Goal: Communication & Community: Answer question/provide support

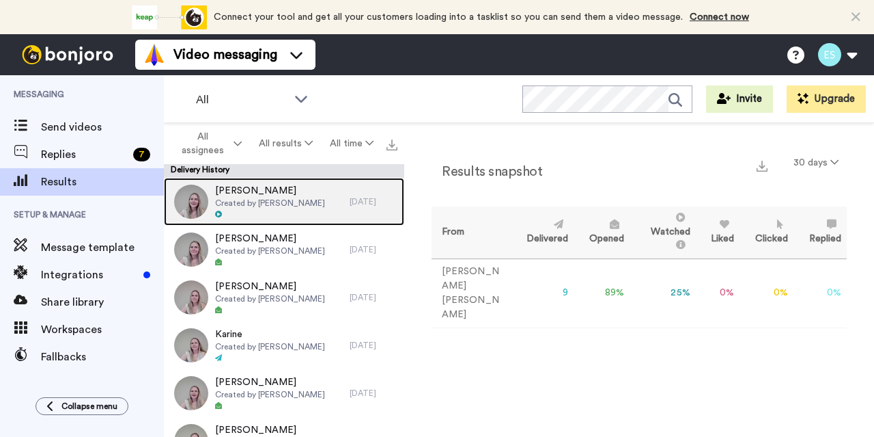
click at [239, 215] on div at bounding box center [270, 215] width 110 height 10
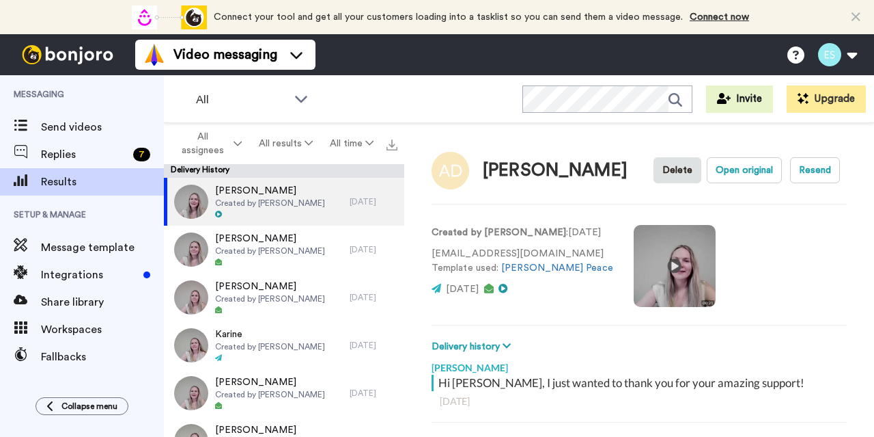
scroll to position [130, 0]
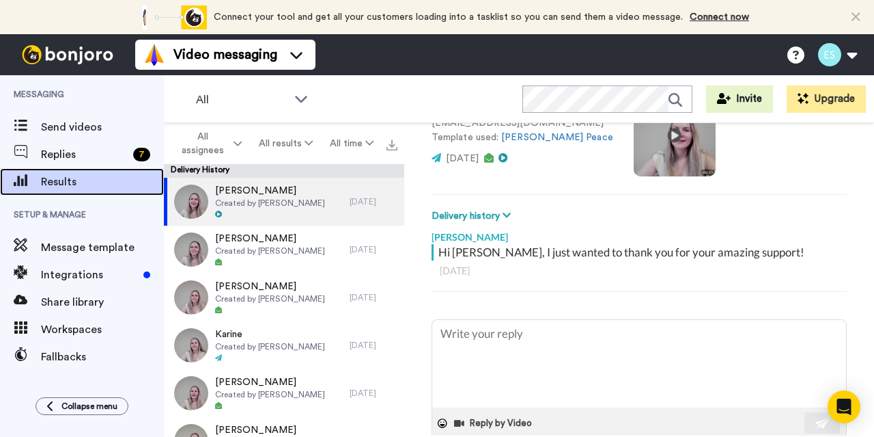
click at [92, 182] on span "Results" at bounding box center [102, 182] width 123 height 16
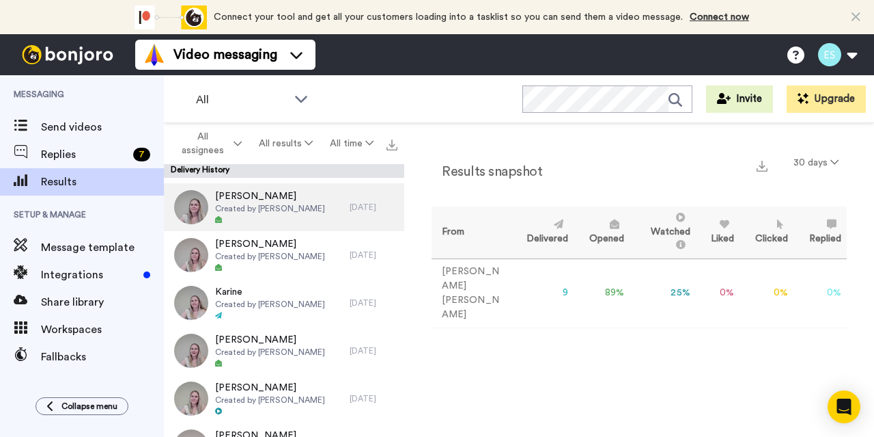
scroll to position [43, 0]
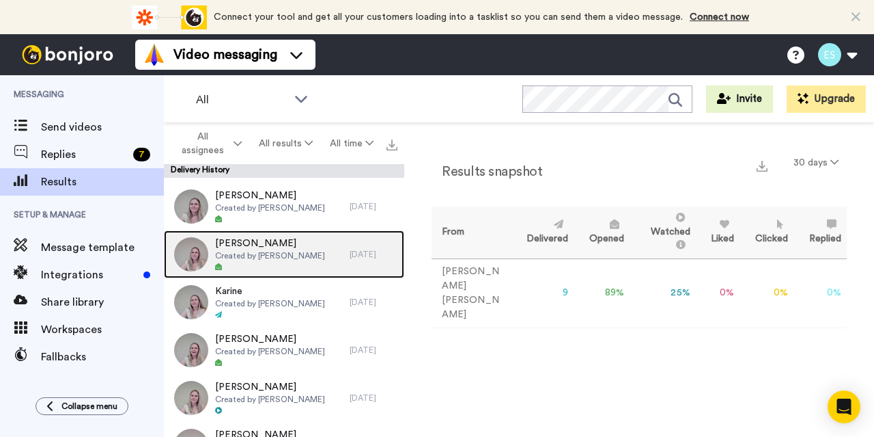
click at [219, 267] on icon at bounding box center [218, 266] width 7 height 7
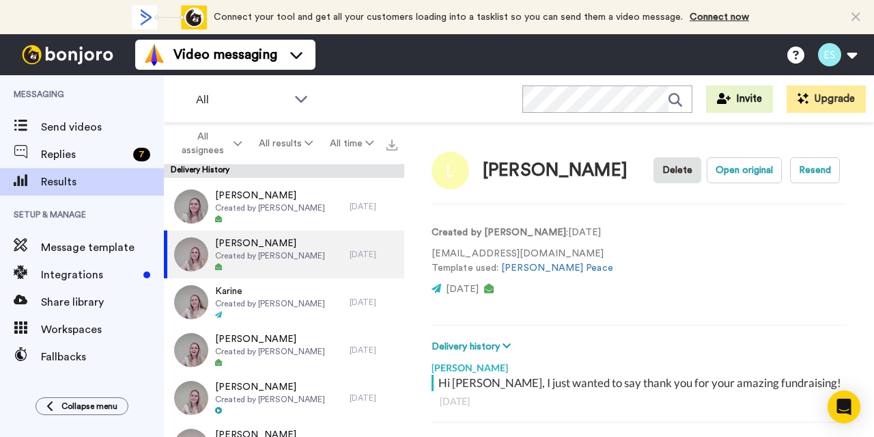
scroll to position [130, 0]
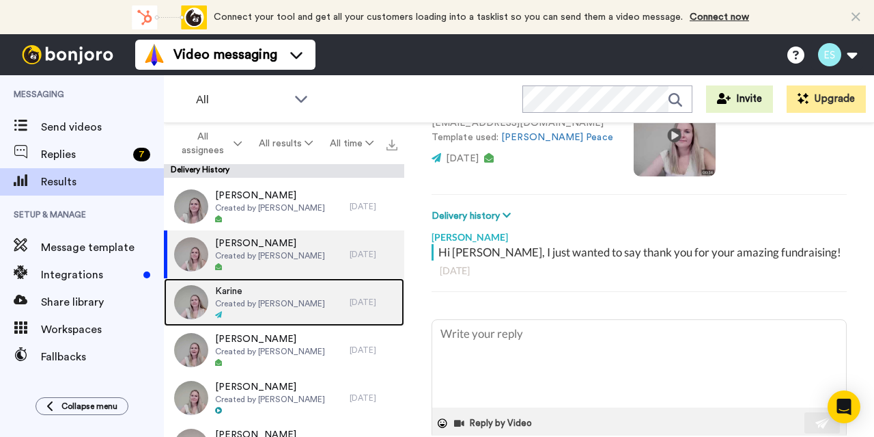
click at [223, 307] on span "Created by Bobbi Davies" at bounding box center [270, 303] width 110 height 11
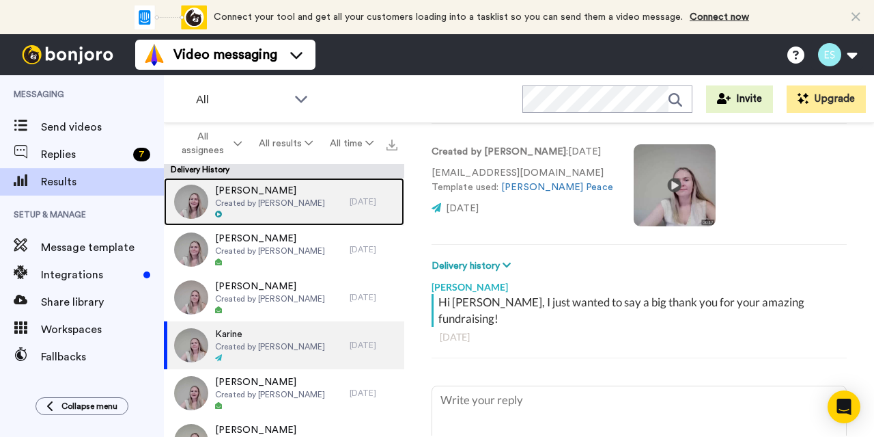
click at [258, 208] on span "Created by Bobbi Davies" at bounding box center [270, 202] width 110 height 11
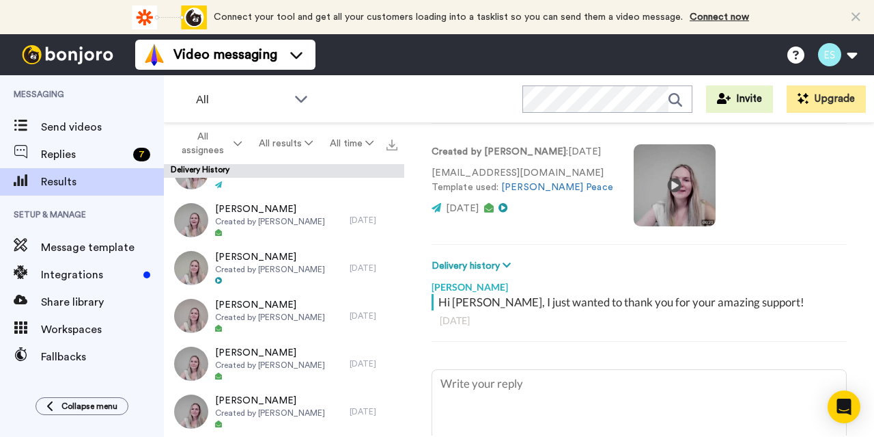
scroll to position [174, 0]
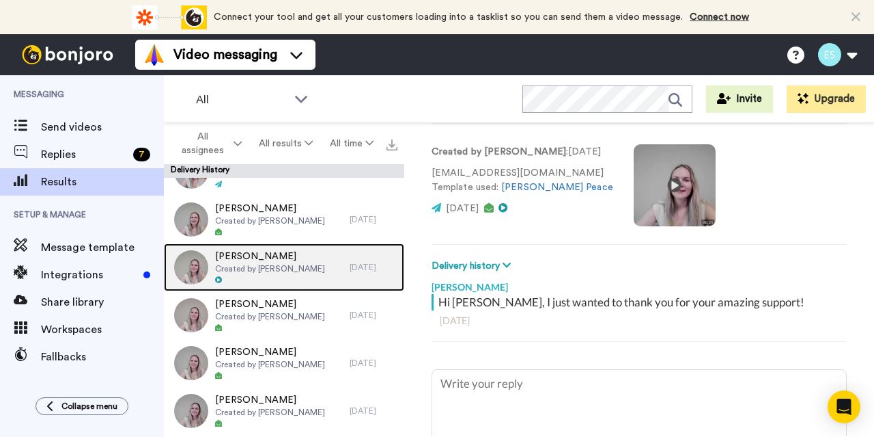
click at [252, 288] on div "Sandra Created by Bobbi Davies" at bounding box center [257, 267] width 186 height 48
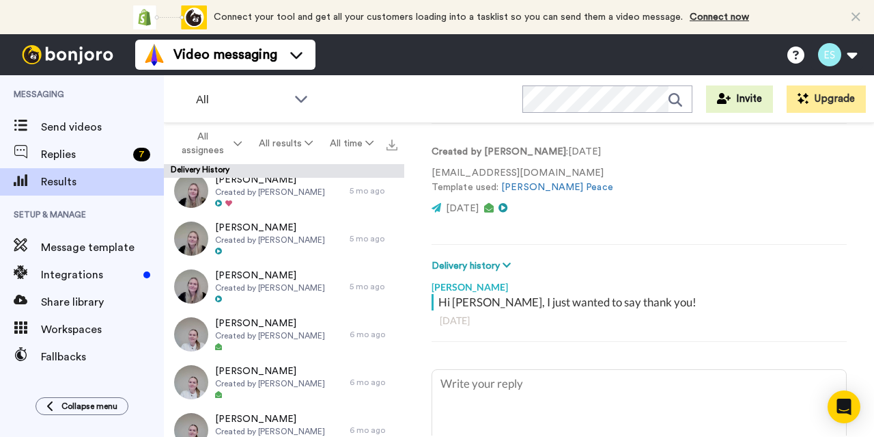
scroll to position [1178, 0]
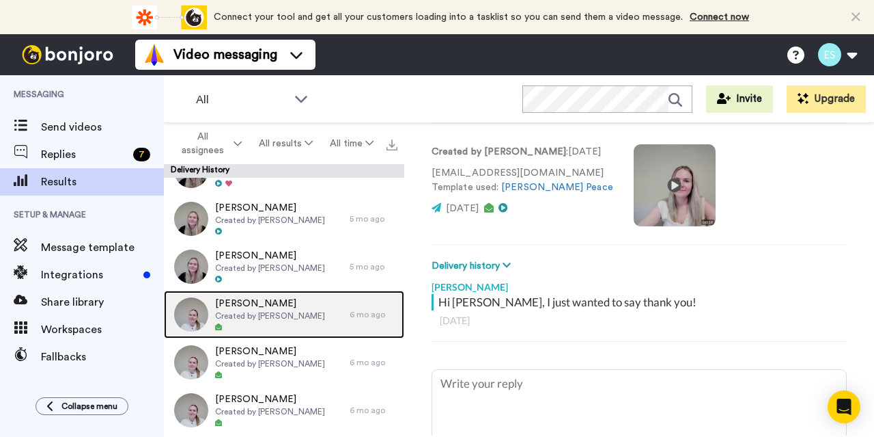
click at [224, 314] on span "Created by Bobbi Davies" at bounding box center [270, 315] width 110 height 11
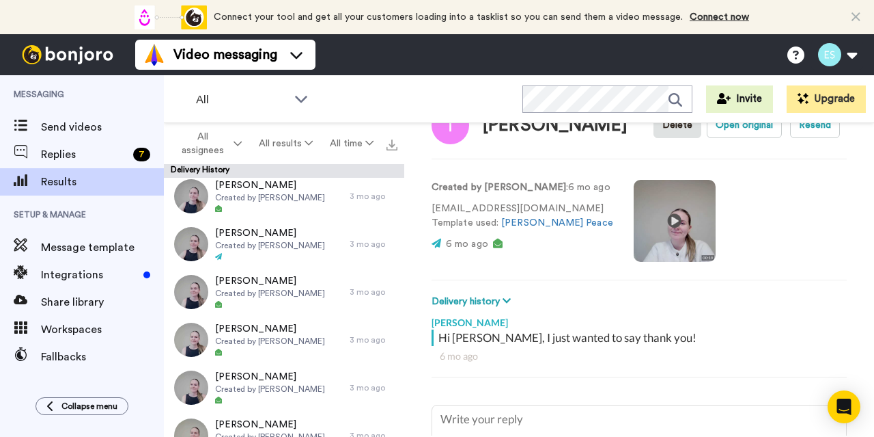
scroll to position [439, 0]
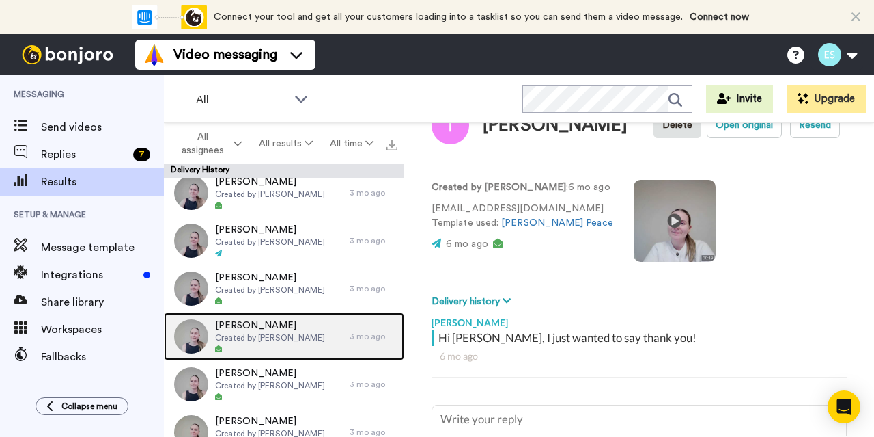
click at [266, 321] on span "[PERSON_NAME]" at bounding box center [270, 325] width 110 height 14
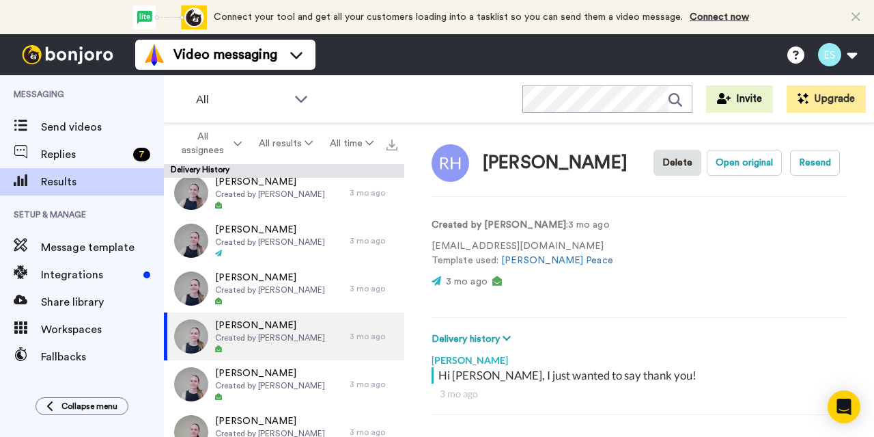
scroll to position [8, 0]
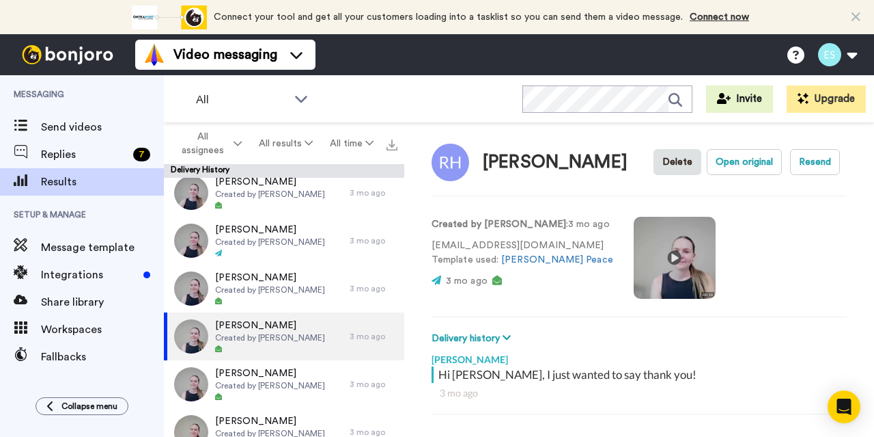
click at [654, 255] on video at bounding box center [675, 258] width 82 height 82
click at [645, 259] on video at bounding box center [675, 258] width 82 height 82
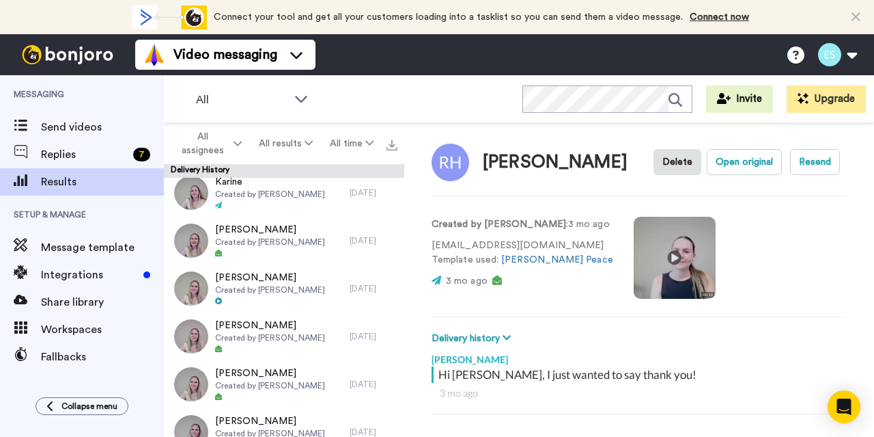
scroll to position [0, 0]
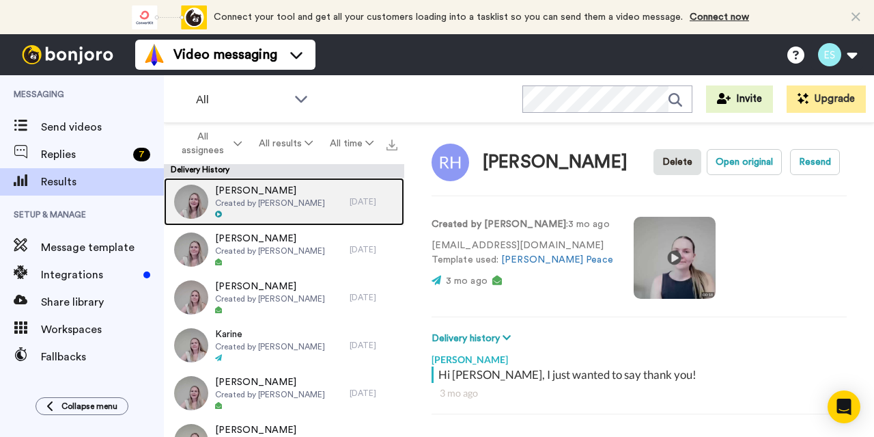
click at [277, 210] on div at bounding box center [270, 215] width 110 height 10
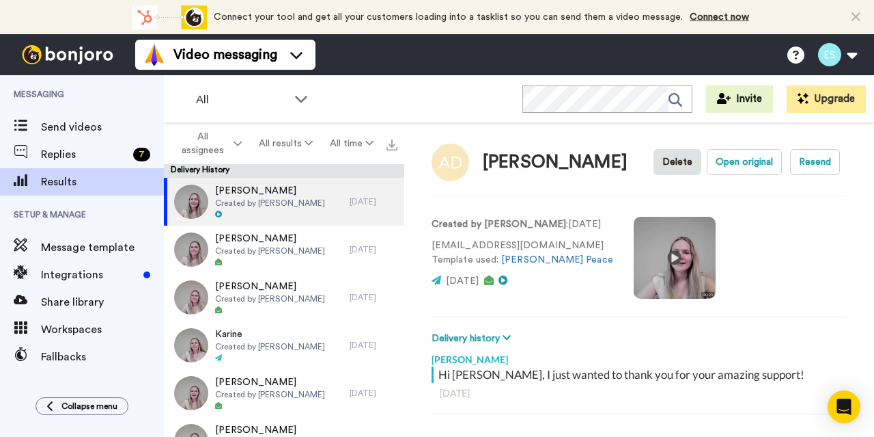
scroll to position [130, 0]
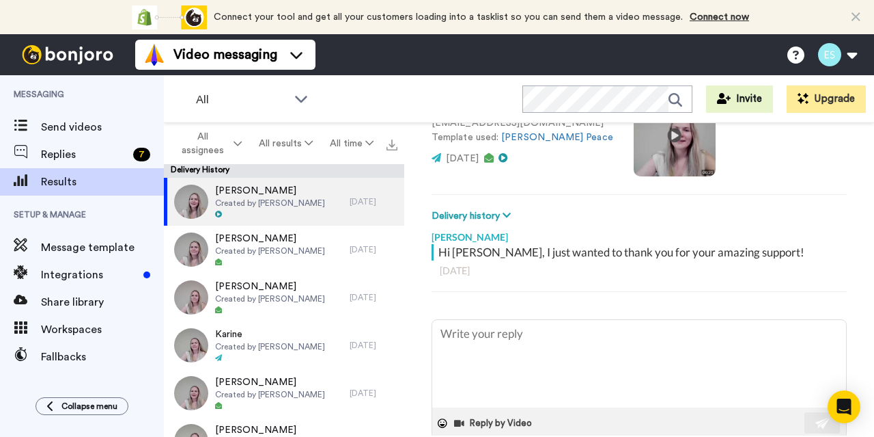
click at [660, 136] on video at bounding box center [675, 135] width 82 height 82
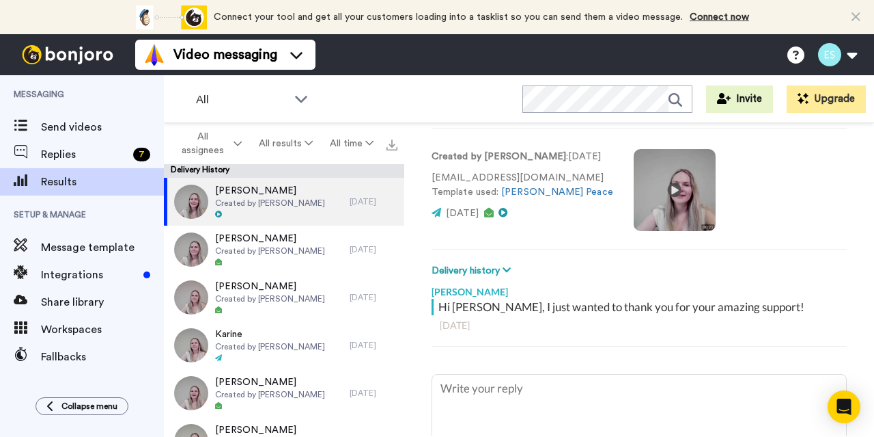
click at [645, 194] on video at bounding box center [675, 190] width 82 height 82
type textarea "x"
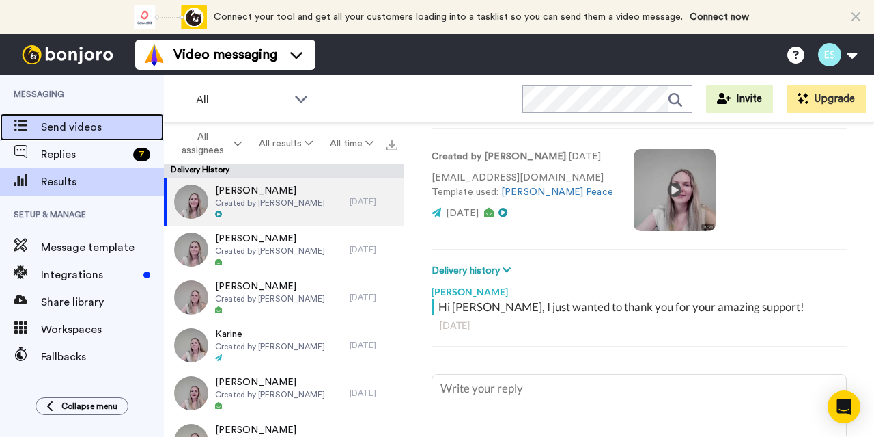
click at [87, 127] on span "Send videos" at bounding box center [102, 127] width 123 height 16
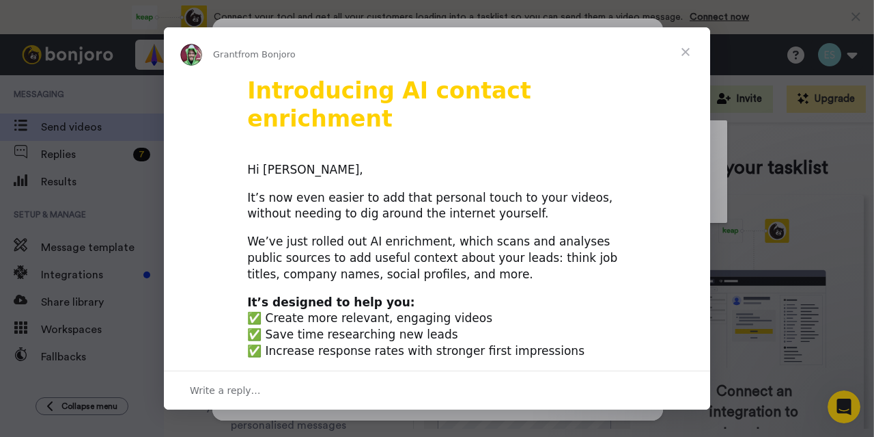
click at [693, 57] on span "Close" at bounding box center [685, 51] width 49 height 49
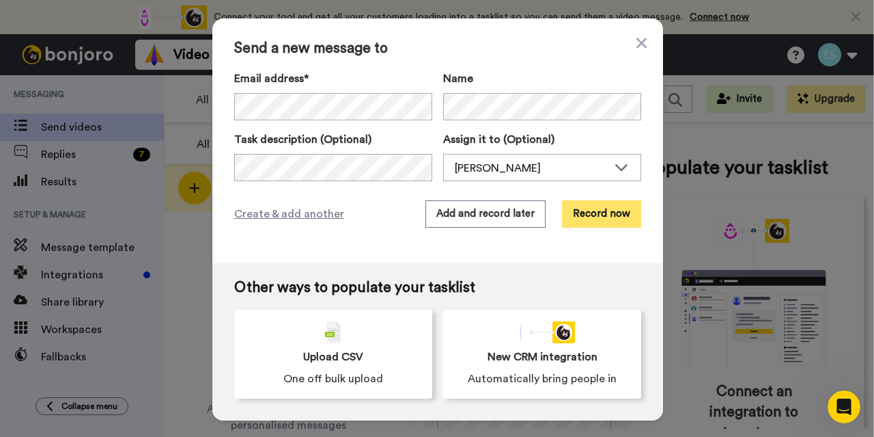
click at [586, 202] on button "Record now" at bounding box center [601, 213] width 79 height 27
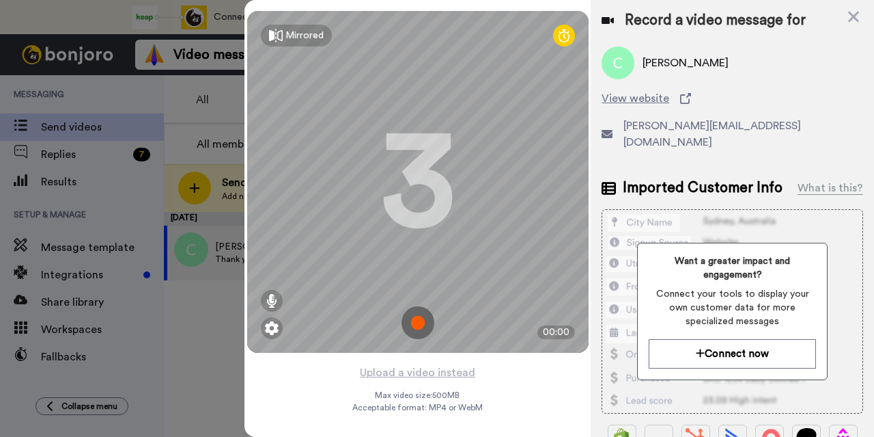
click at [412, 326] on img at bounding box center [418, 322] width 33 height 33
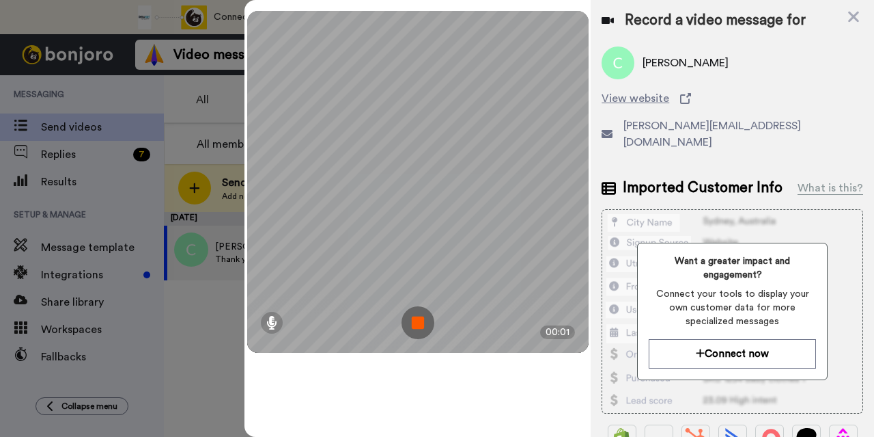
click at [412, 326] on img at bounding box center [418, 322] width 33 height 33
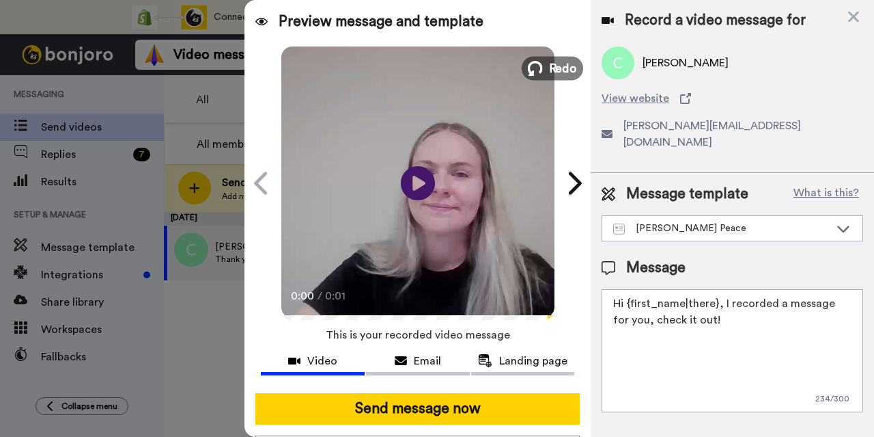
click at [570, 65] on span "Redo" at bounding box center [563, 68] width 29 height 18
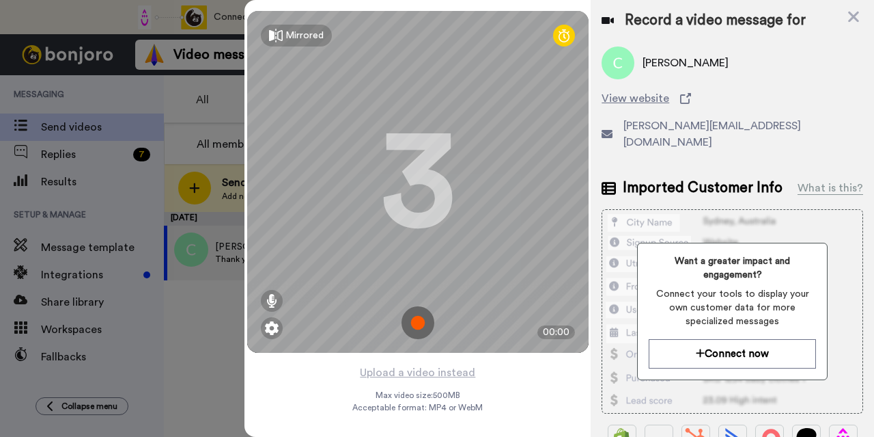
click at [415, 322] on img at bounding box center [418, 322] width 33 height 33
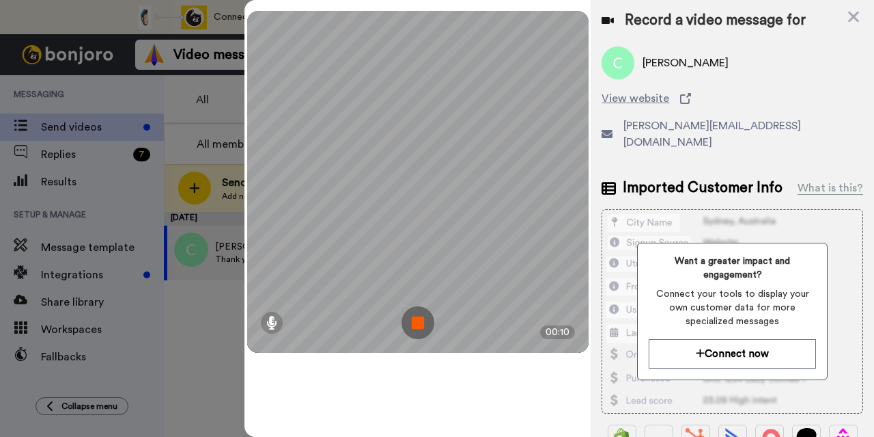
click at [415, 322] on img at bounding box center [418, 322] width 33 height 33
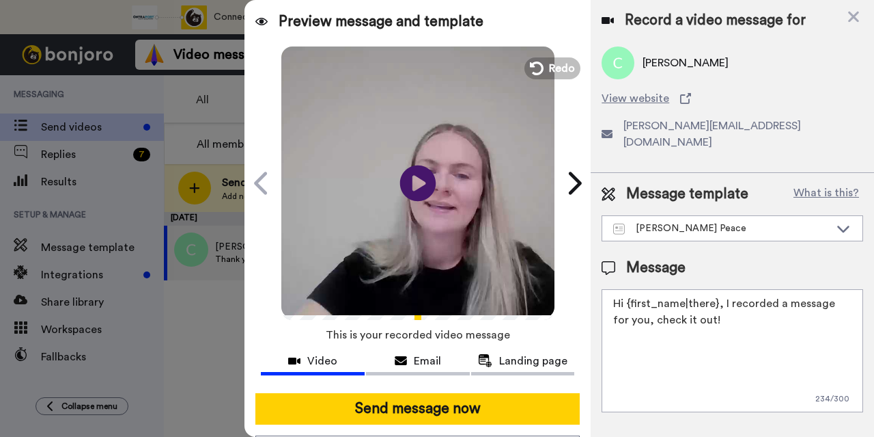
click at [413, 169] on icon at bounding box center [418, 183] width 36 height 36
click at [553, 66] on span "Redo" at bounding box center [563, 68] width 29 height 18
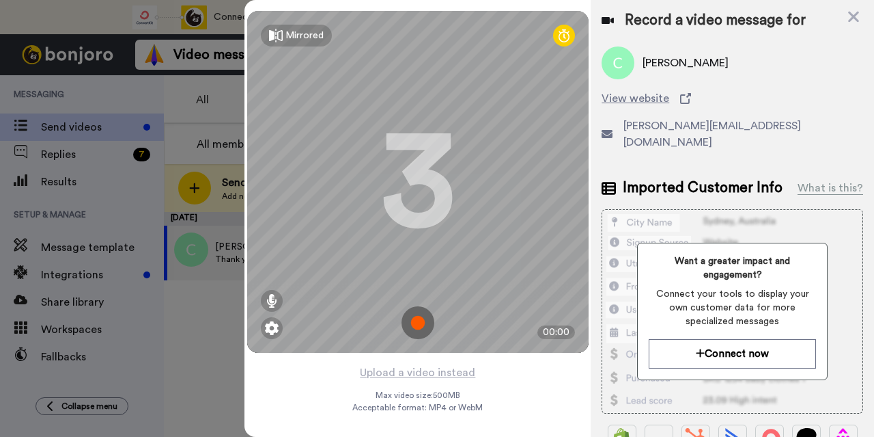
click at [409, 318] on img at bounding box center [418, 322] width 33 height 33
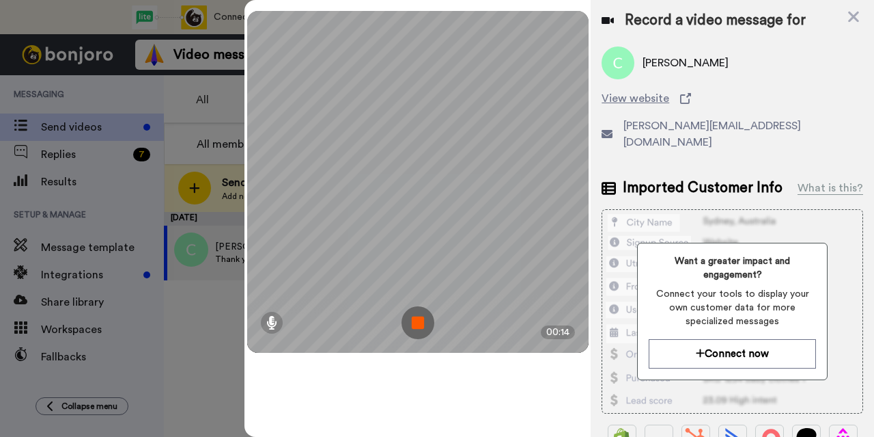
click at [409, 318] on img at bounding box center [418, 322] width 33 height 33
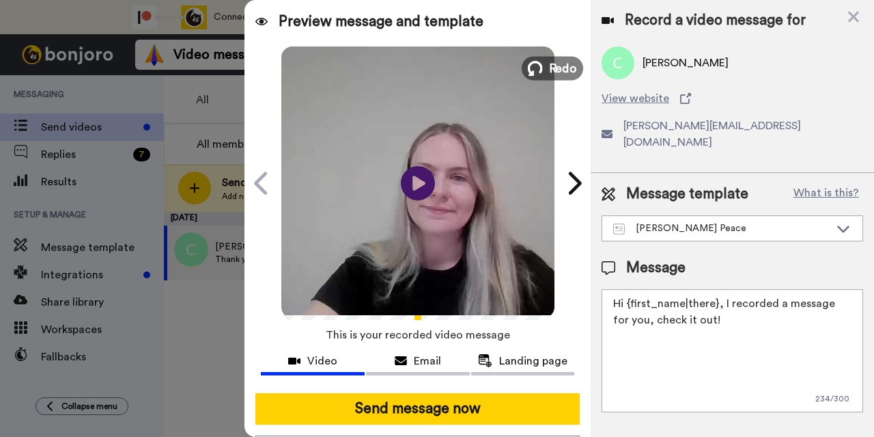
click at [538, 70] on icon at bounding box center [535, 68] width 15 height 15
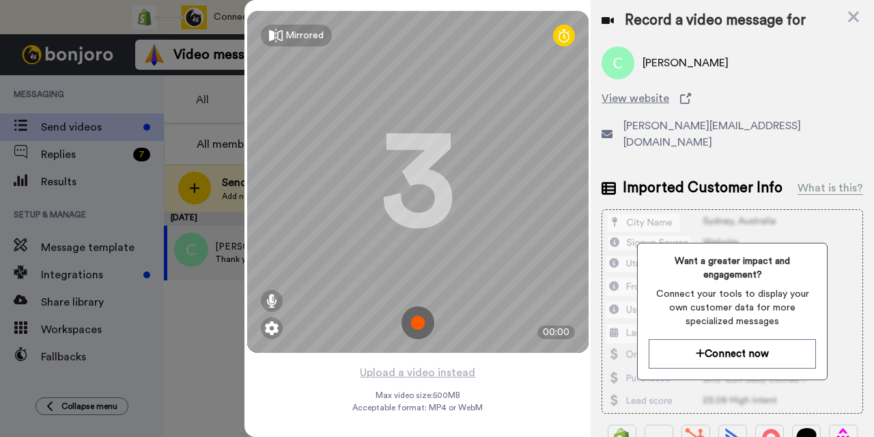
click at [410, 323] on img at bounding box center [418, 322] width 33 height 33
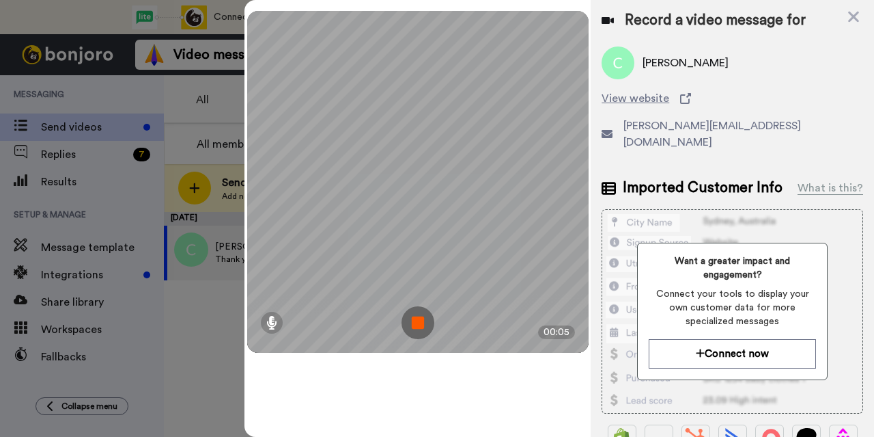
click at [421, 314] on img at bounding box center [418, 322] width 33 height 33
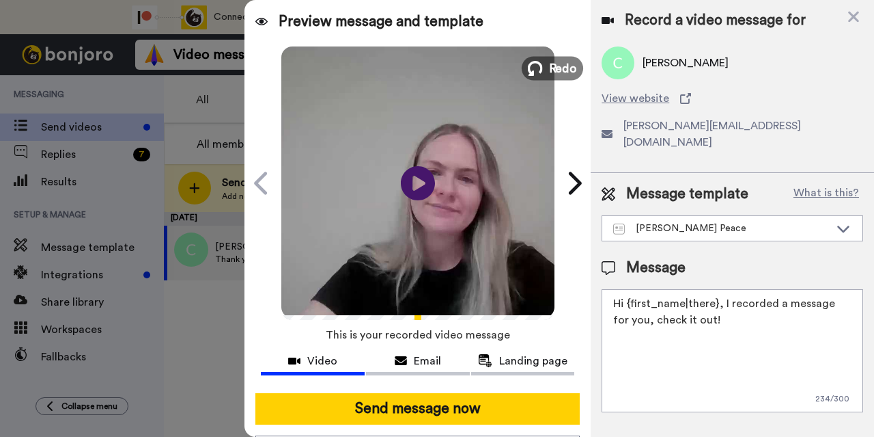
click at [538, 67] on button "Redo" at bounding box center [552, 68] width 61 height 24
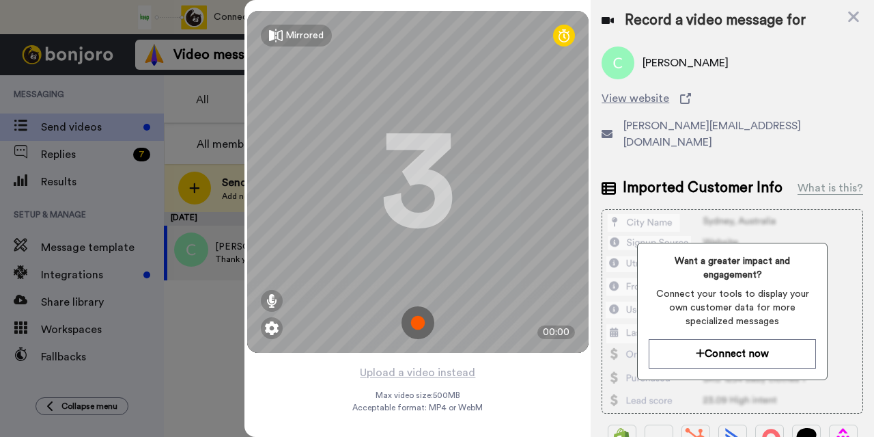
click at [409, 326] on img at bounding box center [418, 322] width 33 height 33
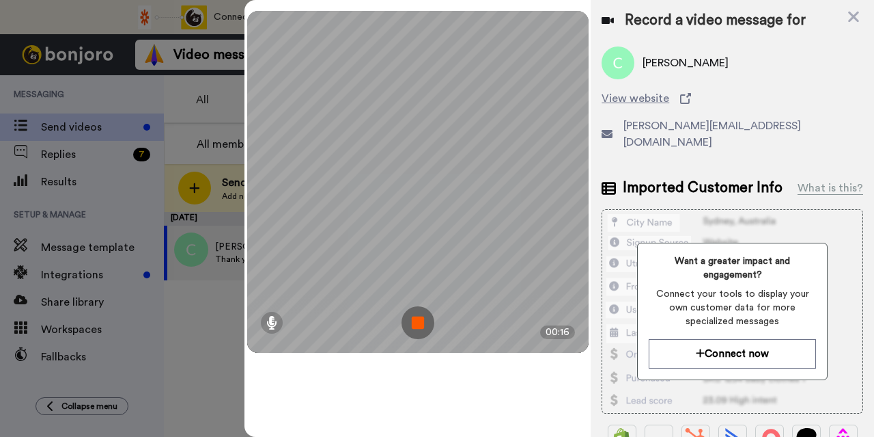
click at [430, 322] on img at bounding box center [418, 322] width 33 height 33
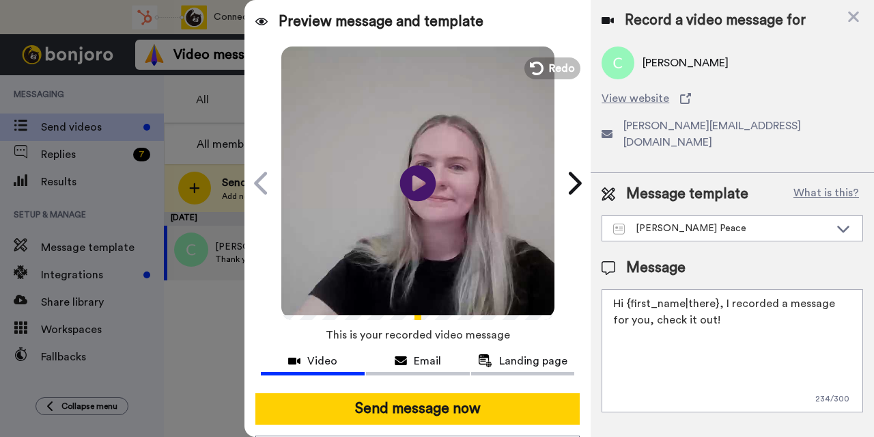
click at [409, 173] on icon at bounding box center [418, 183] width 36 height 36
drag, startPoint x: 689, startPoint y: 303, endPoint x: 621, endPoint y: 286, distance: 70.3
click at [621, 289] on textarea "Hi {first_name|there}, I recorded a message for you, check it out!" at bounding box center [733, 350] width 262 height 123
type textarea "H"
click at [626, 289] on textarea "HiCatherine, I just wanted to say thank you!!" at bounding box center [733, 350] width 262 height 123
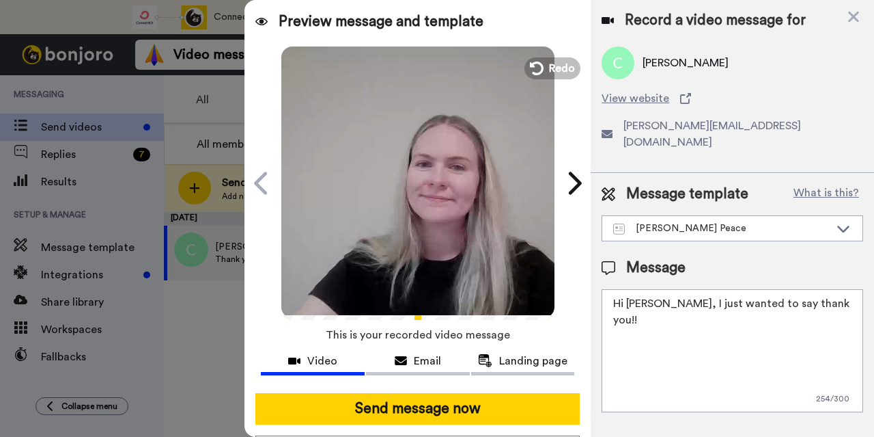
click at [701, 312] on textarea "Hi Catherine, I just wanted to say thank you!!" at bounding box center [733, 350] width 262 height 123
type textarea "Hi Catherine, I just wanted to say thank you!!"
click at [499, 360] on span "Landing page" at bounding box center [533, 361] width 68 height 16
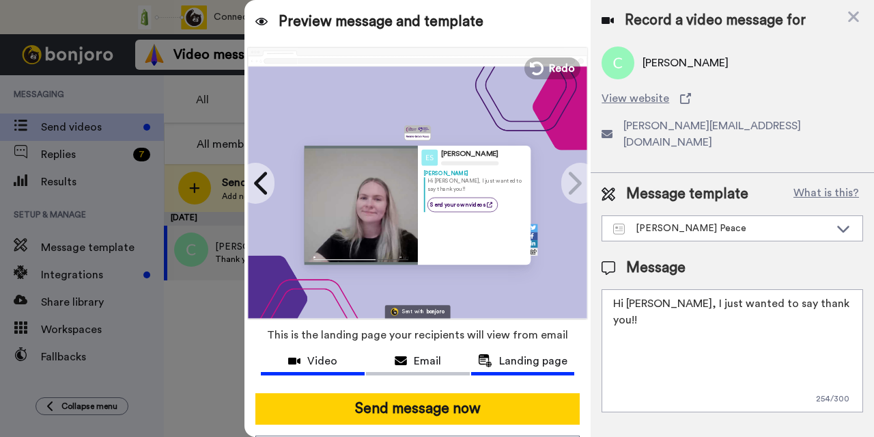
click at [317, 359] on span "Video" at bounding box center [322, 361] width 30 height 16
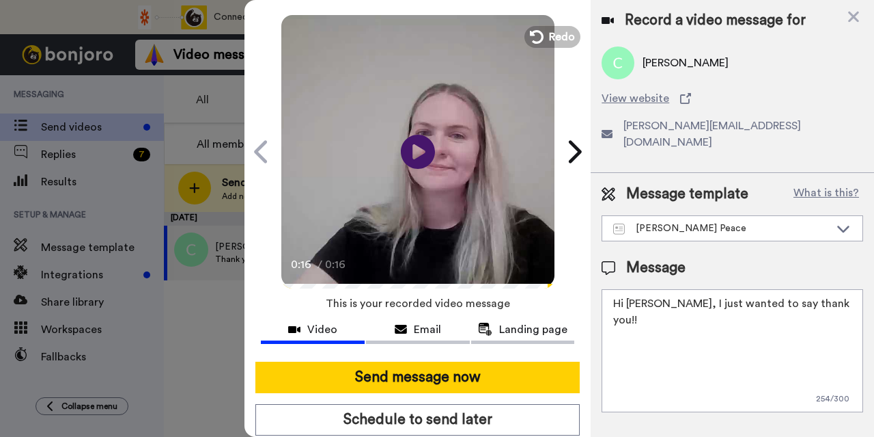
scroll to position [30, 0]
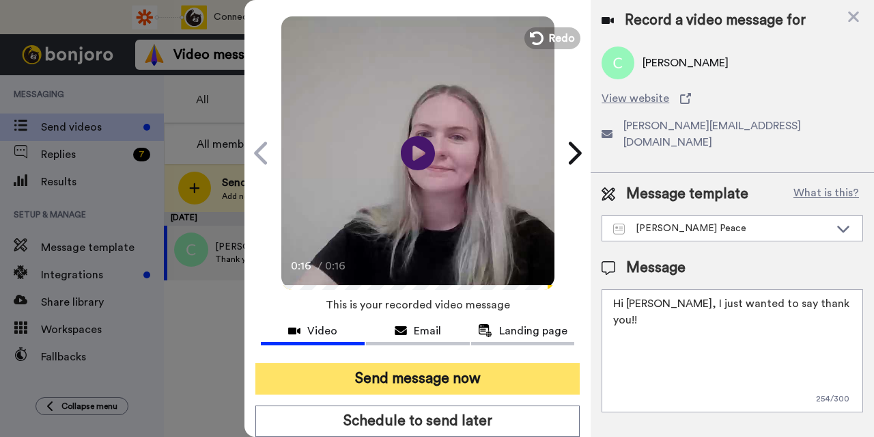
click at [522, 374] on button "Send message now" at bounding box center [418, 378] width 325 height 31
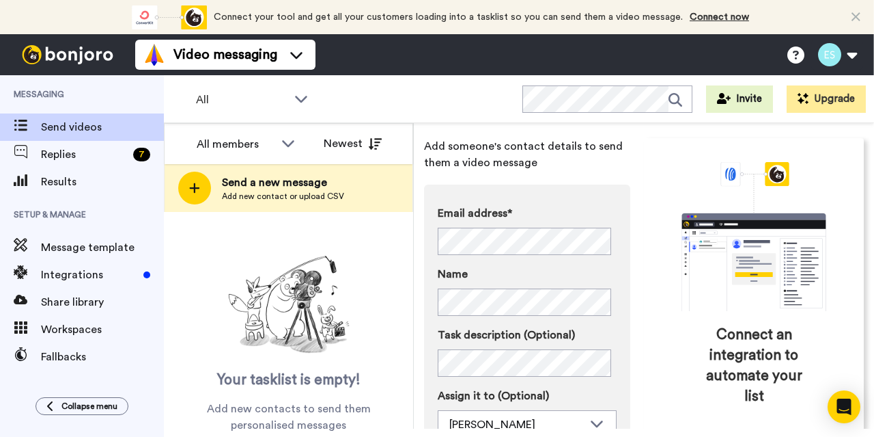
scroll to position [56, 0]
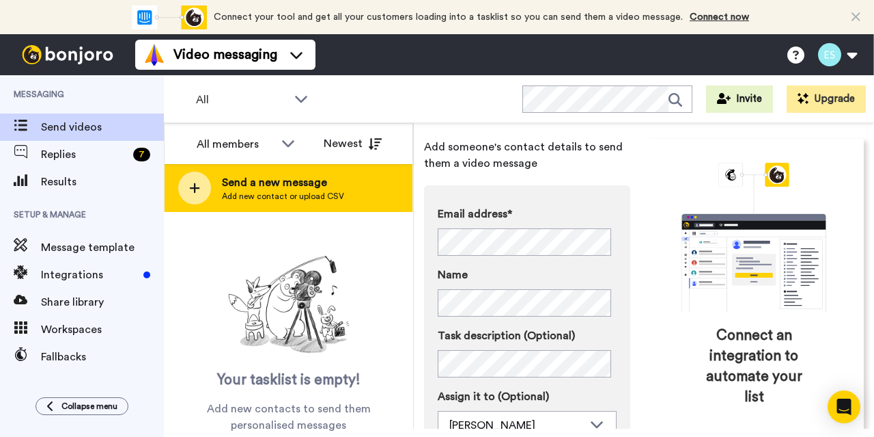
click at [300, 188] on span "Send a new message" at bounding box center [283, 182] width 122 height 16
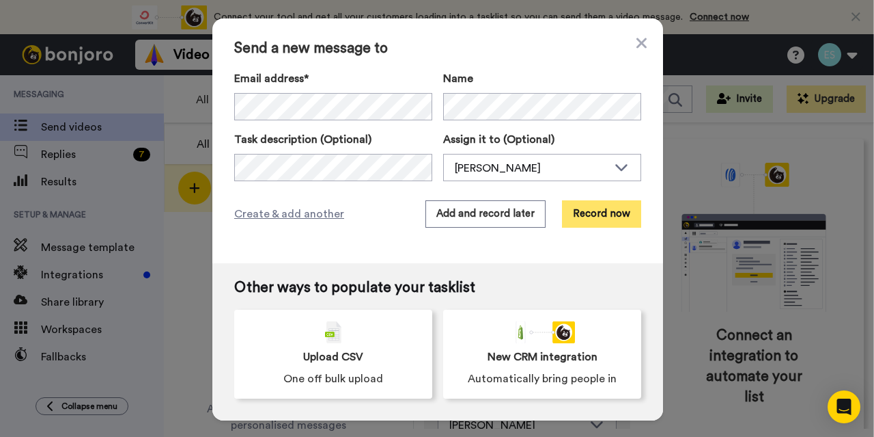
click at [611, 214] on button "Record now" at bounding box center [601, 213] width 79 height 27
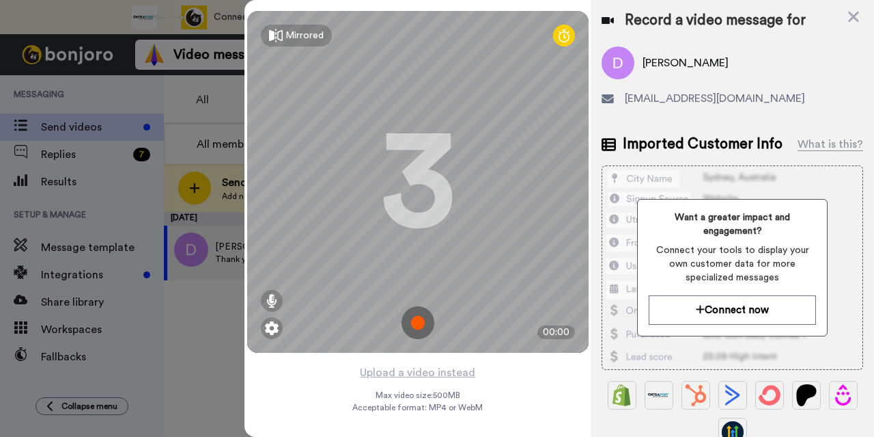
click at [415, 316] on img at bounding box center [418, 322] width 33 height 33
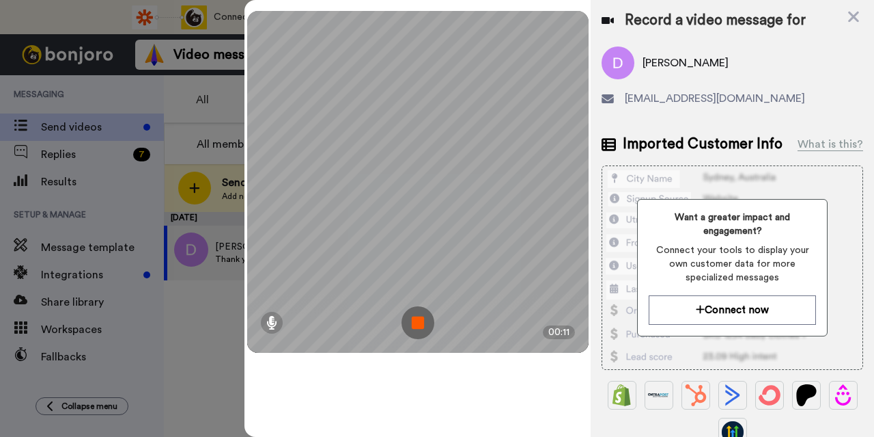
click at [415, 316] on img at bounding box center [418, 322] width 33 height 33
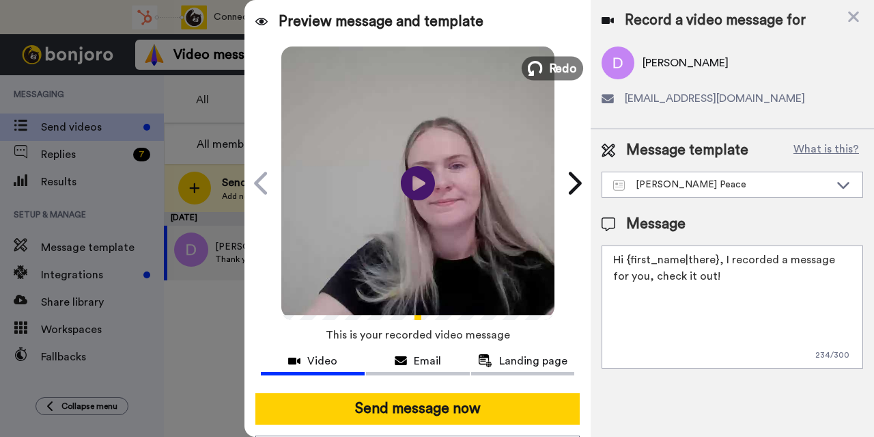
click at [538, 71] on button "Redo" at bounding box center [552, 68] width 61 height 24
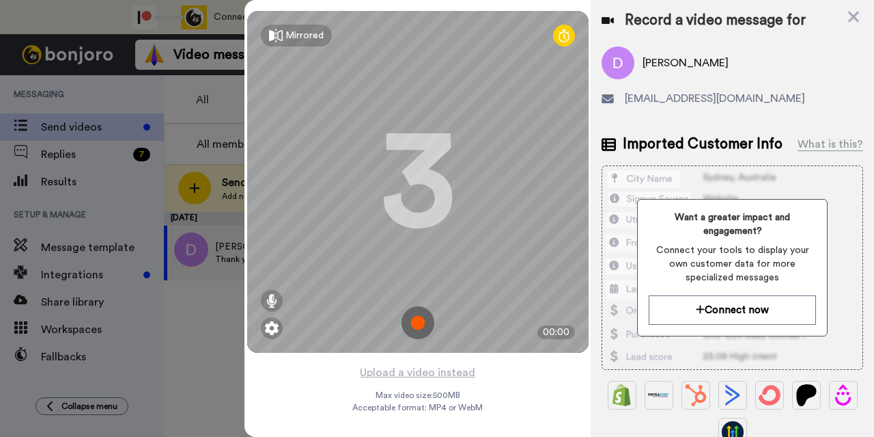
click at [417, 327] on img at bounding box center [418, 322] width 33 height 33
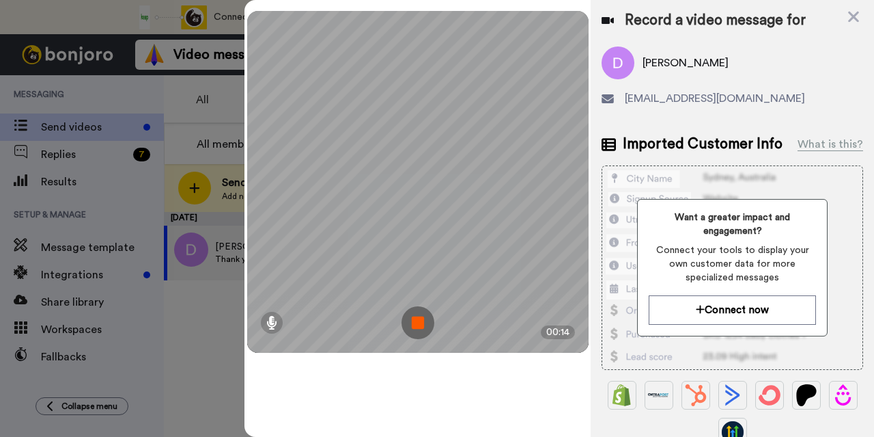
click at [417, 327] on img at bounding box center [418, 322] width 33 height 33
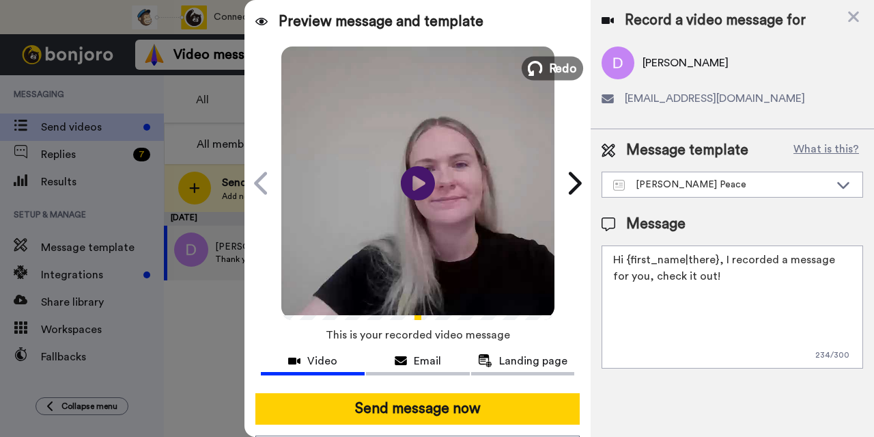
click at [534, 74] on icon at bounding box center [535, 68] width 15 height 15
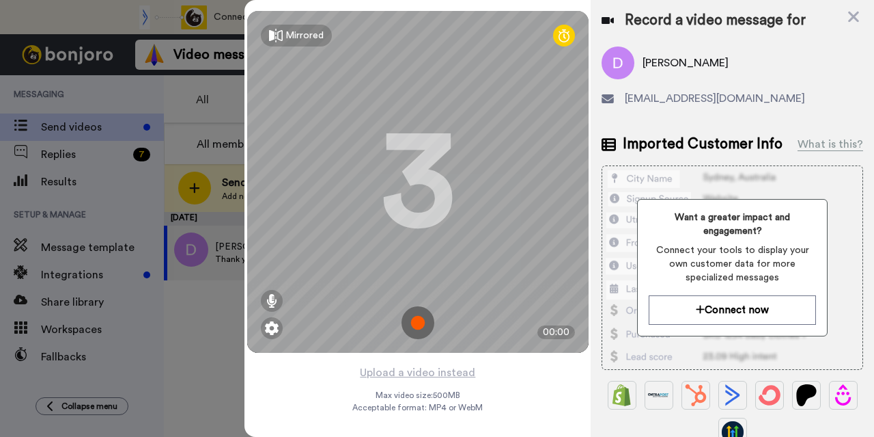
click at [421, 323] on img at bounding box center [418, 322] width 33 height 33
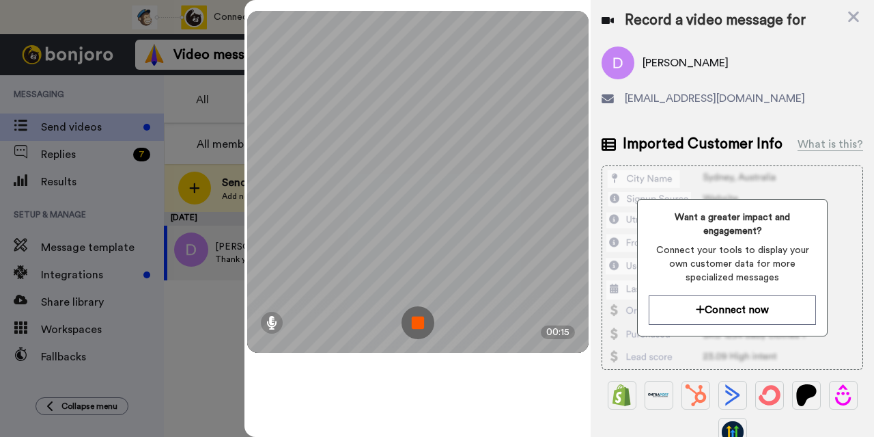
click at [424, 323] on img at bounding box center [418, 322] width 33 height 33
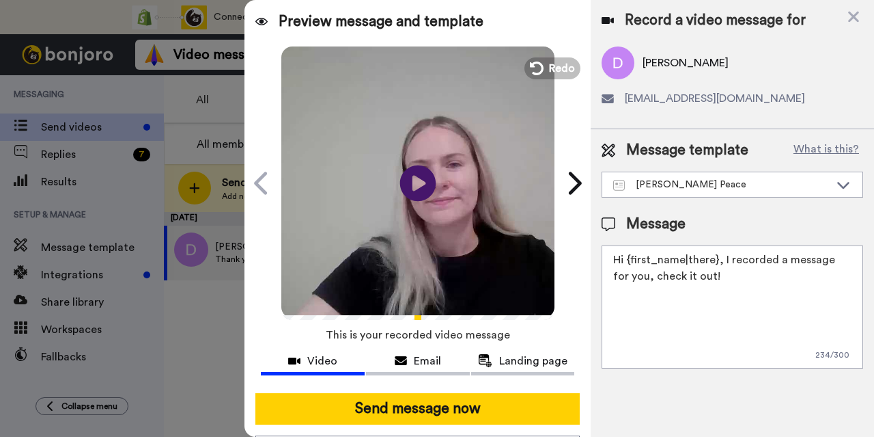
click at [411, 184] on icon "Play/Pause" at bounding box center [418, 182] width 36 height 65
drag, startPoint x: 732, startPoint y: 281, endPoint x: 624, endPoint y: 255, distance: 111.0
click at [624, 255] on textarea "Hi {first_name|there}, I recorded a message for you, check it out!" at bounding box center [733, 306] width 262 height 123
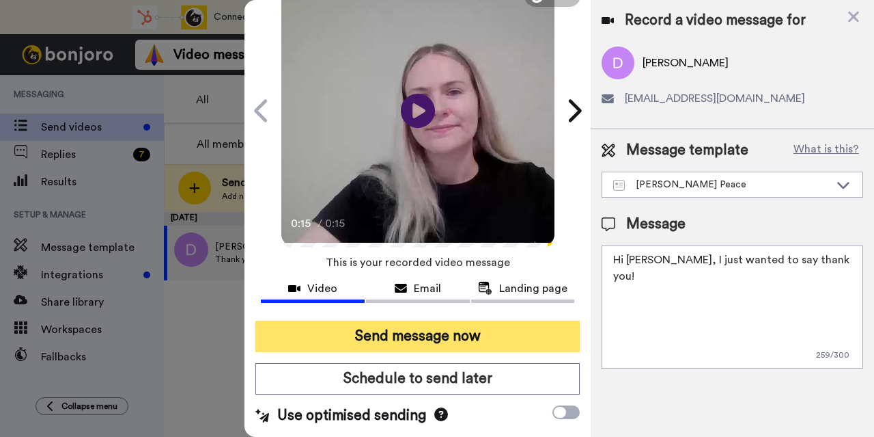
type textarea "Hi David, I just wanted to say thank you!"
click at [456, 320] on button "Send message now" at bounding box center [418, 335] width 325 height 31
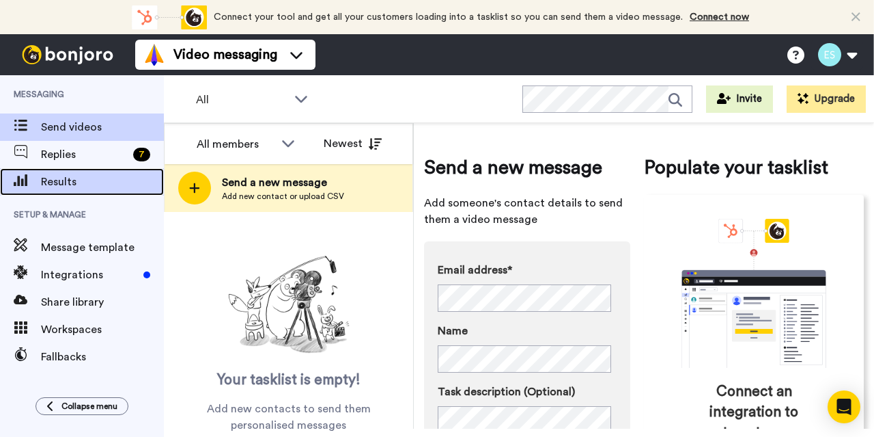
click at [98, 175] on span "Results" at bounding box center [102, 182] width 123 height 16
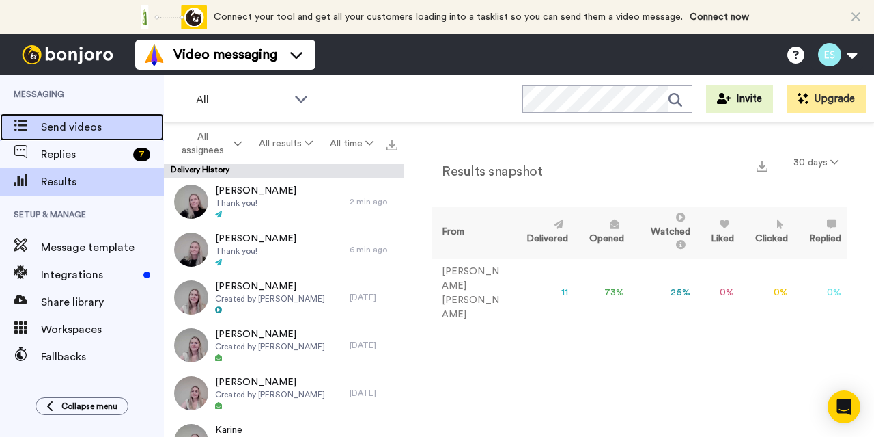
click at [85, 124] on span "Send videos" at bounding box center [102, 127] width 123 height 16
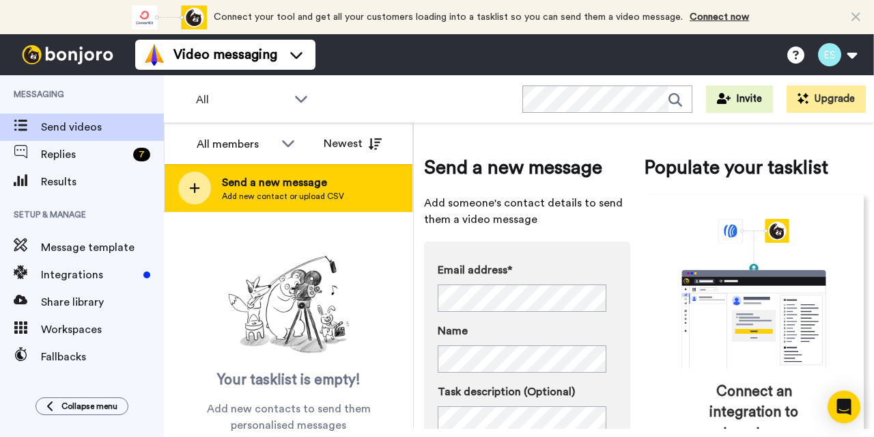
click at [330, 203] on div "Send a new message Add new contact or upload CSV" at bounding box center [289, 188] width 248 height 48
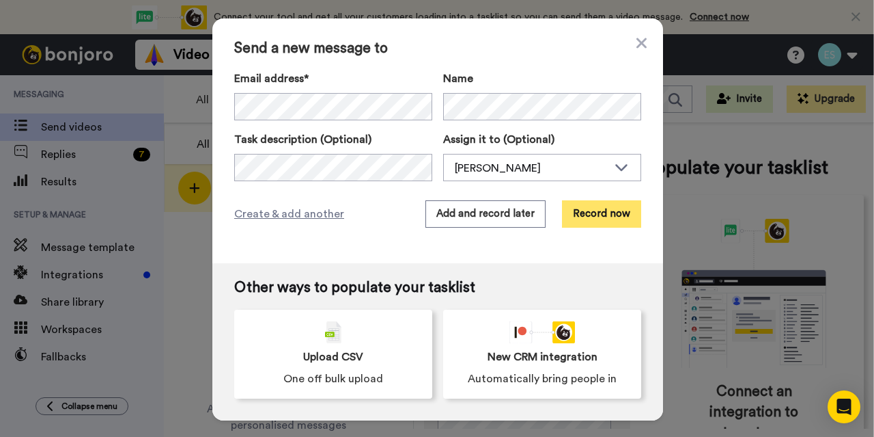
click at [578, 212] on button "Record now" at bounding box center [601, 213] width 79 height 27
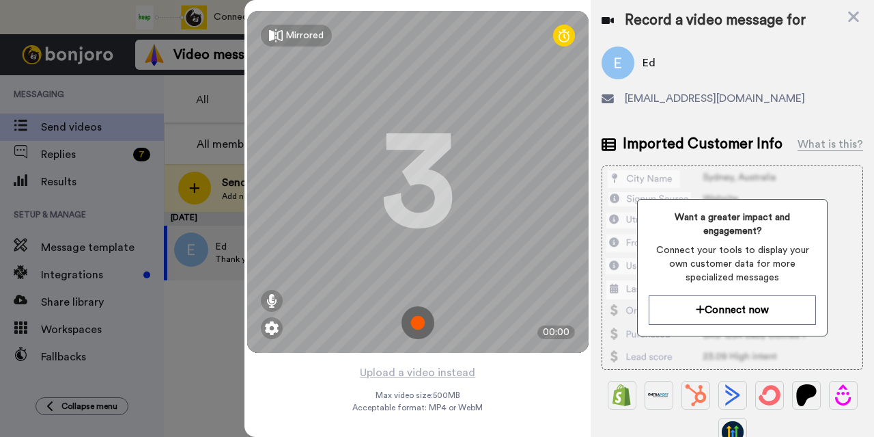
click at [412, 320] on img at bounding box center [418, 322] width 33 height 33
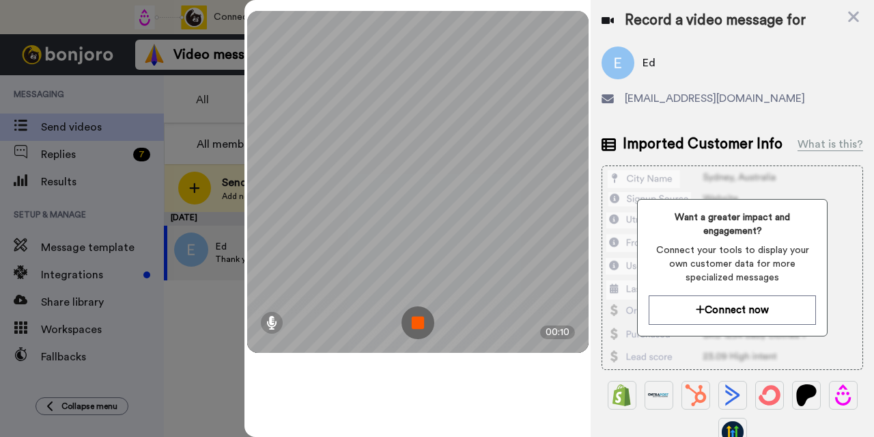
click at [412, 320] on img at bounding box center [418, 322] width 33 height 33
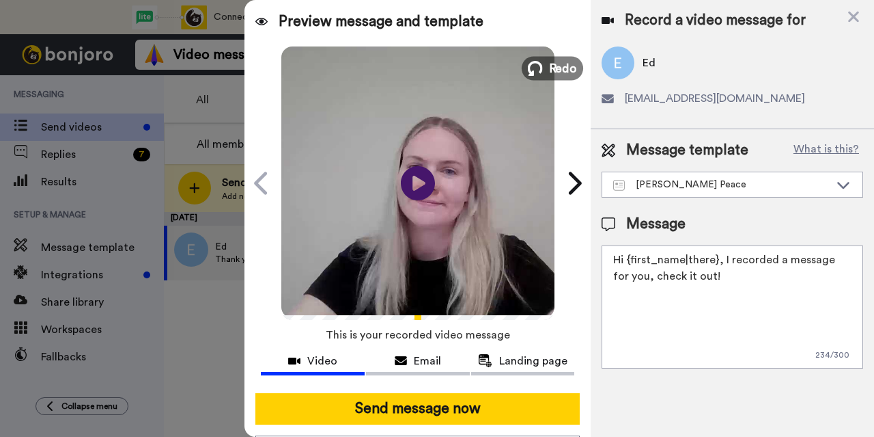
click at [536, 61] on icon at bounding box center [535, 68] width 15 height 15
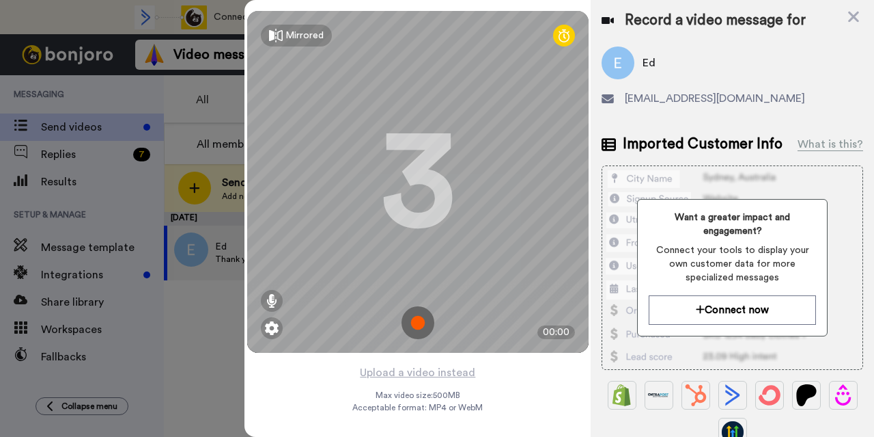
click at [410, 327] on img at bounding box center [418, 322] width 33 height 33
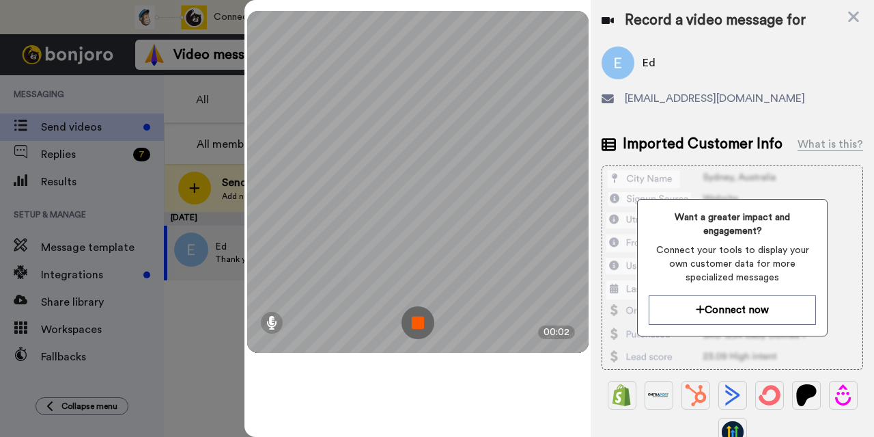
click at [410, 327] on img at bounding box center [418, 322] width 33 height 33
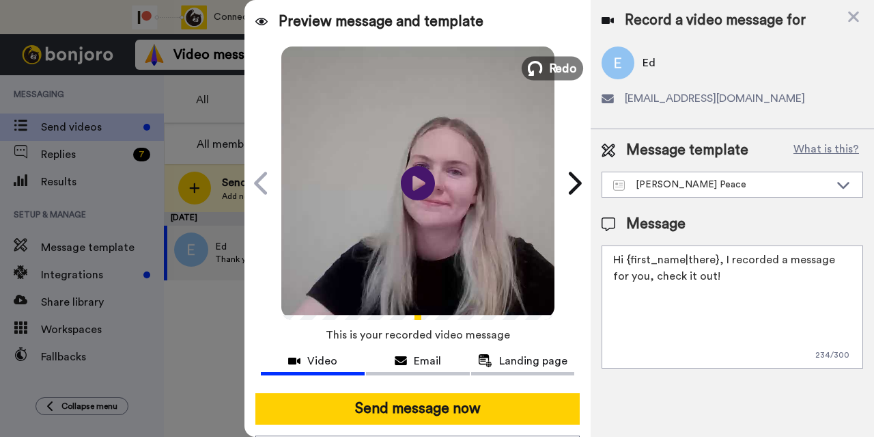
click at [540, 66] on button "Redo" at bounding box center [552, 68] width 61 height 24
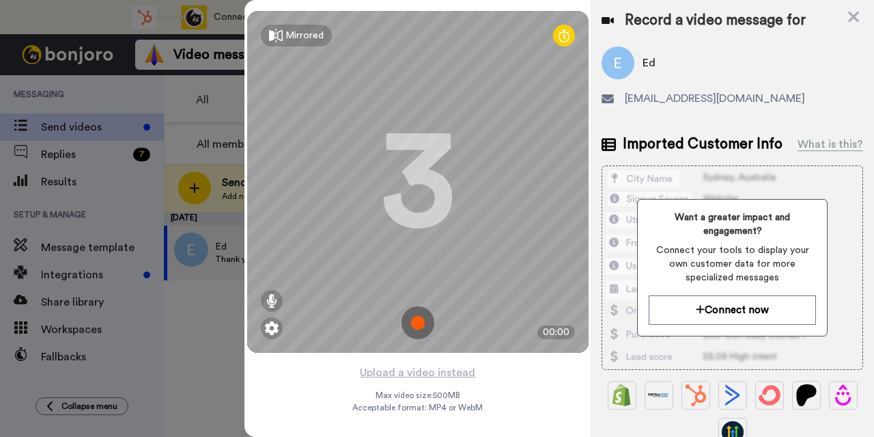
click at [417, 327] on img at bounding box center [418, 322] width 33 height 33
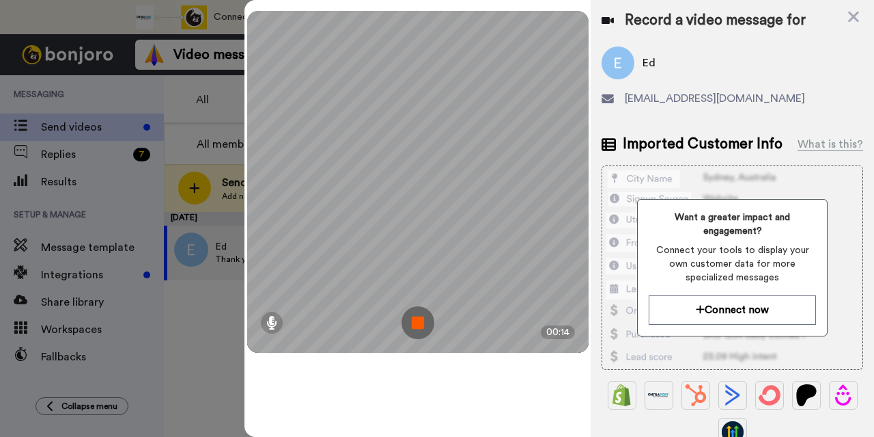
click at [413, 322] on img at bounding box center [418, 322] width 33 height 33
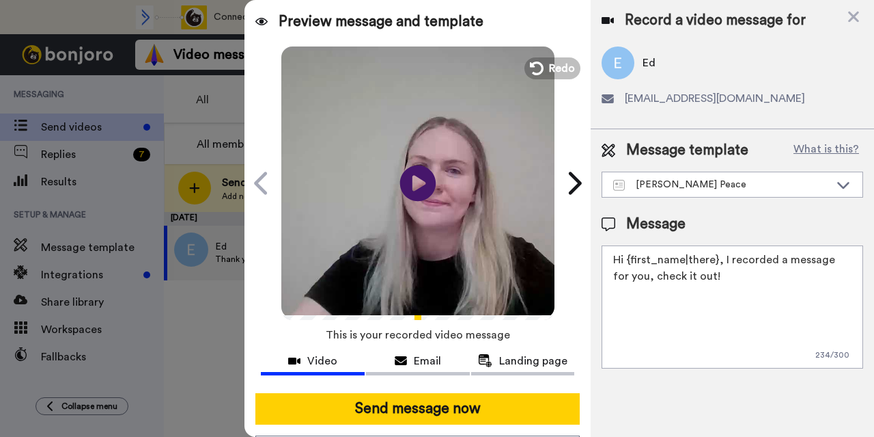
click at [413, 180] on icon "Play/Pause" at bounding box center [418, 182] width 36 height 65
drag, startPoint x: 708, startPoint y: 276, endPoint x: 629, endPoint y: 253, distance: 82.4
click at [629, 253] on textarea "Hi {first_name|there}, I recorded a message for you, check it out!" at bounding box center [733, 306] width 262 height 123
type textarea "Hi Ed, I just wanted to say thank you!"
click at [413, 184] on icon "Play/Pause" at bounding box center [418, 182] width 36 height 65
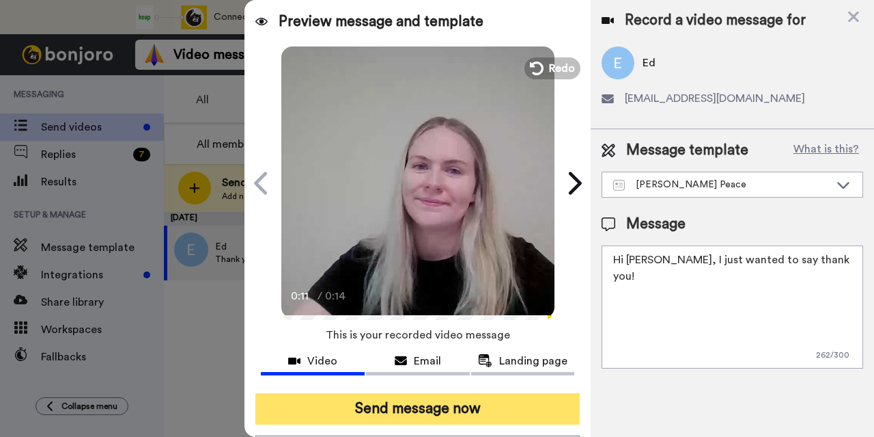
click at [445, 397] on button "Send message now" at bounding box center [418, 408] width 325 height 31
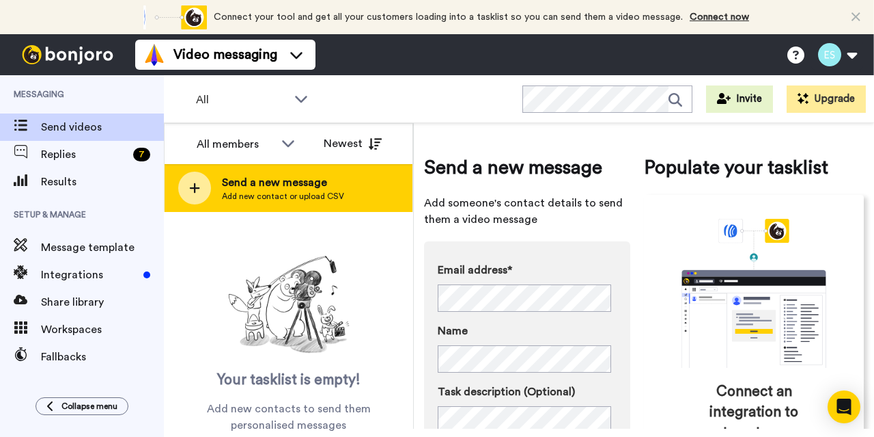
click at [332, 184] on span "Send a new message" at bounding box center [283, 182] width 122 height 16
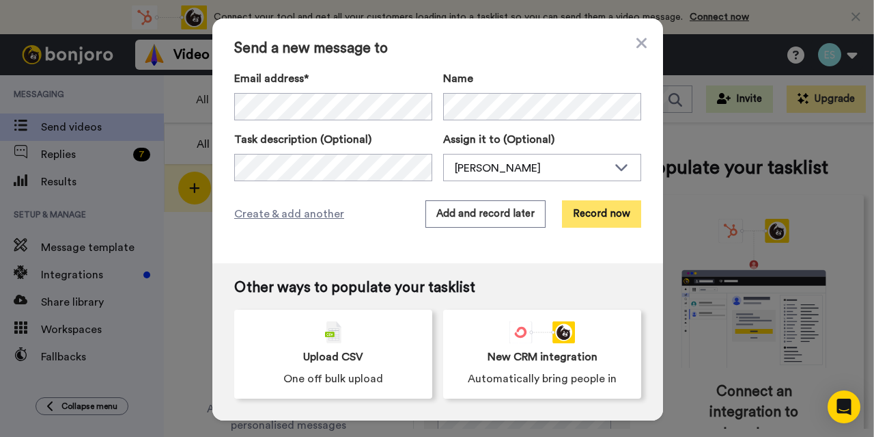
click at [599, 215] on button "Record now" at bounding box center [601, 213] width 79 height 27
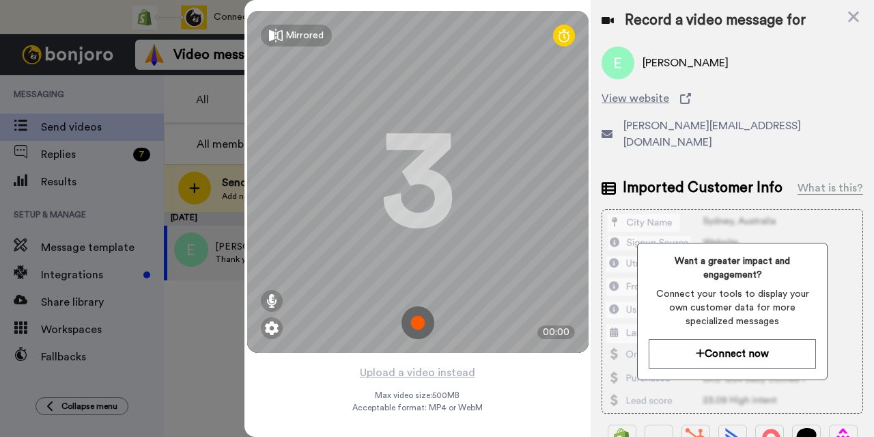
click at [411, 318] on img at bounding box center [418, 322] width 33 height 33
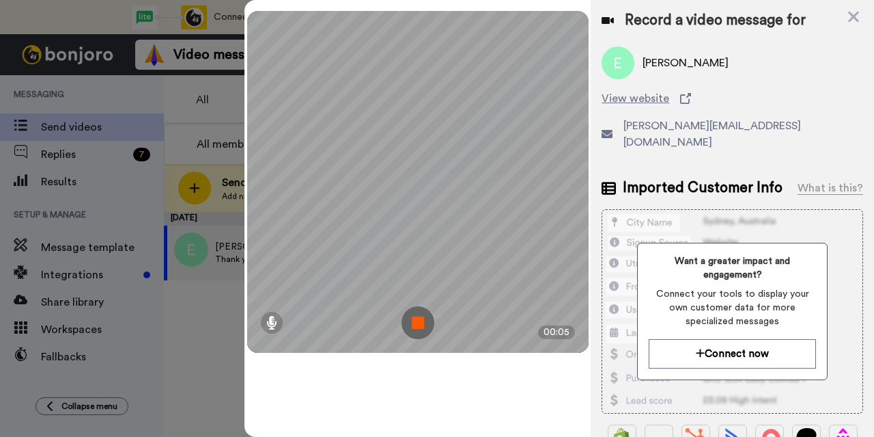
click at [411, 318] on img at bounding box center [418, 322] width 33 height 33
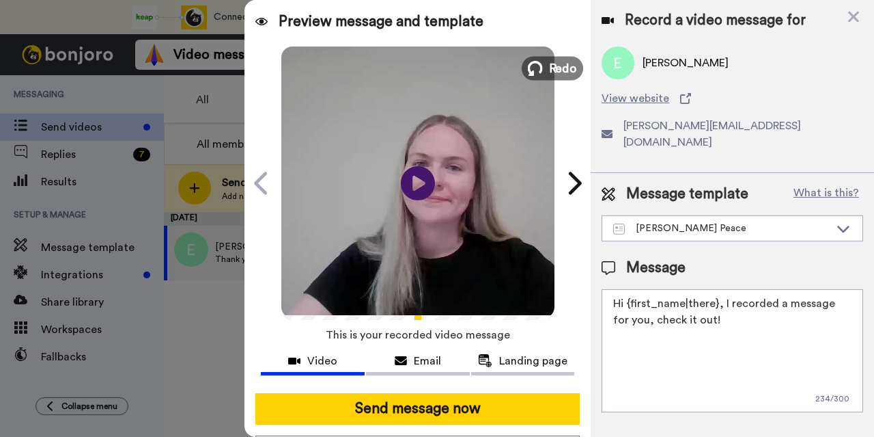
click at [536, 65] on icon at bounding box center [535, 68] width 15 height 15
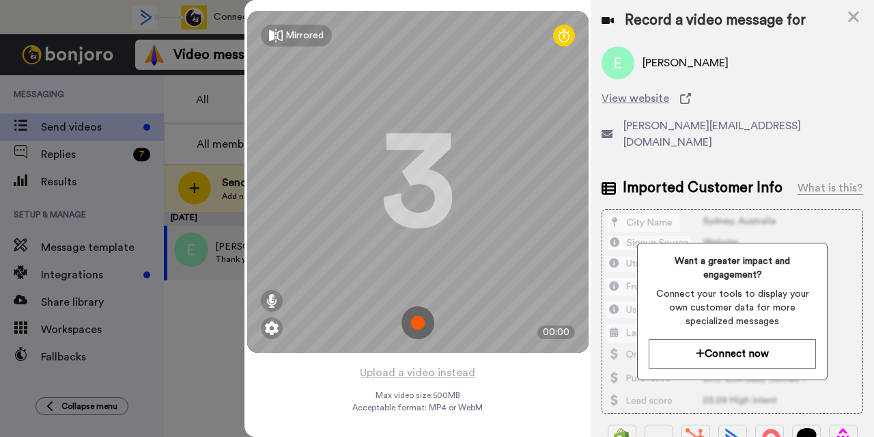
click at [402, 326] on img at bounding box center [418, 322] width 33 height 33
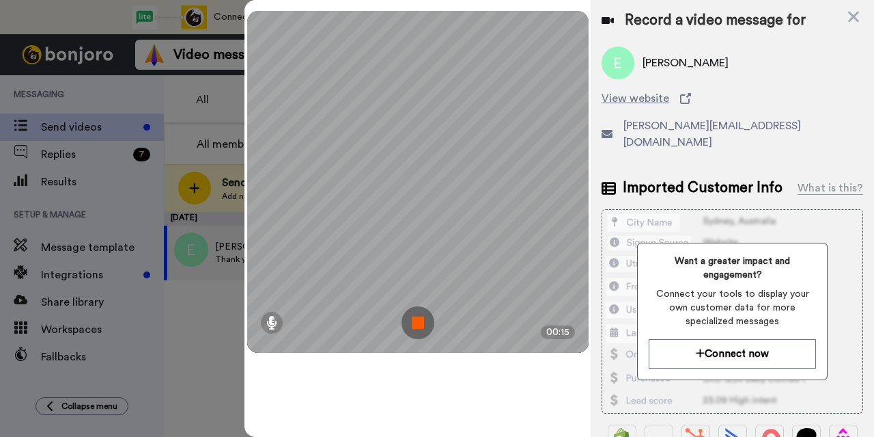
click at [428, 325] on img at bounding box center [418, 322] width 33 height 33
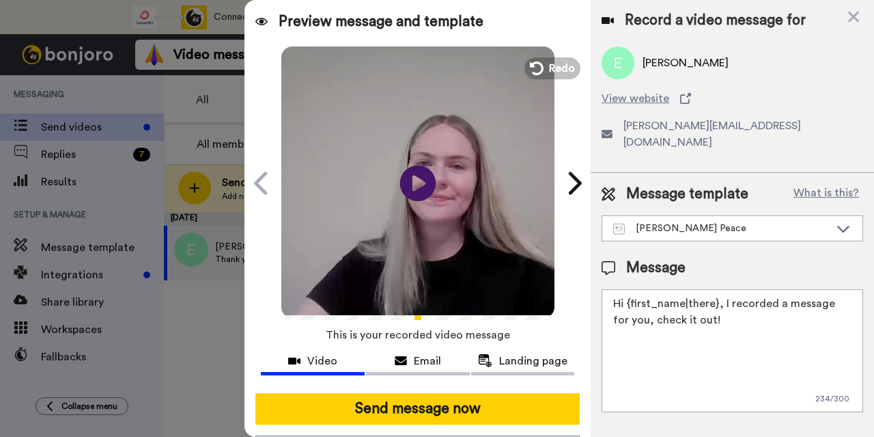
click at [412, 167] on icon at bounding box center [418, 183] width 36 height 36
drag, startPoint x: 713, startPoint y: 306, endPoint x: 629, endPoint y: 287, distance: 85.5
click at [629, 289] on textarea "Hi {first_name|there}, I recorded a message for you, check it out!" at bounding box center [733, 350] width 262 height 123
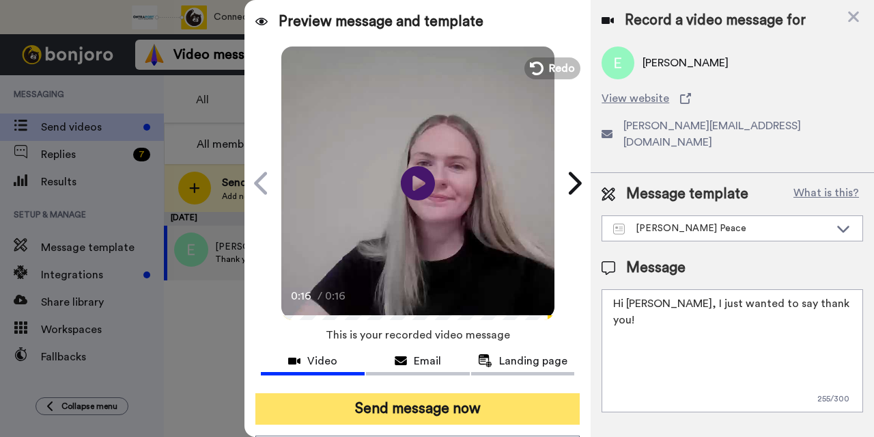
type textarea "Hi Elizabeth, I just wanted to say thank you!"
click at [456, 403] on button "Send message now" at bounding box center [418, 408] width 325 height 31
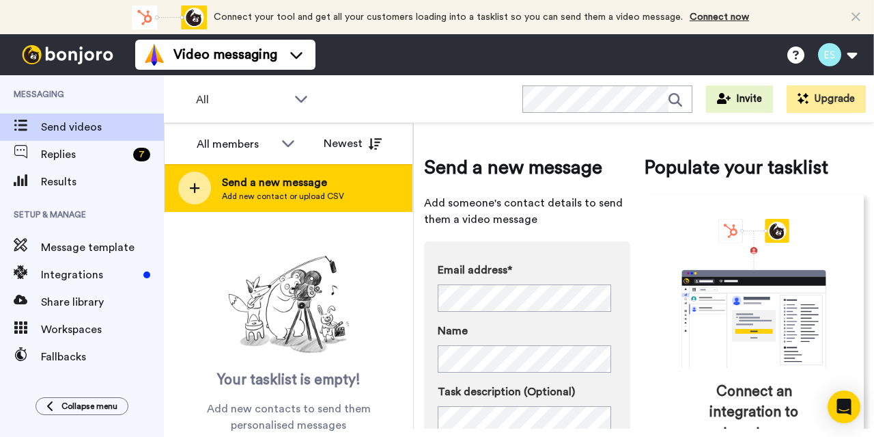
click at [335, 184] on span "Send a new message" at bounding box center [283, 182] width 122 height 16
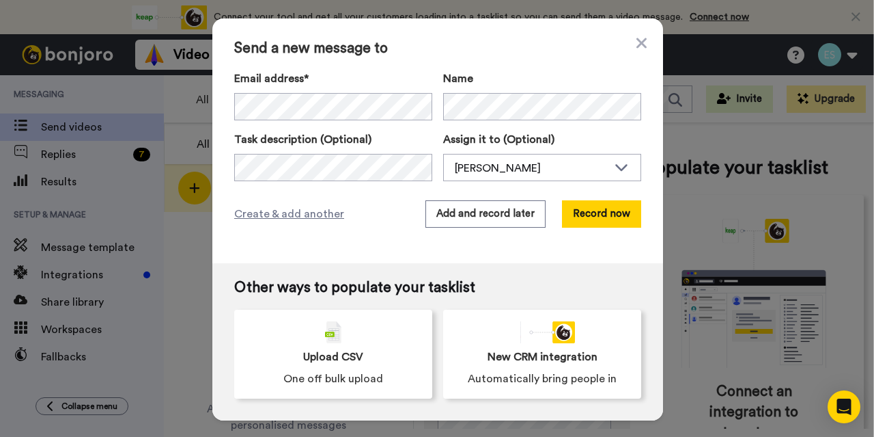
click at [303, 127] on div "Email address* Name Task description (Optional) Assign it to (Optional) [PERSON…" at bounding box center [437, 125] width 407 height 111
click at [604, 208] on button "Record now" at bounding box center [601, 213] width 79 height 27
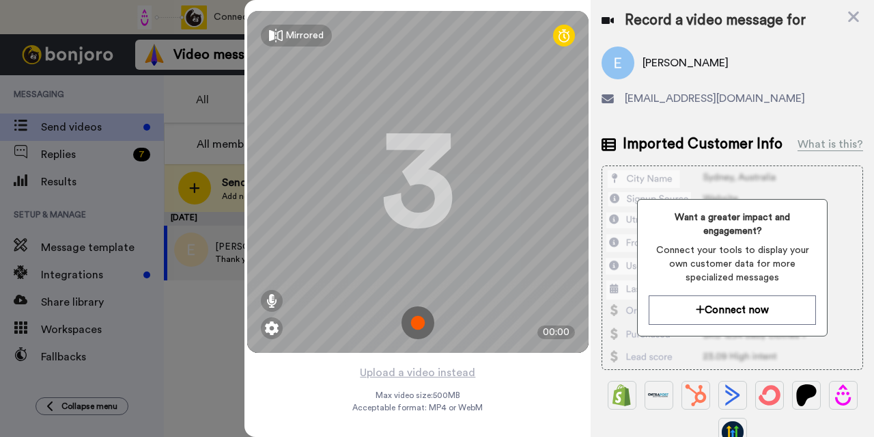
click at [413, 329] on img at bounding box center [418, 322] width 33 height 33
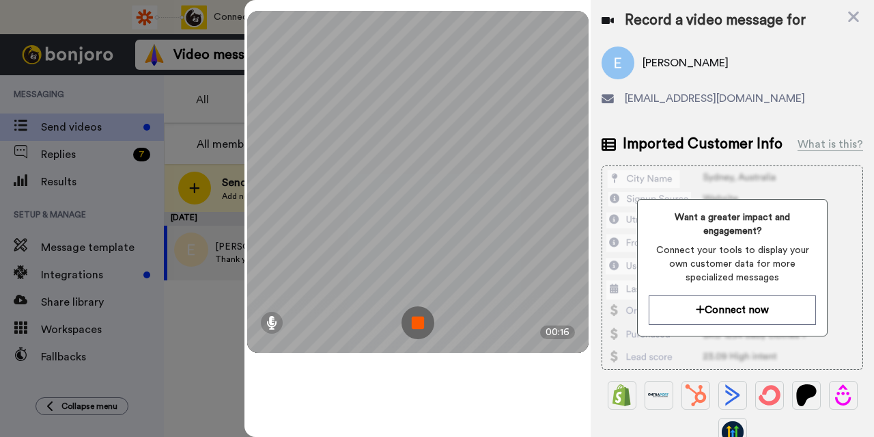
click at [413, 329] on img at bounding box center [418, 322] width 33 height 33
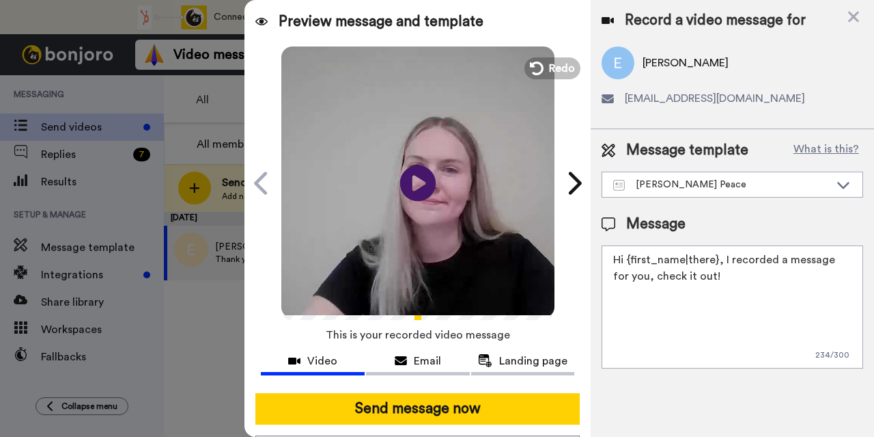
click at [413, 187] on icon "Play/Pause" at bounding box center [418, 182] width 36 height 65
drag, startPoint x: 721, startPoint y: 287, endPoint x: 624, endPoint y: 257, distance: 101.6
click at [624, 257] on textarea "Hi {first_name|there}, I recorded a message for you, check it out!" at bounding box center [733, 306] width 262 height 123
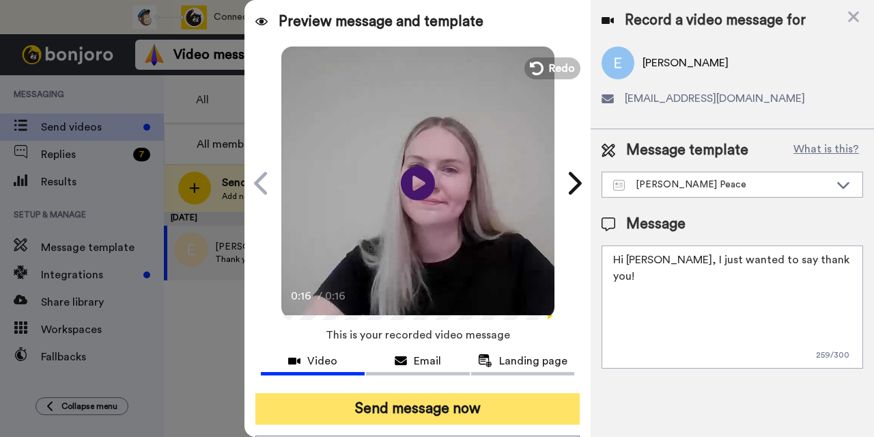
type textarea "Hi Emily, I just wanted to say thank you!"
click at [497, 403] on button "Send message now" at bounding box center [418, 408] width 325 height 31
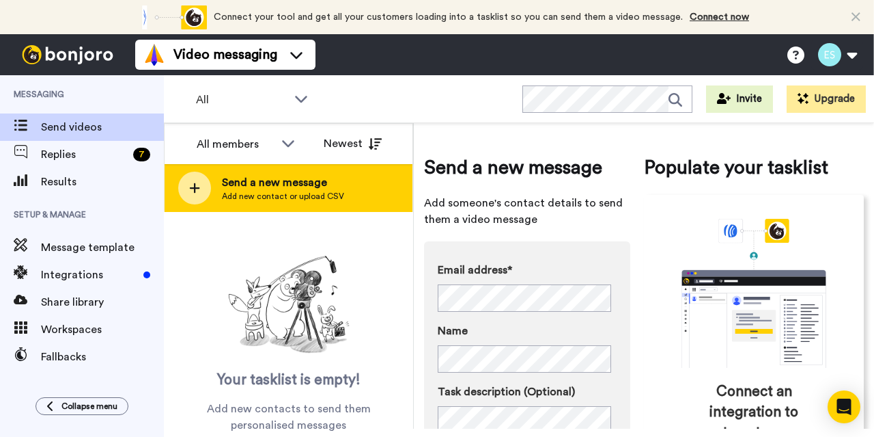
click at [307, 177] on span "Send a new message" at bounding box center [283, 182] width 122 height 16
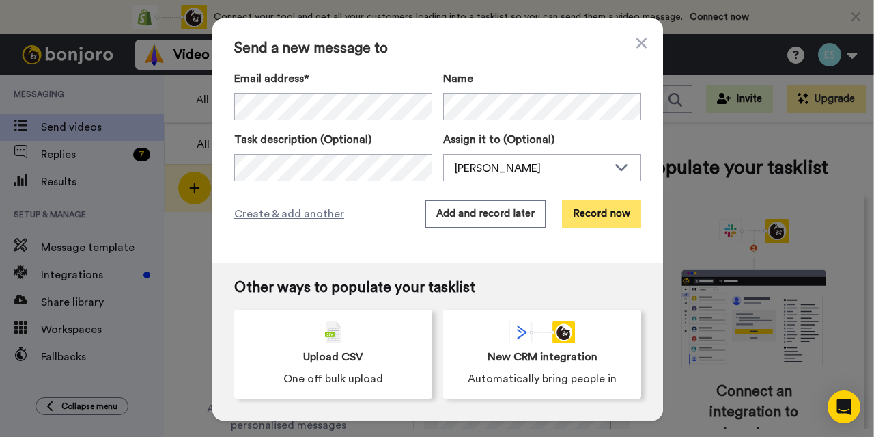
click at [585, 202] on button "Record now" at bounding box center [601, 213] width 79 height 27
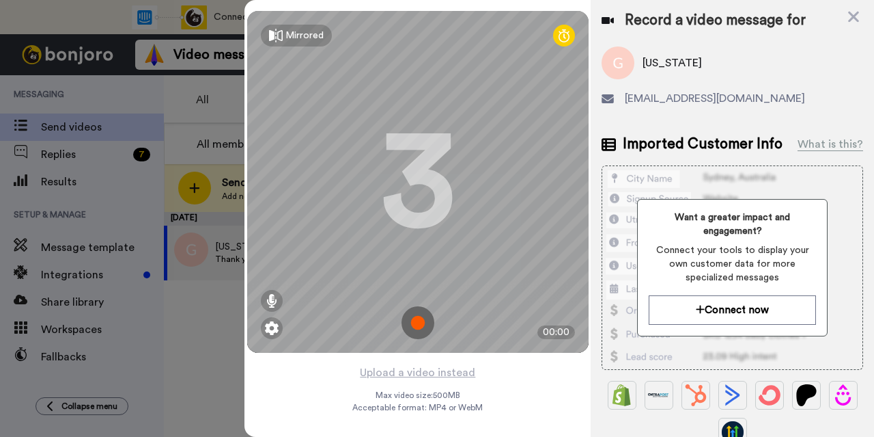
click at [415, 325] on img at bounding box center [418, 322] width 33 height 33
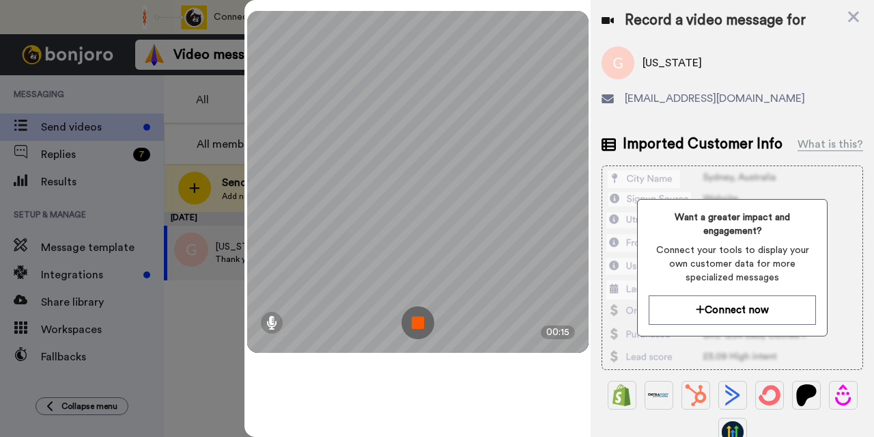
click at [417, 319] on img at bounding box center [418, 322] width 33 height 33
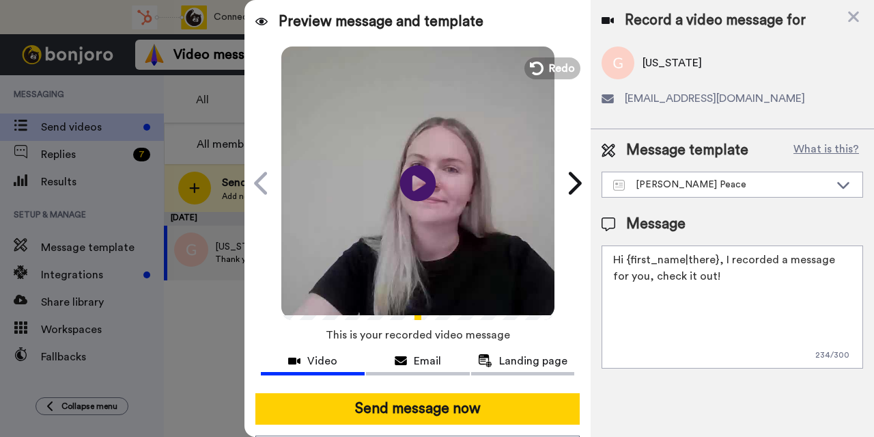
click at [413, 184] on icon "Play/Pause" at bounding box center [418, 182] width 36 height 65
drag, startPoint x: 715, startPoint y: 286, endPoint x: 629, endPoint y: 254, distance: 91.9
click at [629, 254] on textarea "Hi {first_name|there}, I recorded a message for you, check it out!" at bounding box center [733, 306] width 262 height 123
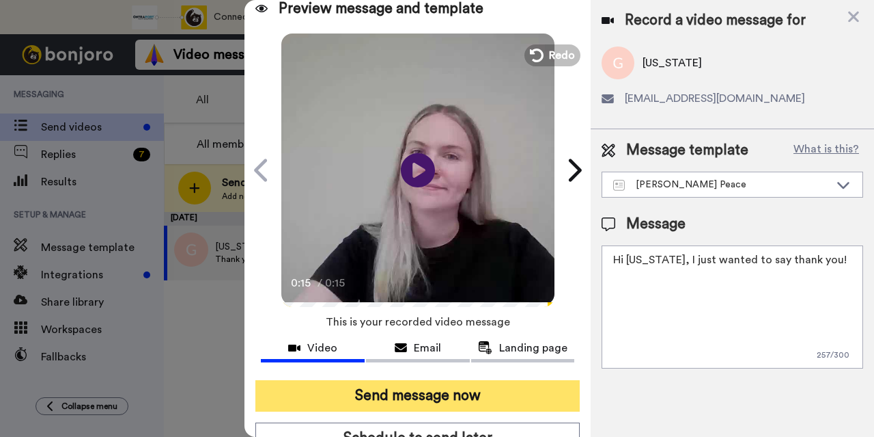
type textarea "Hi Georgia, I just wanted to say thank you!"
click at [413, 386] on button "Send message now" at bounding box center [418, 395] width 325 height 31
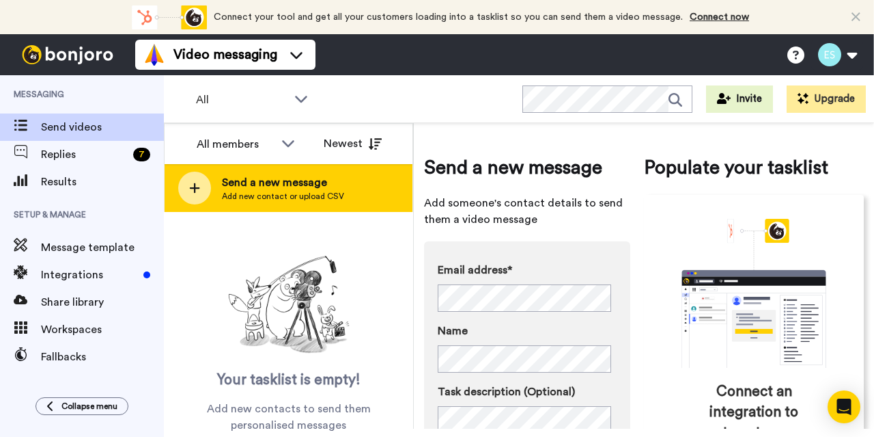
click at [333, 173] on div "Send a new message Add new contact or upload CSV" at bounding box center [289, 188] width 248 height 48
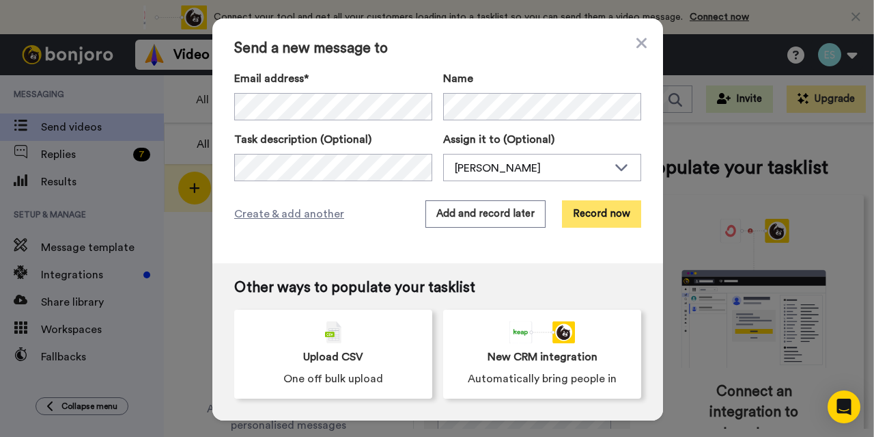
click at [588, 214] on button "Record now" at bounding box center [601, 213] width 79 height 27
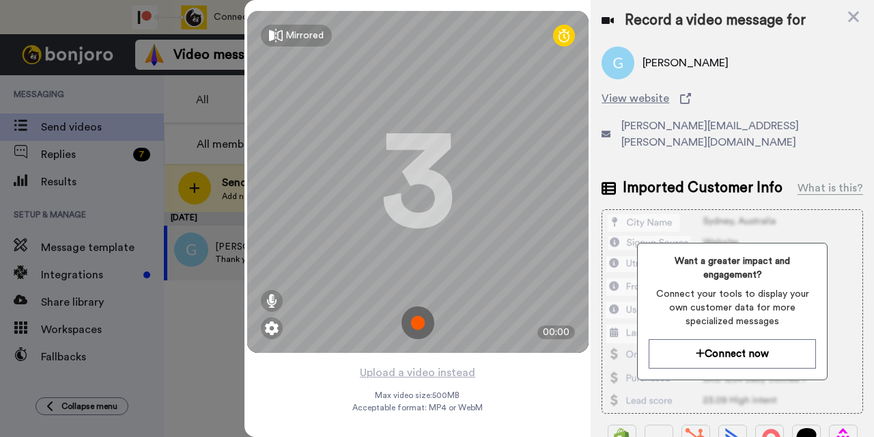
click at [411, 322] on img at bounding box center [418, 322] width 33 height 33
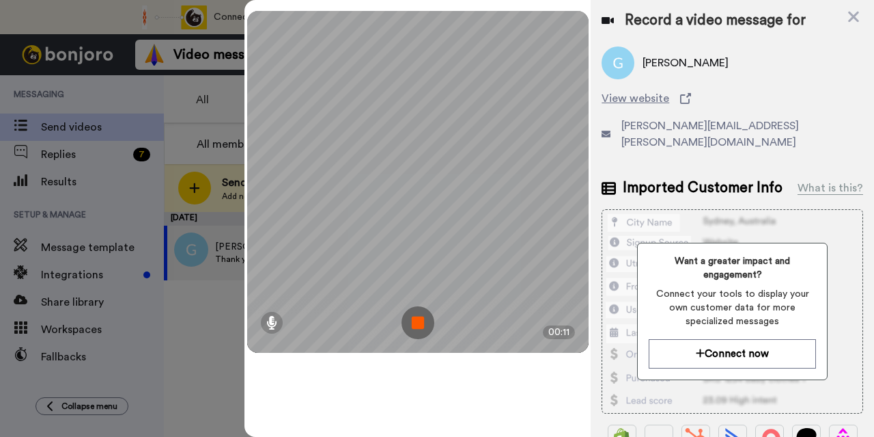
click at [411, 322] on img at bounding box center [418, 322] width 33 height 33
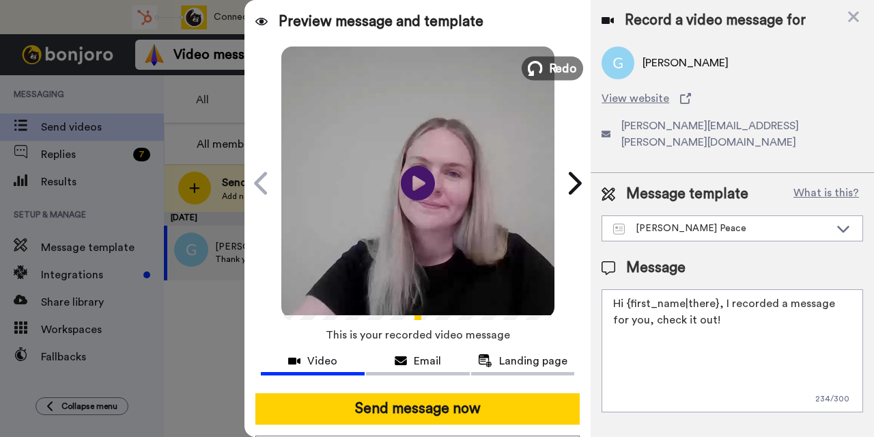
click at [540, 64] on button "Redo" at bounding box center [552, 68] width 61 height 24
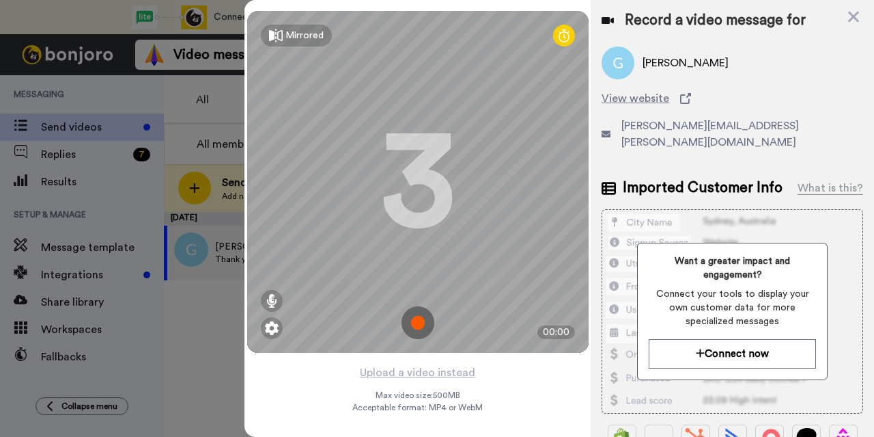
click at [419, 322] on div "Mirrored Redo 3 00:00" at bounding box center [418, 182] width 342 height 342
click at [425, 318] on img at bounding box center [418, 322] width 33 height 33
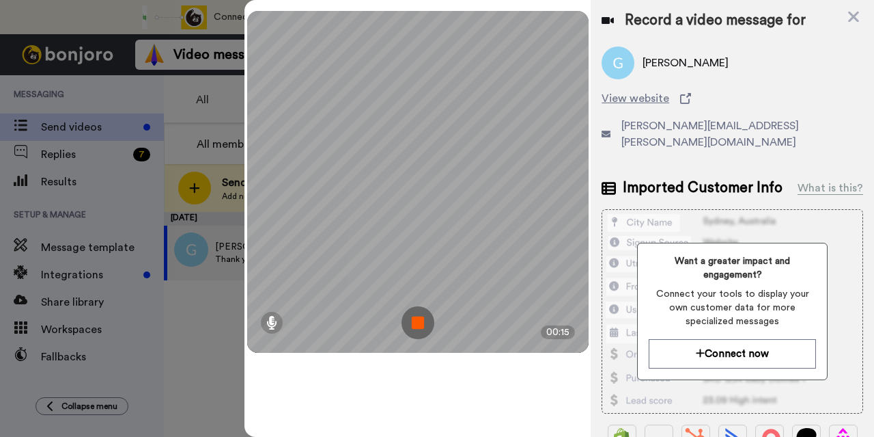
click at [421, 327] on img at bounding box center [418, 322] width 33 height 33
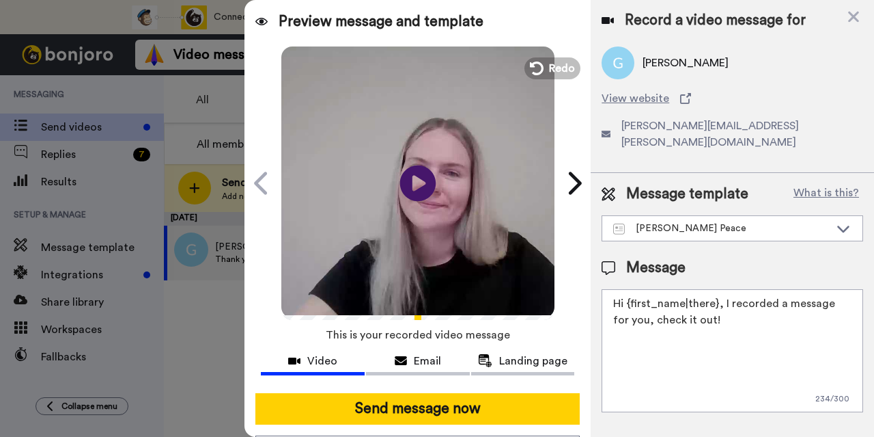
click at [410, 189] on icon "Play/Pause" at bounding box center [418, 182] width 36 height 65
drag, startPoint x: 704, startPoint y: 312, endPoint x: 626, endPoint y: 292, distance: 80.5
click at [626, 292] on textarea "Hi {first_name|there}, I recorded a message for you, check it out!" at bounding box center [733, 350] width 262 height 123
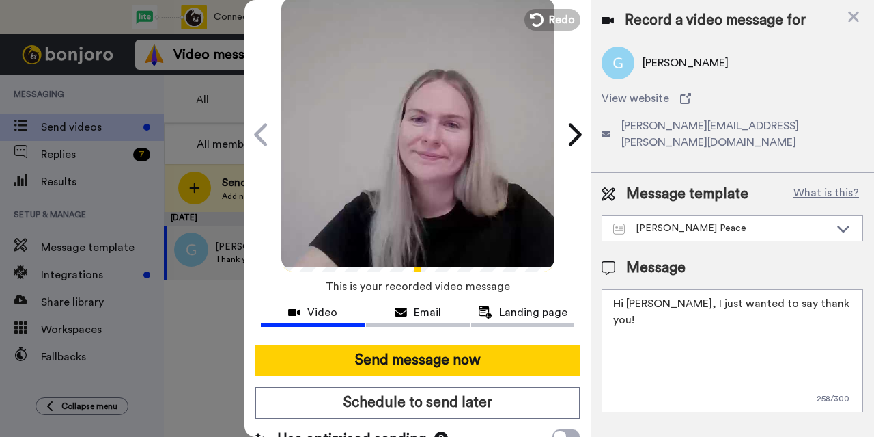
scroll to position [51, 0]
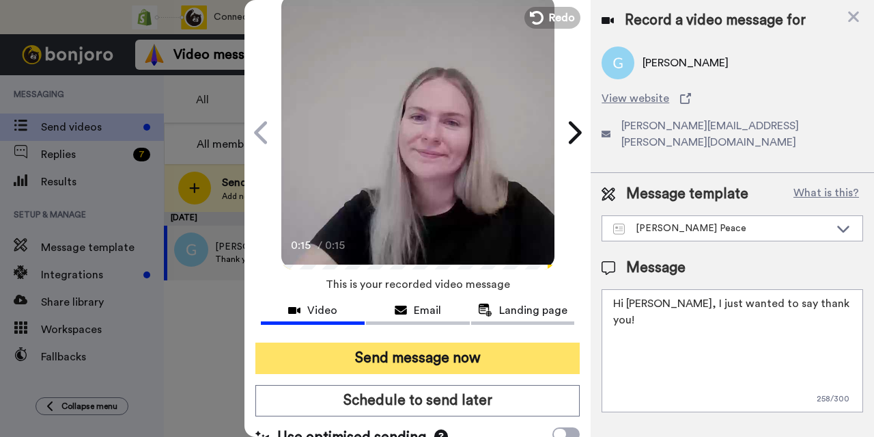
type textarea "Hi Graham, I just wanted to say thank you!"
click at [457, 355] on button "Send message now" at bounding box center [418, 357] width 325 height 31
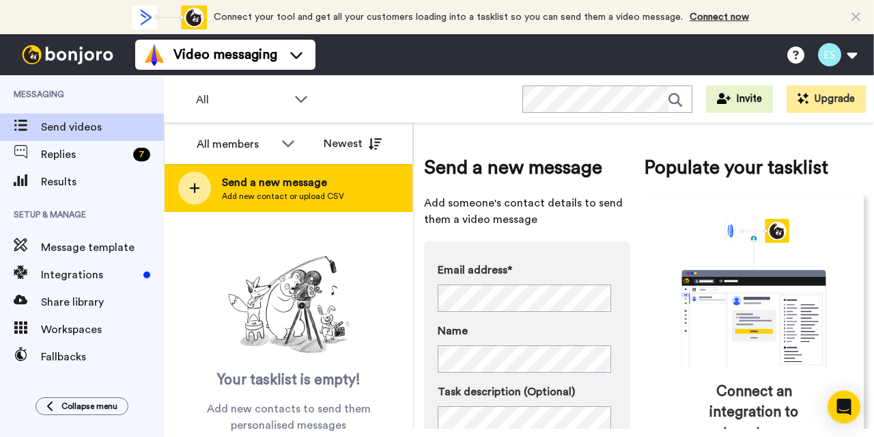
click at [318, 194] on span "Add new contact or upload CSV" at bounding box center [283, 196] width 122 height 11
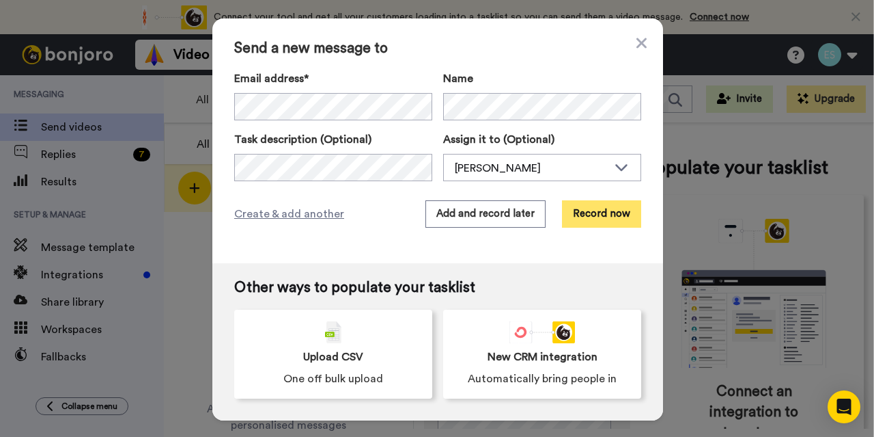
click at [598, 214] on button "Record now" at bounding box center [601, 213] width 79 height 27
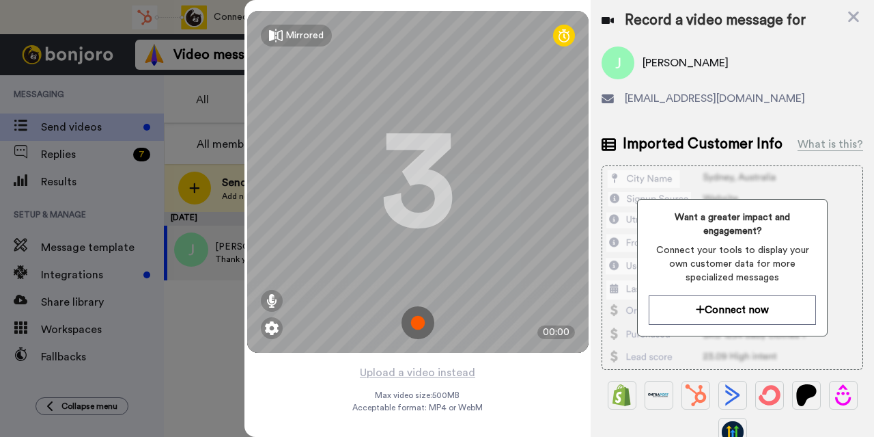
click at [410, 322] on img at bounding box center [418, 322] width 33 height 33
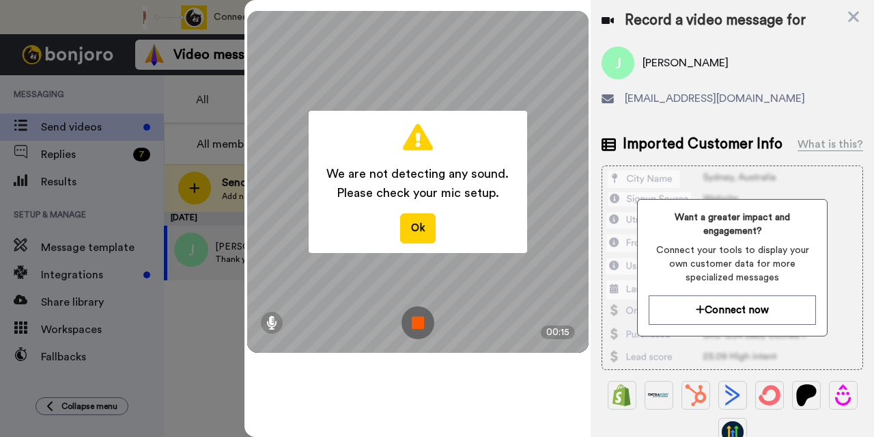
click at [398, 233] on div "We are not detecting any sound. Please check your mic setup. Ok" at bounding box center [418, 182] width 219 height 142
click at [426, 320] on img at bounding box center [418, 322] width 33 height 33
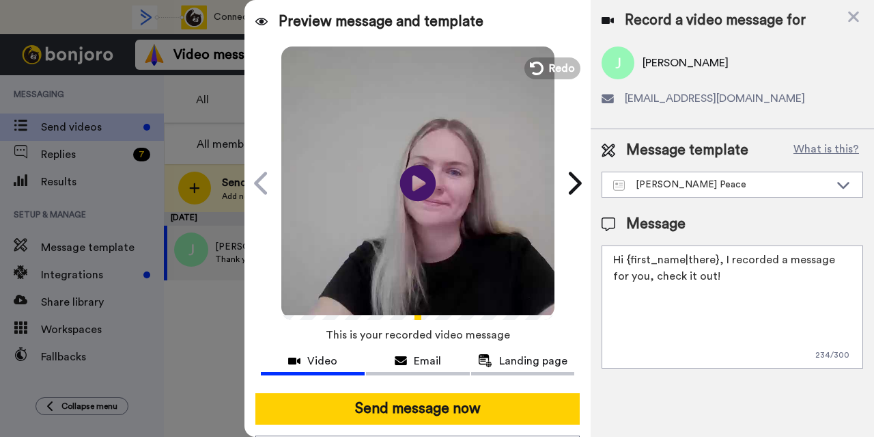
click at [410, 177] on icon "Play/Pause" at bounding box center [418, 182] width 36 height 65
click at [540, 70] on button "Redo" at bounding box center [552, 68] width 61 height 24
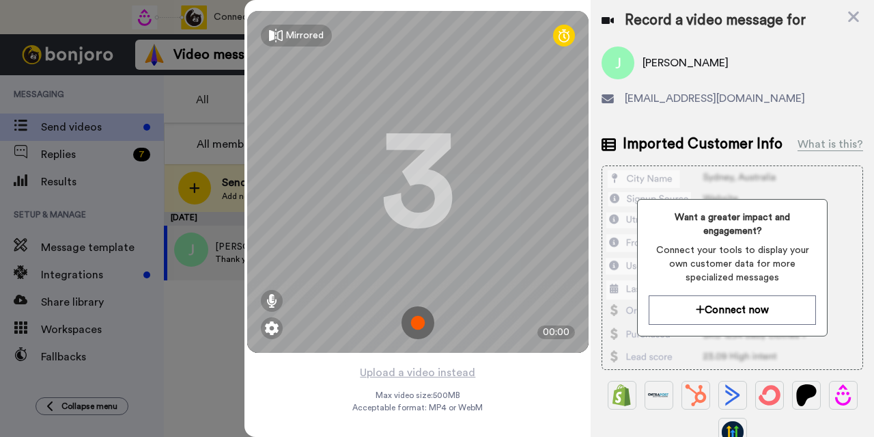
click at [408, 315] on img at bounding box center [418, 322] width 33 height 33
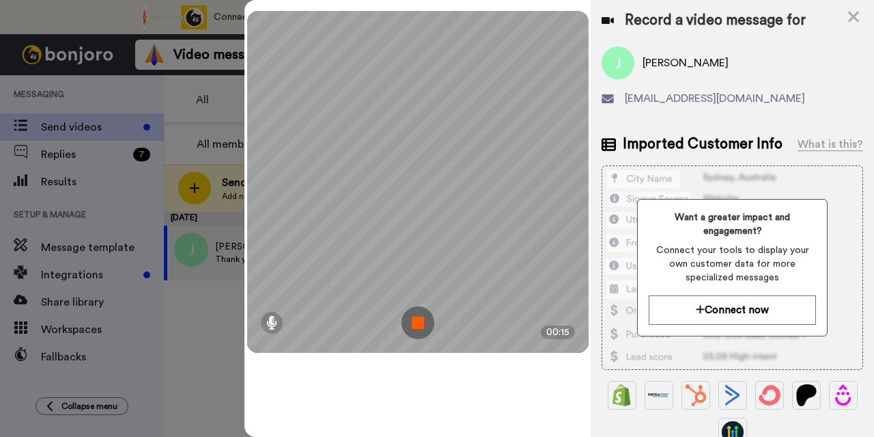
click at [413, 323] on img at bounding box center [418, 322] width 33 height 33
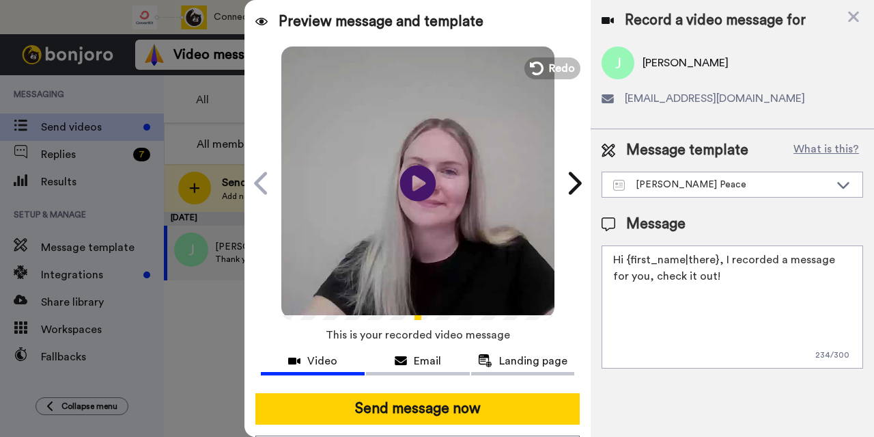
click at [410, 191] on icon at bounding box center [418, 183] width 36 height 36
drag, startPoint x: 710, startPoint y: 275, endPoint x: 635, endPoint y: 256, distance: 77.5
click at [635, 256] on textarea "Hi {first_name|there}, I recorded a message for you, check it out!" at bounding box center [733, 306] width 262 height 123
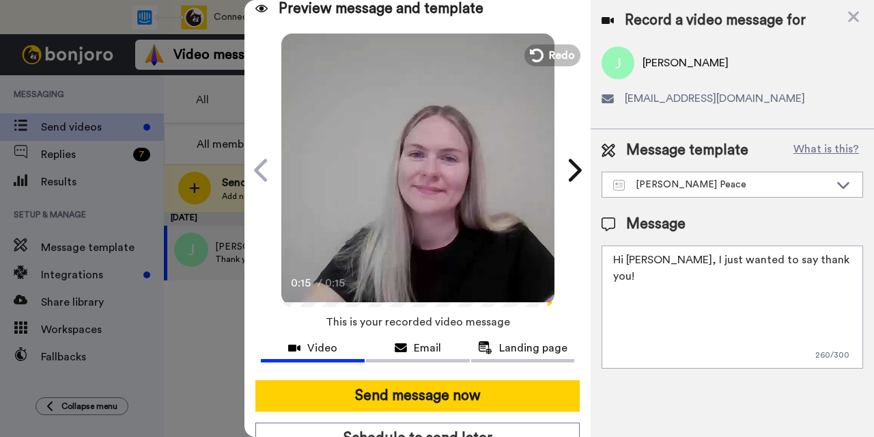
scroll to position [14, 0]
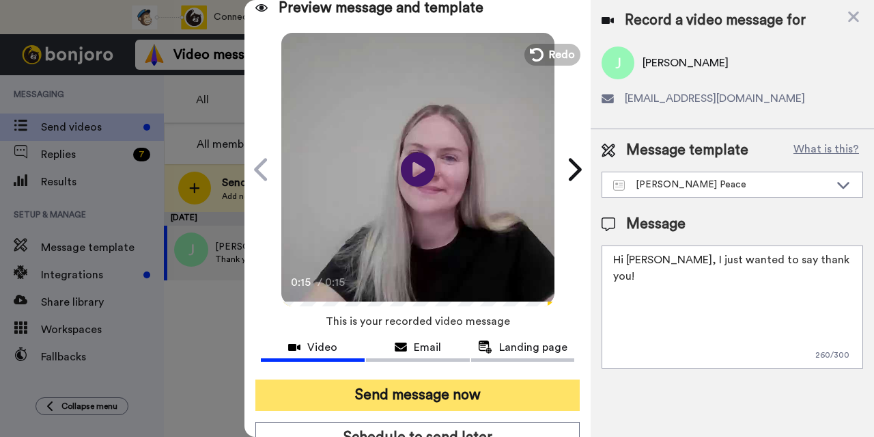
type textarea "Hi Jane, I just wanted to say thank you!"
click at [488, 389] on button "Send message now" at bounding box center [418, 394] width 325 height 31
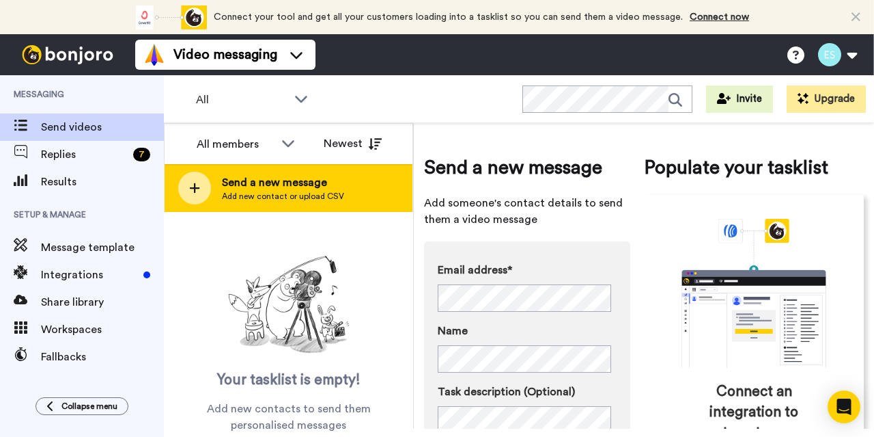
click at [313, 200] on span "Add new contact or upload CSV" at bounding box center [283, 196] width 122 height 11
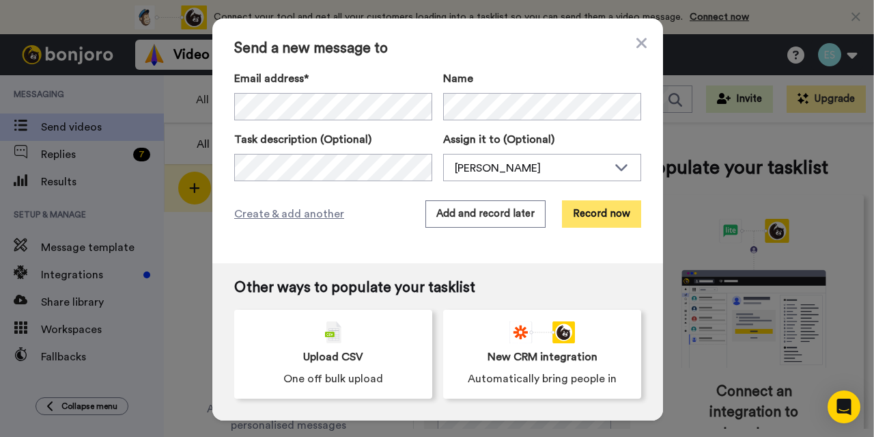
click at [590, 215] on button "Record now" at bounding box center [601, 213] width 79 height 27
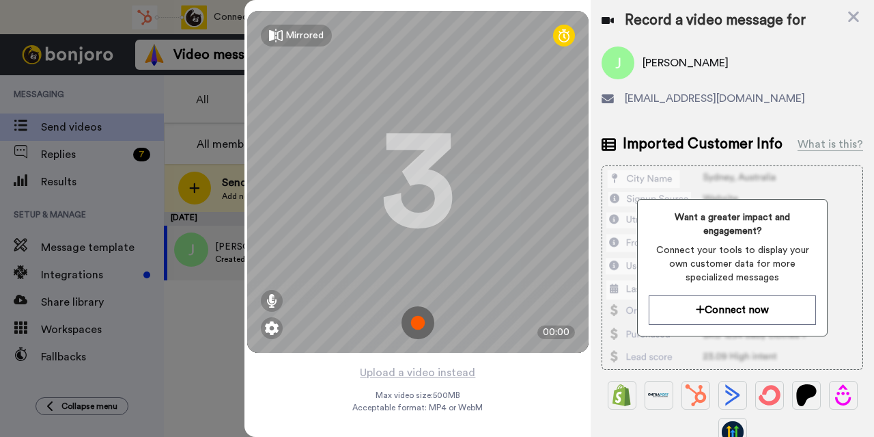
click at [416, 321] on img at bounding box center [418, 322] width 33 height 33
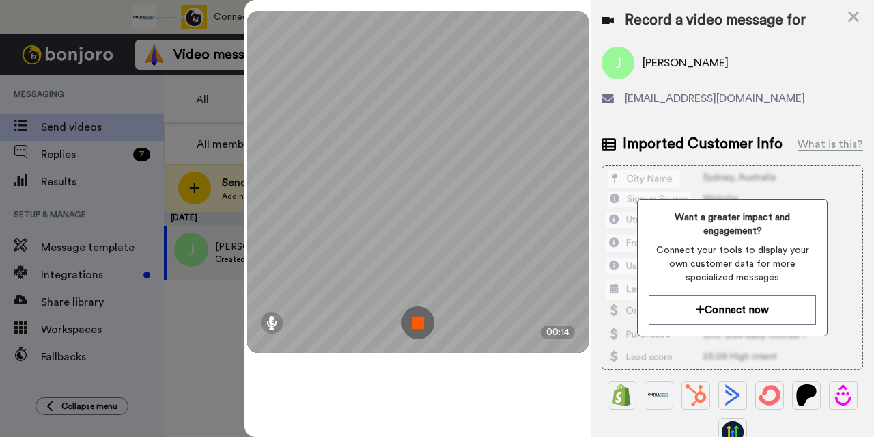
click at [416, 321] on img at bounding box center [418, 322] width 33 height 33
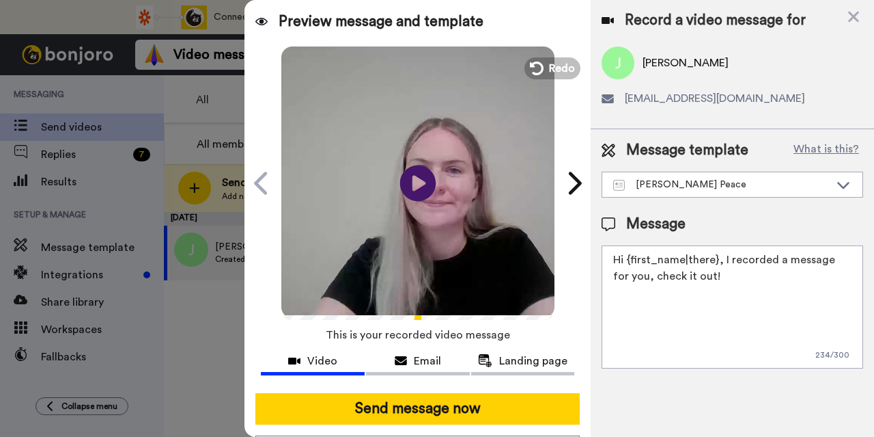
click at [411, 182] on icon "Play/Pause" at bounding box center [418, 182] width 36 height 65
drag, startPoint x: 708, startPoint y: 279, endPoint x: 625, endPoint y: 258, distance: 85.3
click at [625, 258] on textarea "Hi {first_name|there}, I recorded a message for you, check it out!" at bounding box center [733, 306] width 262 height 123
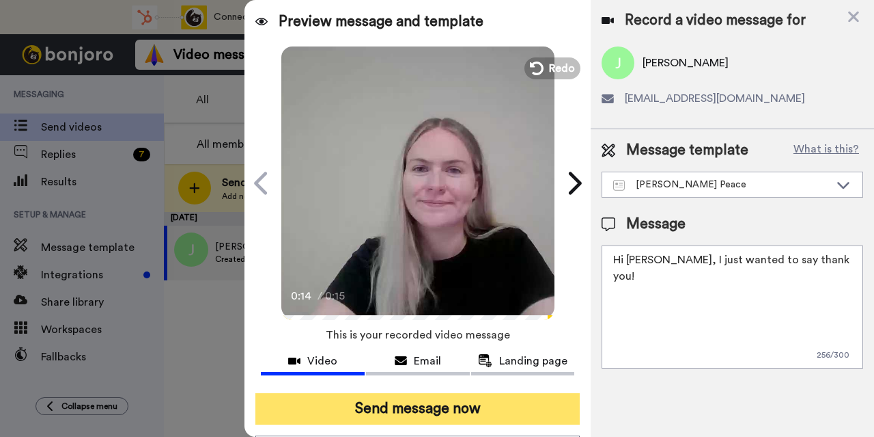
type textarea "Hi Jonathan, I just wanted to say thank you!"
click at [441, 402] on button "Send message now" at bounding box center [418, 408] width 325 height 31
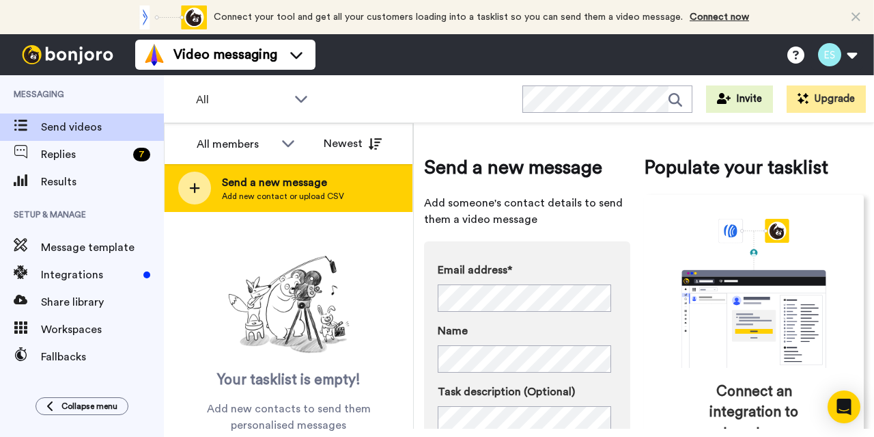
click at [294, 180] on span "Send a new message" at bounding box center [283, 182] width 122 height 16
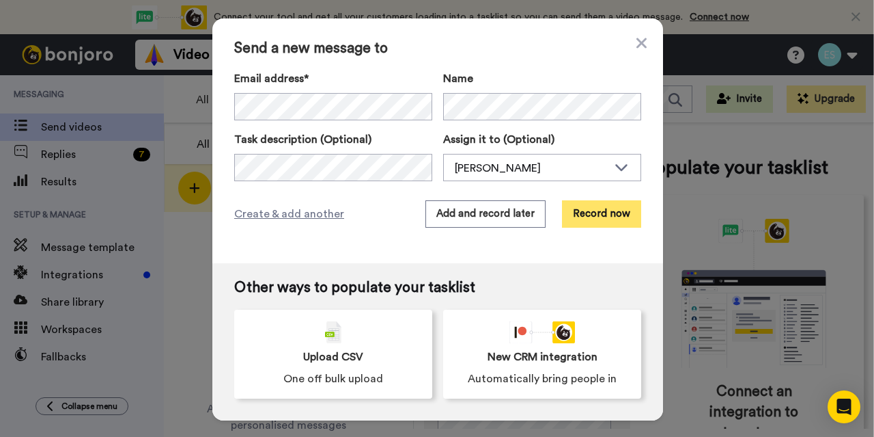
click at [603, 219] on button "Record now" at bounding box center [601, 213] width 79 height 27
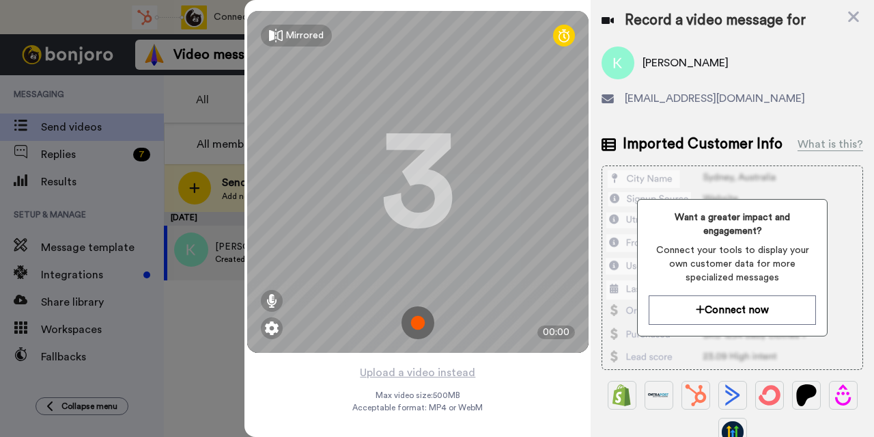
click at [425, 320] on img at bounding box center [418, 322] width 33 height 33
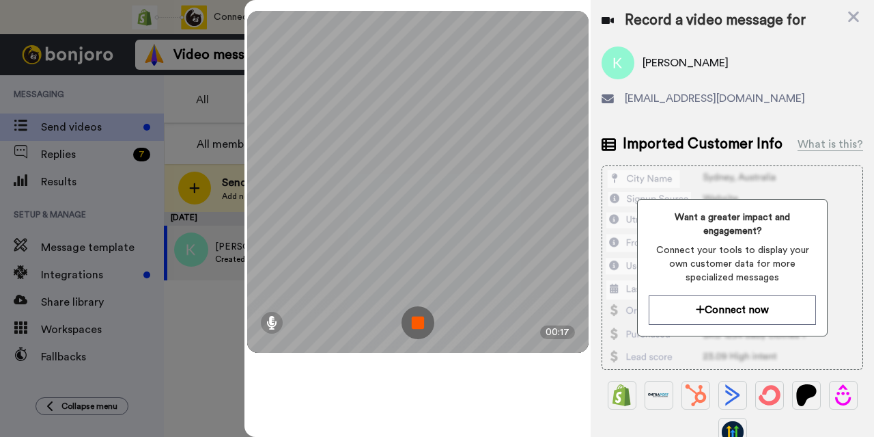
click at [425, 320] on img at bounding box center [418, 322] width 33 height 33
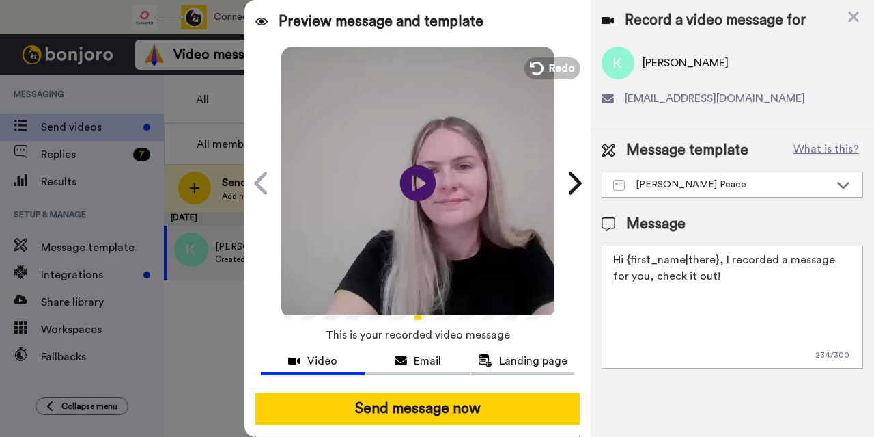
click at [415, 199] on icon at bounding box center [418, 183] width 36 height 36
drag, startPoint x: 709, startPoint y: 268, endPoint x: 627, endPoint y: 258, distance: 82.7
click at [627, 258] on textarea "Hi {first_name|there}, I recorded a message for you, check it out!" at bounding box center [733, 306] width 262 height 123
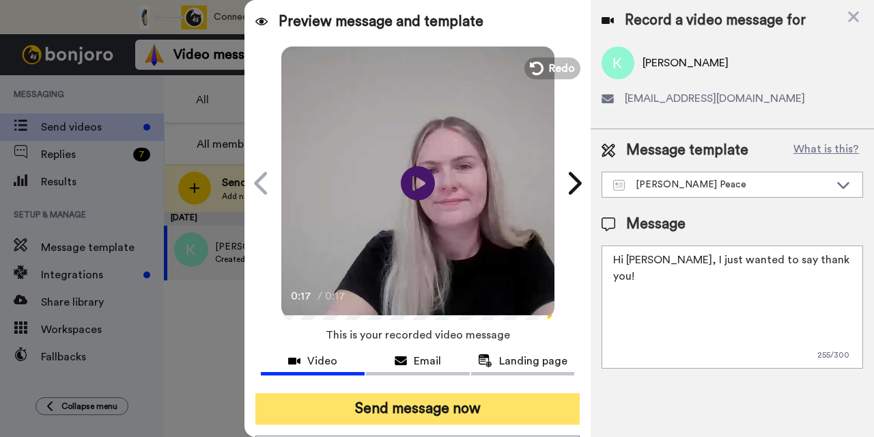
type textarea "Hi [PERSON_NAME], I just wanted to say thank you!"
click at [473, 402] on button "Send message now" at bounding box center [418, 408] width 325 height 31
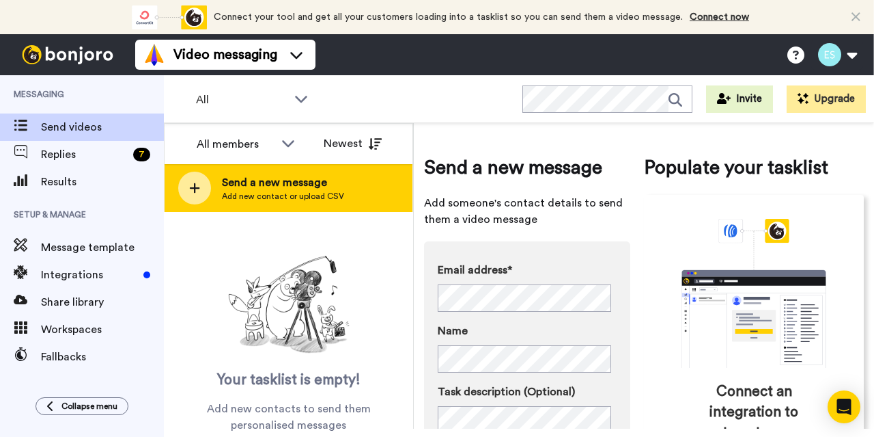
click at [253, 174] on span "Send a new message" at bounding box center [283, 182] width 122 height 16
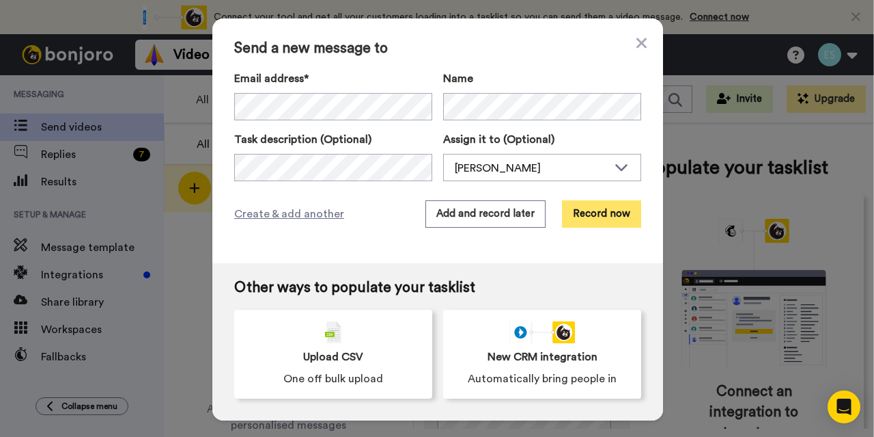
click at [584, 204] on button "Record now" at bounding box center [601, 213] width 79 height 27
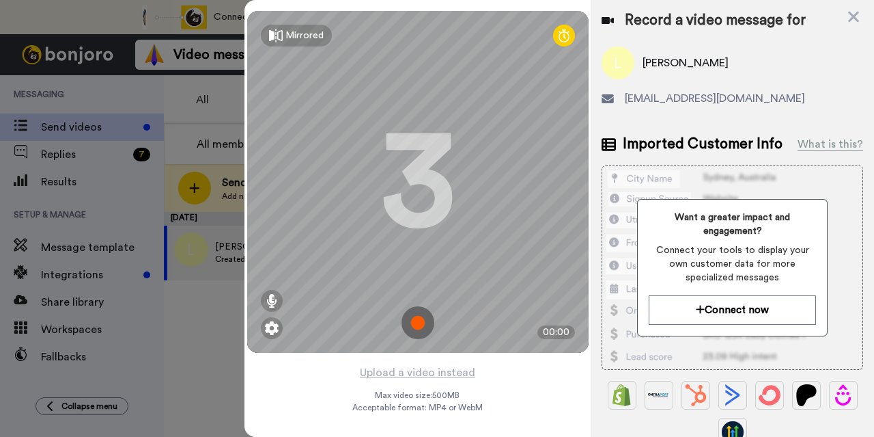
click at [409, 321] on img at bounding box center [418, 322] width 33 height 33
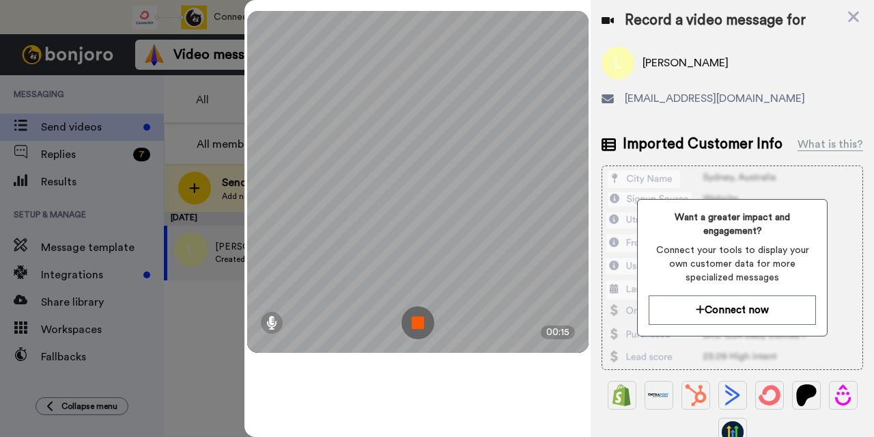
click at [421, 320] on img at bounding box center [418, 322] width 33 height 33
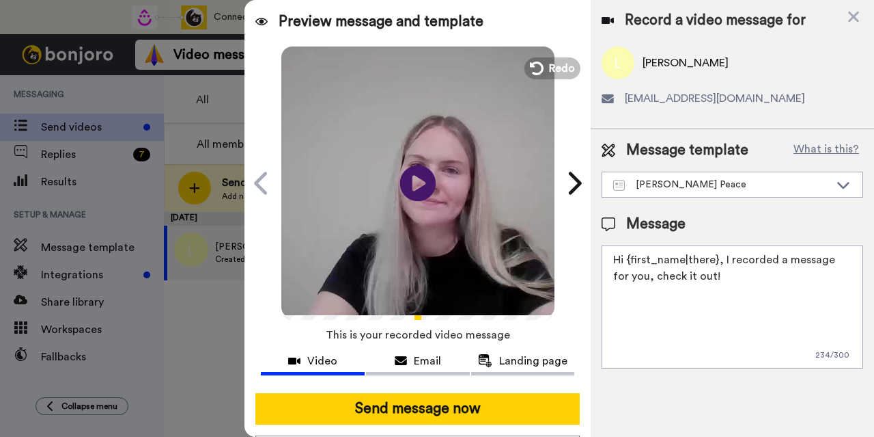
click at [412, 180] on icon "Play/Pause" at bounding box center [418, 182] width 36 height 65
drag, startPoint x: 713, startPoint y: 276, endPoint x: 627, endPoint y: 261, distance: 87.4
click at [627, 261] on textarea "Hi {first_name|there}, I recorded a message for you, check it out!" at bounding box center [733, 306] width 262 height 123
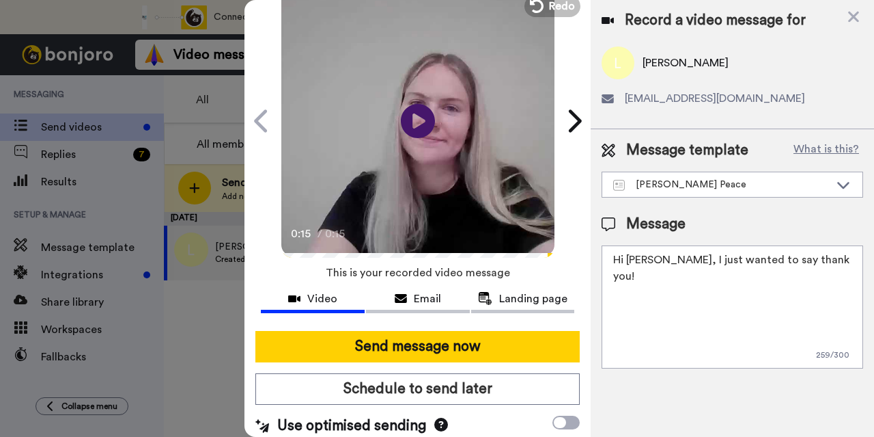
scroll to position [63, 0]
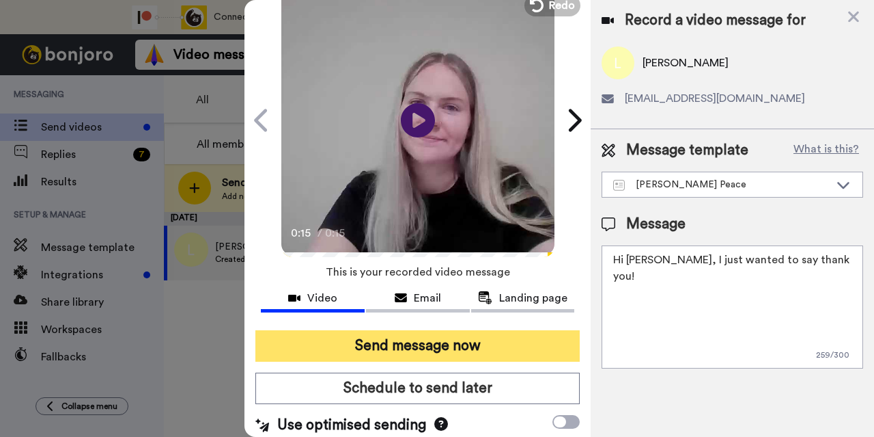
type textarea "Hi [PERSON_NAME], I just wanted to say thank you!"
click at [399, 345] on button "Send message now" at bounding box center [418, 345] width 325 height 31
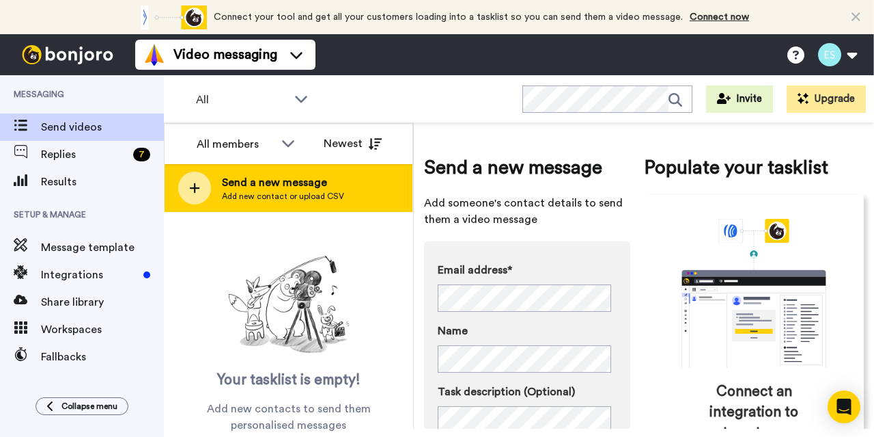
click at [243, 187] on span "Send a new message" at bounding box center [283, 182] width 122 height 16
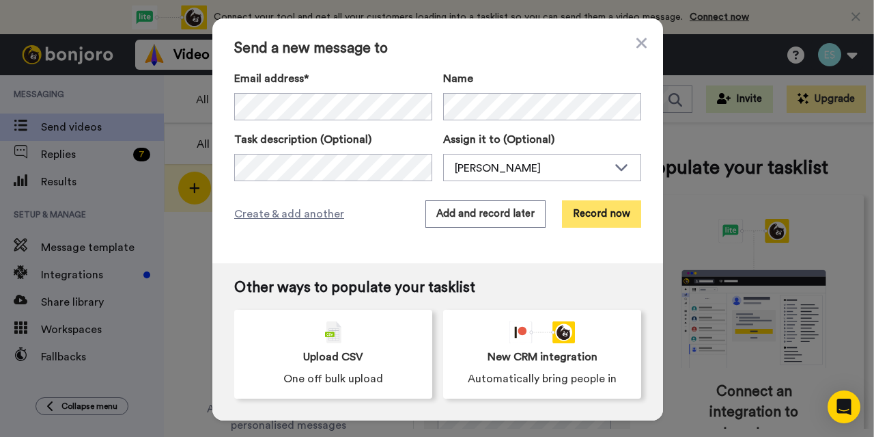
click at [583, 212] on button "Record now" at bounding box center [601, 213] width 79 height 27
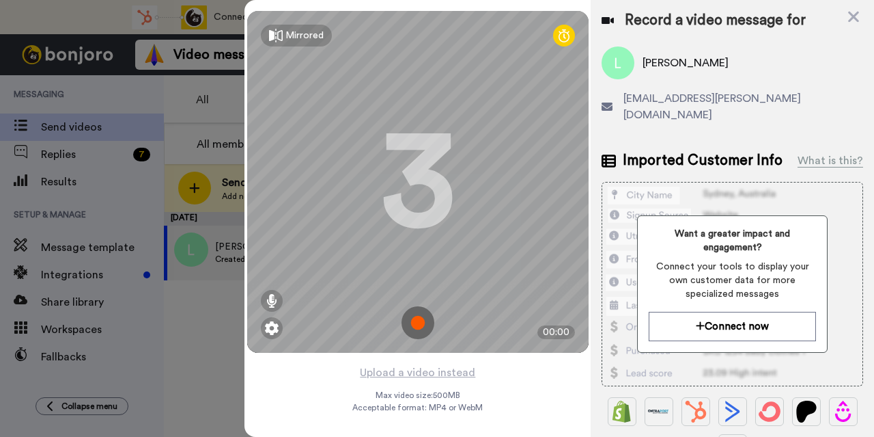
click at [415, 321] on img at bounding box center [418, 322] width 33 height 33
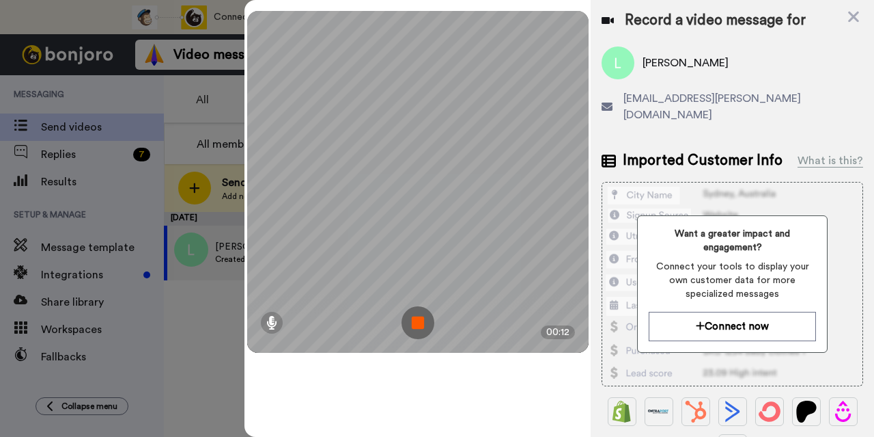
click at [415, 321] on img at bounding box center [418, 322] width 33 height 33
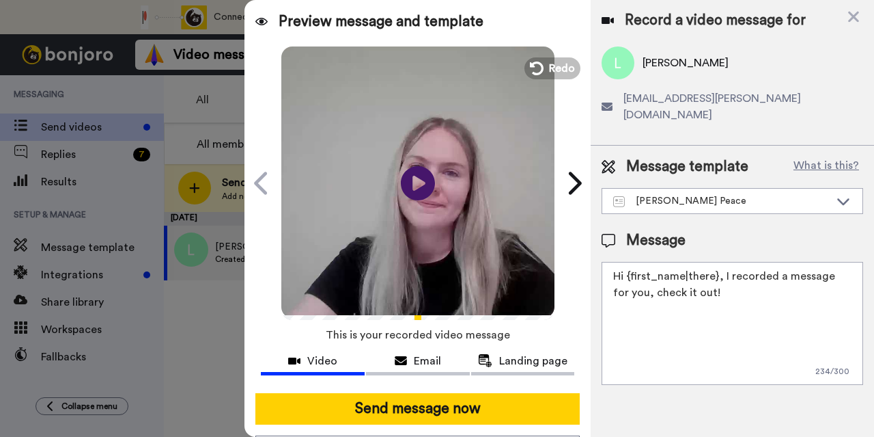
click at [537, 83] on video at bounding box center [417, 180] width 273 height 273
click at [537, 68] on icon at bounding box center [535, 68] width 15 height 15
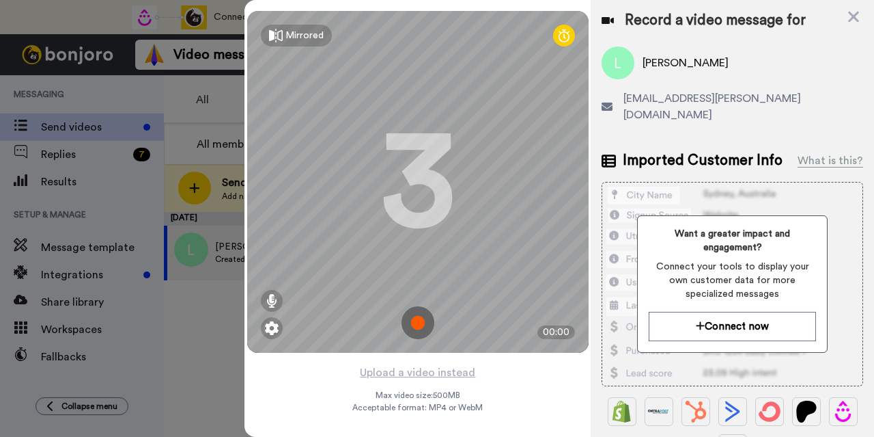
click at [411, 322] on img at bounding box center [418, 322] width 33 height 33
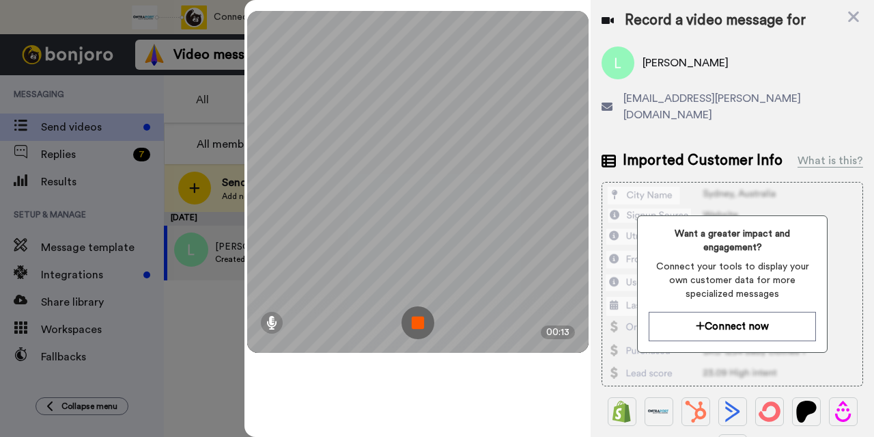
click at [411, 322] on img at bounding box center [418, 322] width 33 height 33
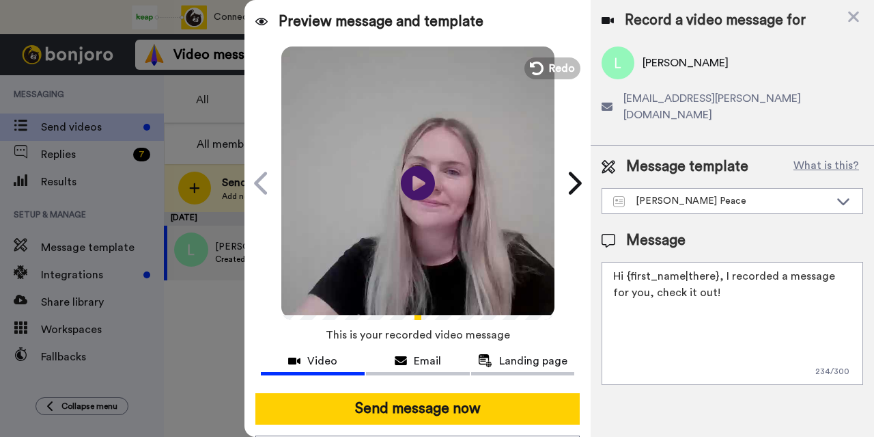
drag, startPoint x: 735, startPoint y: 279, endPoint x: 625, endPoint y: 262, distance: 111.4
click at [625, 262] on textarea "Hi {first_name|there}, I recorded a message for you, check it out!" at bounding box center [733, 323] width 262 height 123
click at [414, 182] on icon "Play/Pause" at bounding box center [418, 182] width 36 height 65
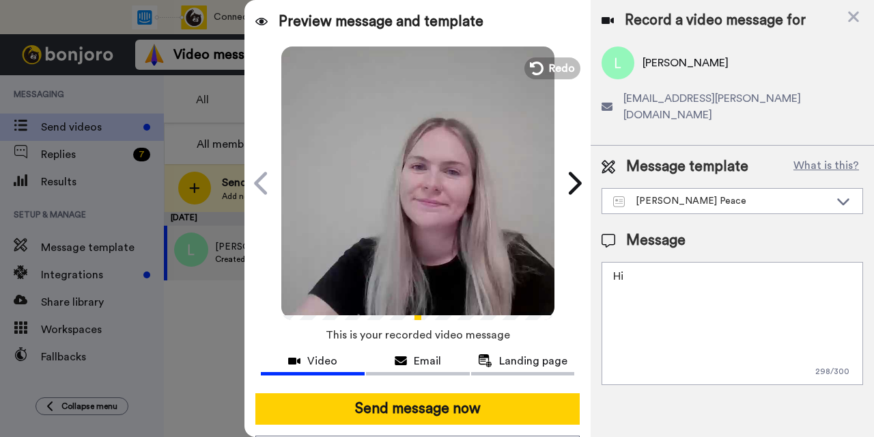
click at [644, 262] on textarea "Hi" at bounding box center [733, 323] width 262 height 123
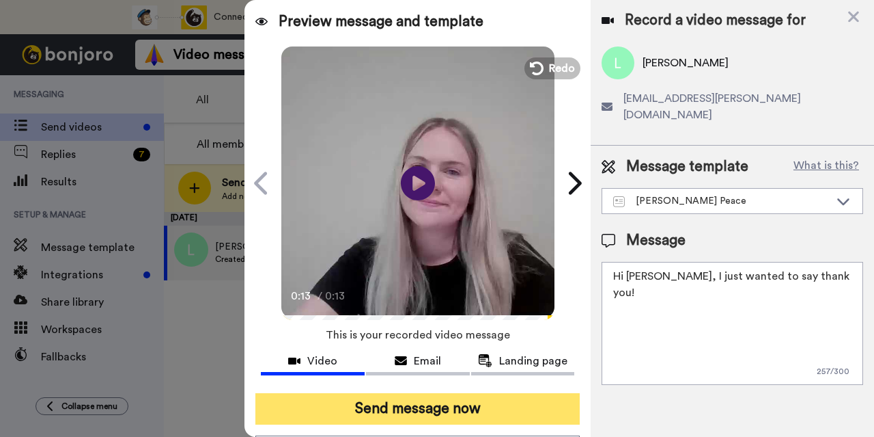
type textarea "Hi [PERSON_NAME], I just wanted to say thank you!"
click at [475, 405] on button "Send message now" at bounding box center [418, 408] width 325 height 31
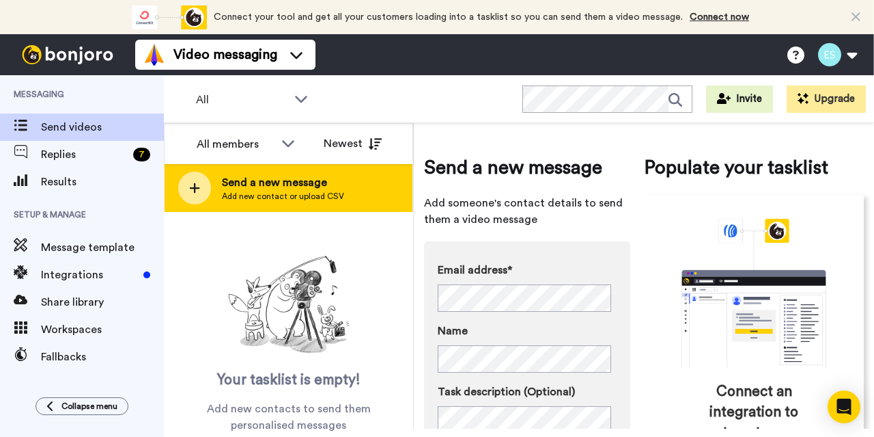
click at [297, 181] on span "Send a new message" at bounding box center [283, 182] width 122 height 16
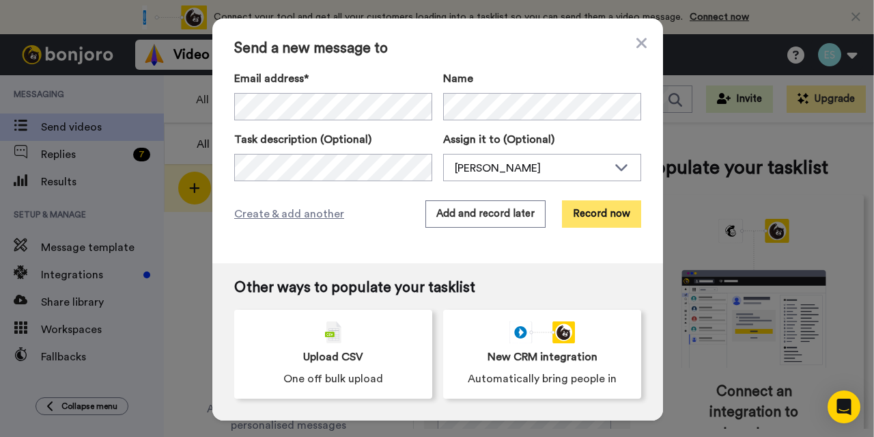
click at [598, 205] on button "Record now" at bounding box center [601, 213] width 79 height 27
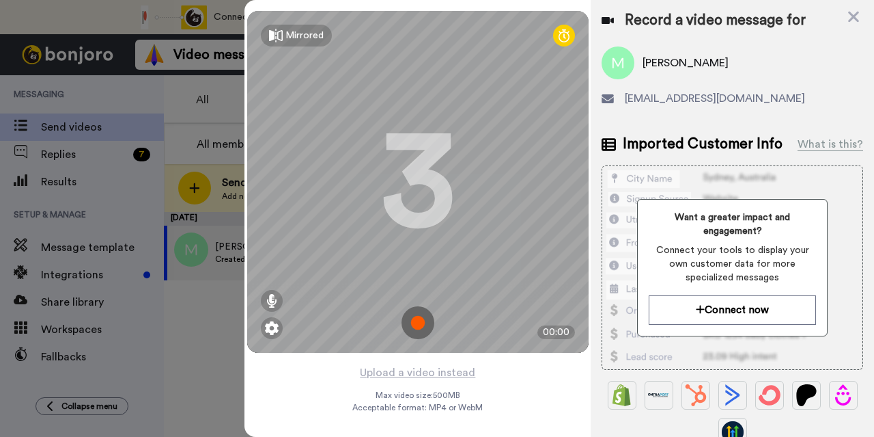
click at [422, 317] on img at bounding box center [418, 322] width 33 height 33
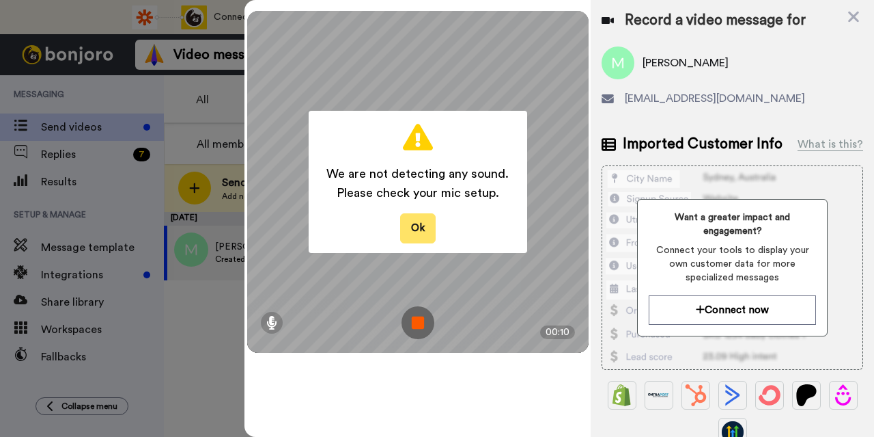
click at [423, 225] on button "Ok" at bounding box center [418, 227] width 36 height 29
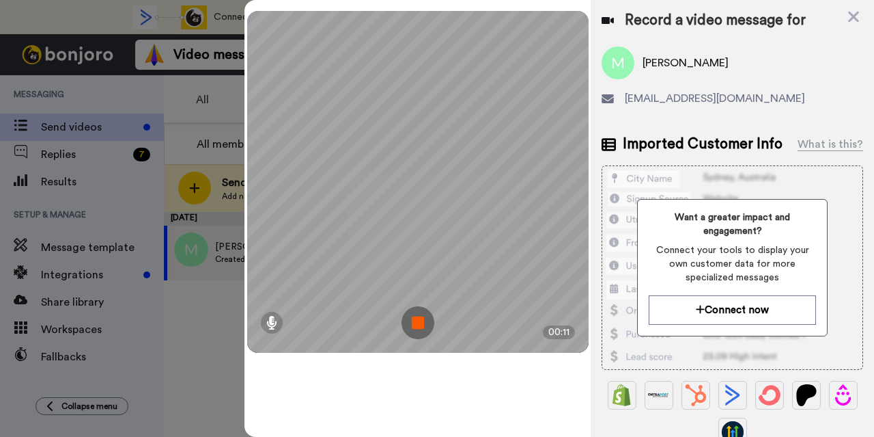
click at [421, 318] on img at bounding box center [418, 322] width 33 height 33
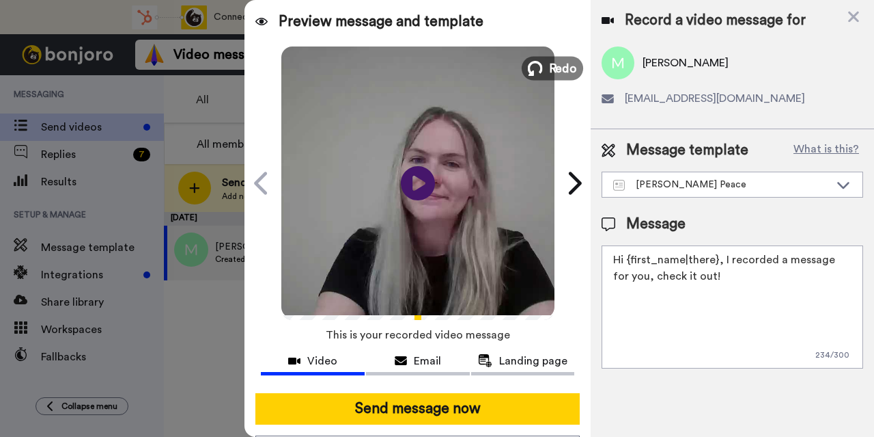
click at [549, 61] on span "Redo" at bounding box center [563, 68] width 29 height 18
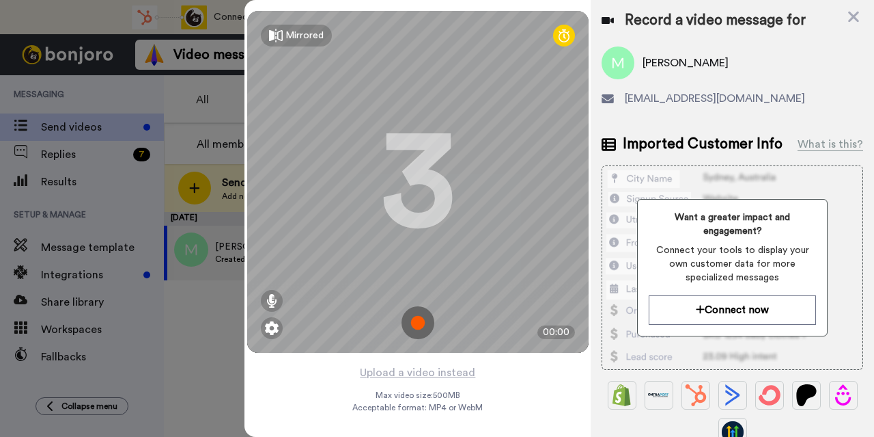
click at [419, 324] on img at bounding box center [418, 322] width 33 height 33
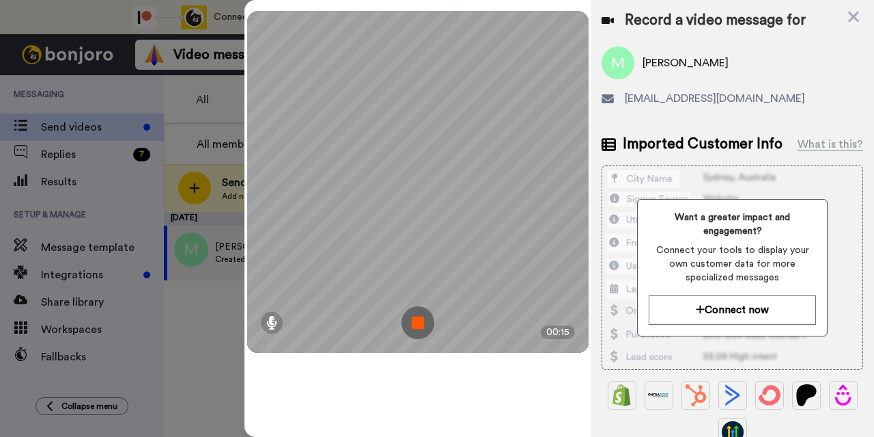
click at [419, 324] on img at bounding box center [418, 322] width 33 height 33
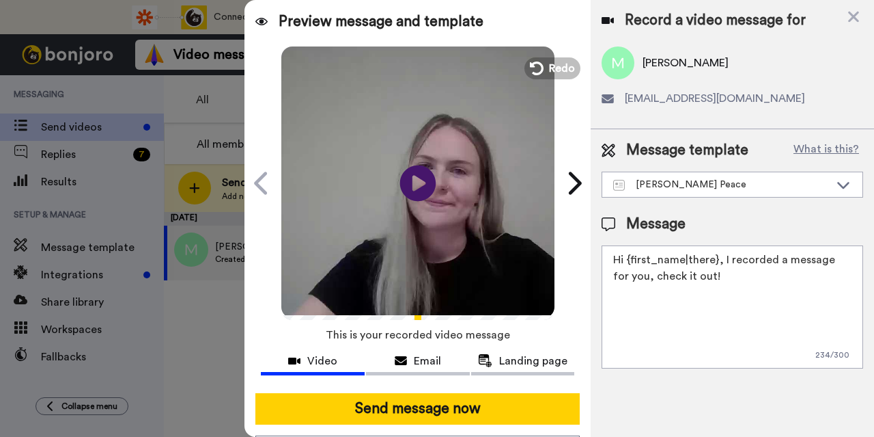
click at [415, 181] on icon "Play/Pause" at bounding box center [418, 182] width 36 height 65
drag, startPoint x: 722, startPoint y: 275, endPoint x: 626, endPoint y: 262, distance: 96.6
click at [626, 262] on textarea "Hi {first_name|there}, I recorded a message for you, check it out!" at bounding box center [733, 306] width 262 height 123
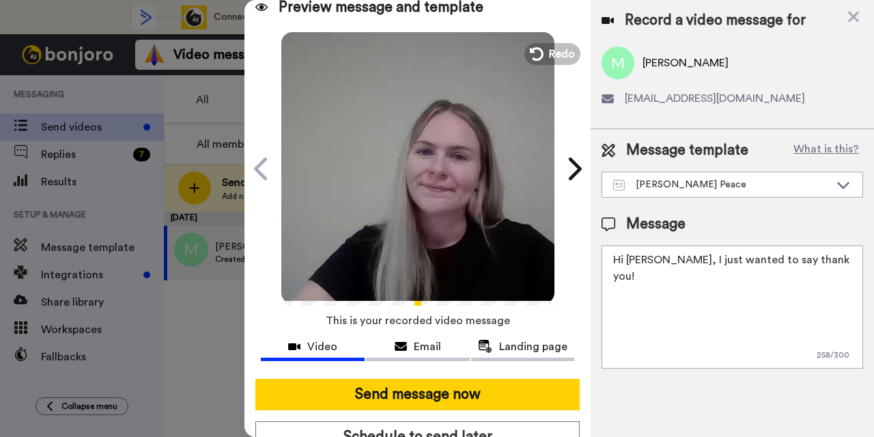
scroll to position [16, 0]
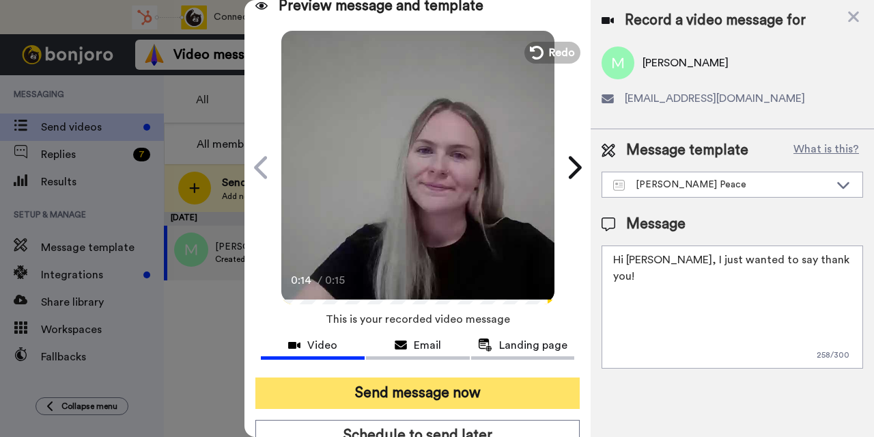
type textarea "Hi Martin, I just wanted to say thank you!"
click at [495, 388] on button "Send message now" at bounding box center [418, 392] width 325 height 31
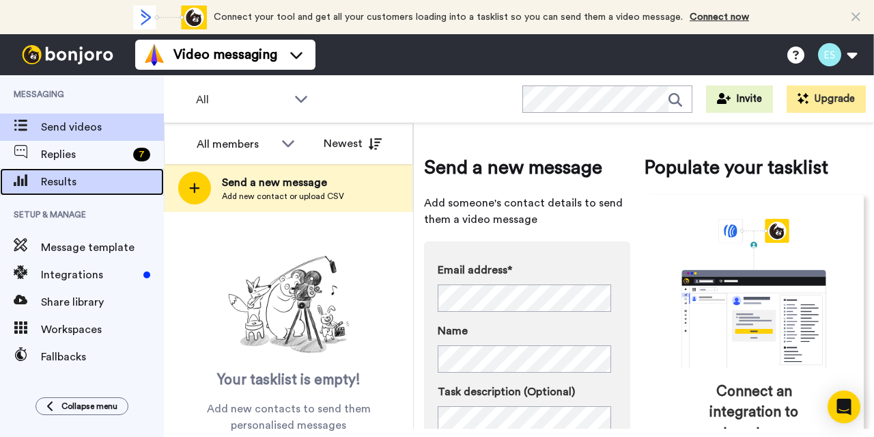
click at [68, 179] on span "Results" at bounding box center [102, 182] width 123 height 16
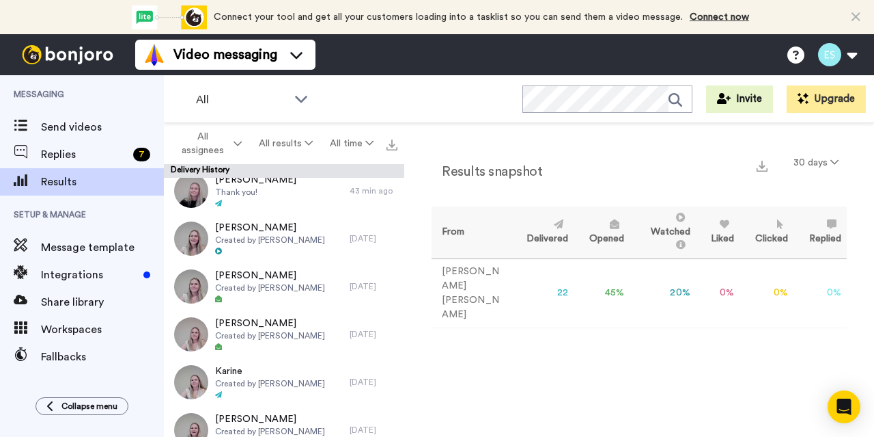
scroll to position [598, 0]
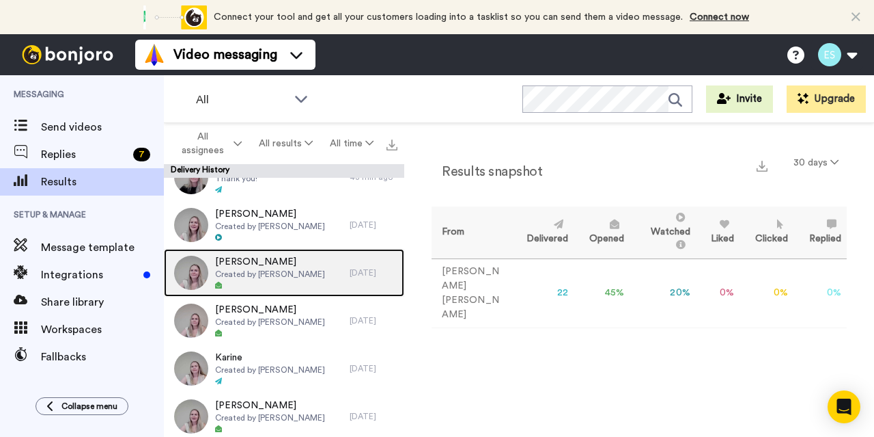
click at [275, 284] on div at bounding box center [270, 286] width 110 height 10
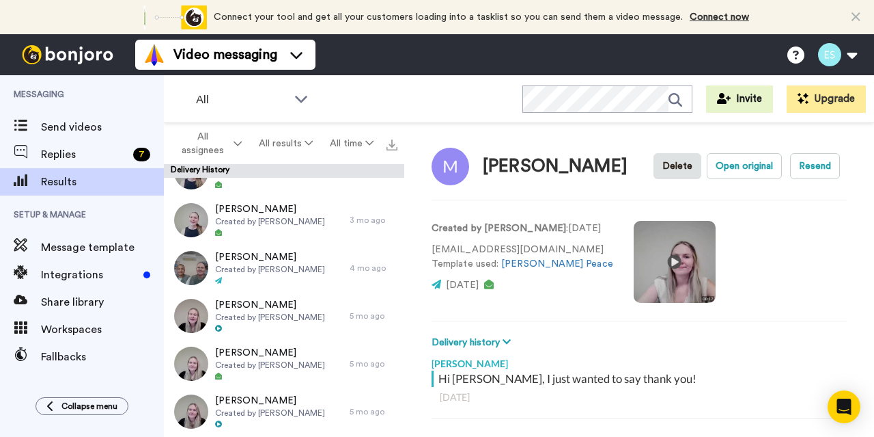
scroll to position [1514, 0]
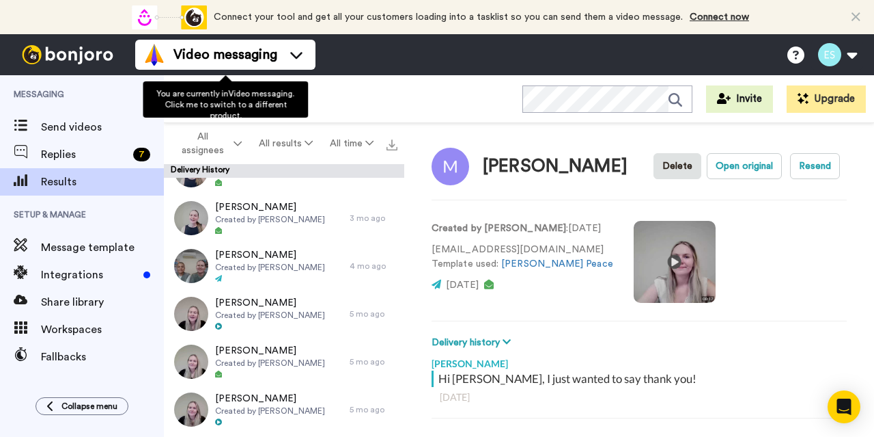
type textarea "x"
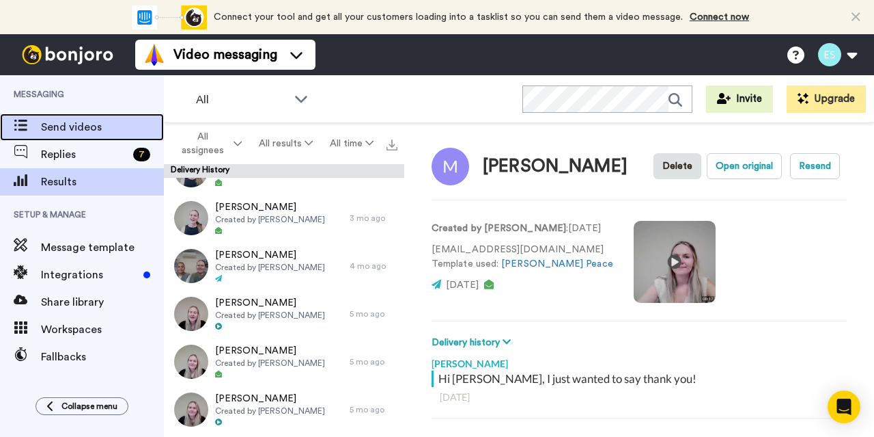
click at [70, 127] on span "Send videos" at bounding box center [102, 127] width 123 height 16
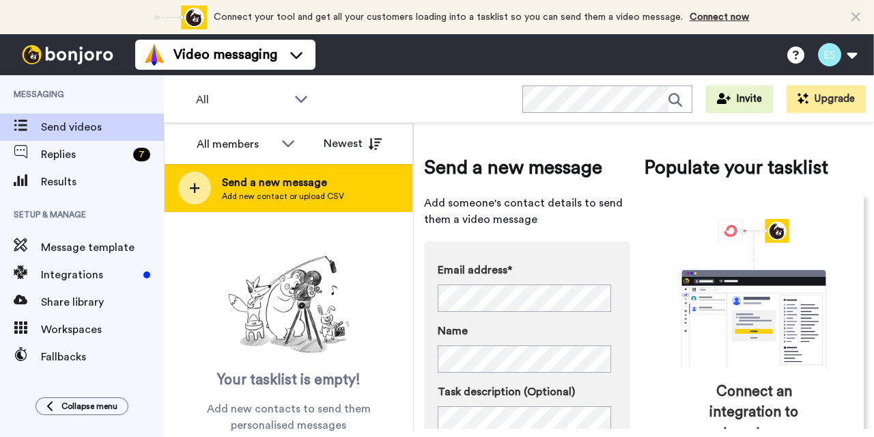
click at [286, 191] on span "Add new contact or upload CSV" at bounding box center [283, 196] width 122 height 11
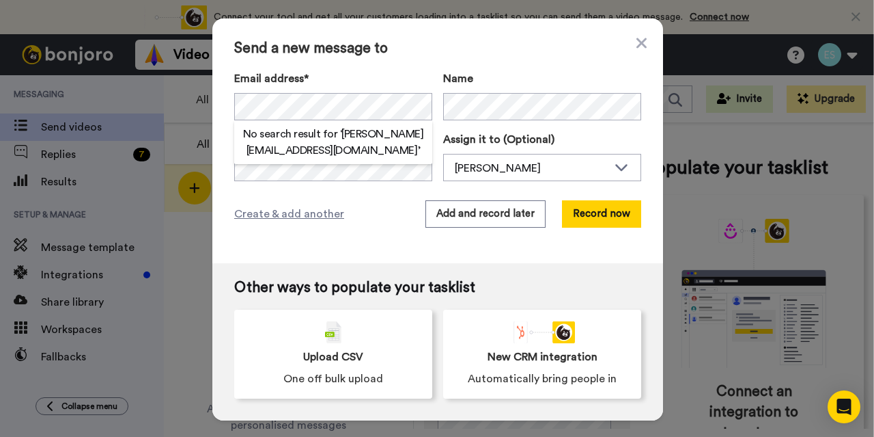
click at [506, 122] on div "Email address* No search result for ‘ [PERSON_NAME][EMAIL_ADDRESS][DOMAIN_NAME]…" at bounding box center [437, 125] width 407 height 111
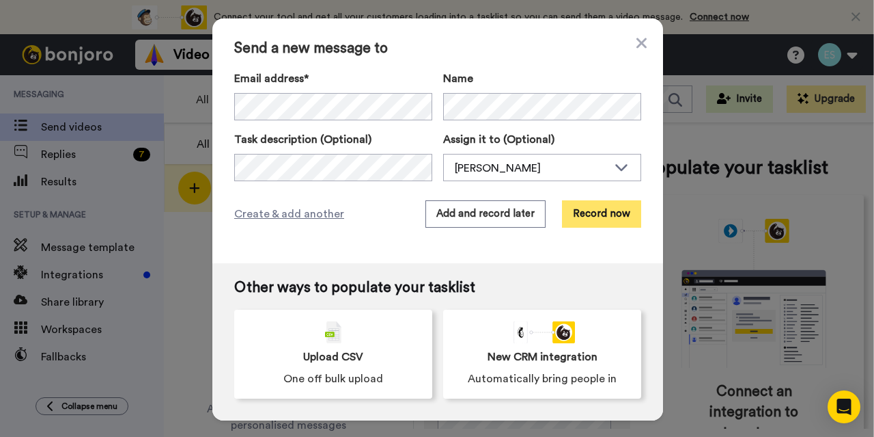
click at [590, 207] on button "Record now" at bounding box center [601, 213] width 79 height 27
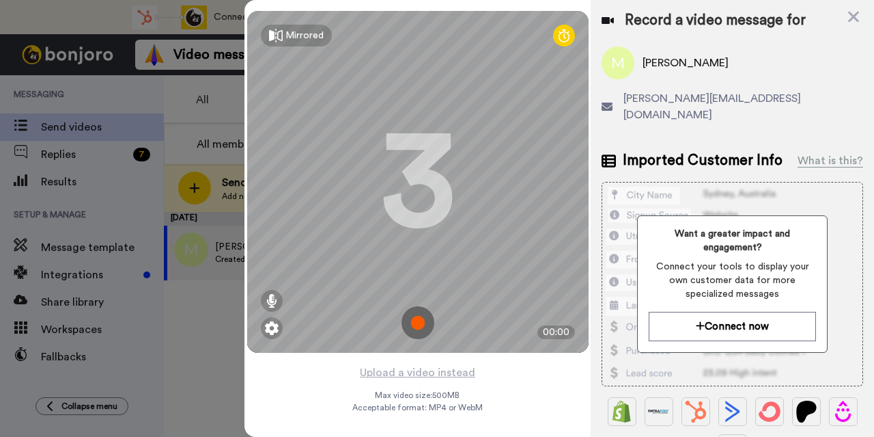
click at [422, 325] on img at bounding box center [418, 322] width 33 height 33
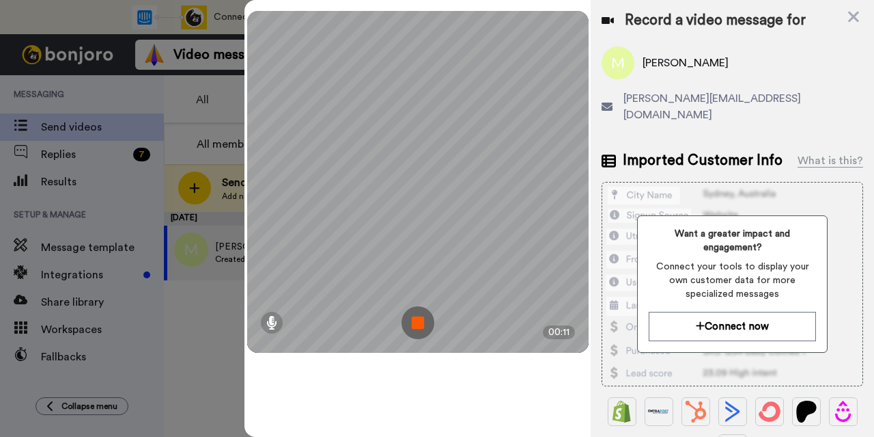
click at [422, 325] on img at bounding box center [418, 322] width 33 height 33
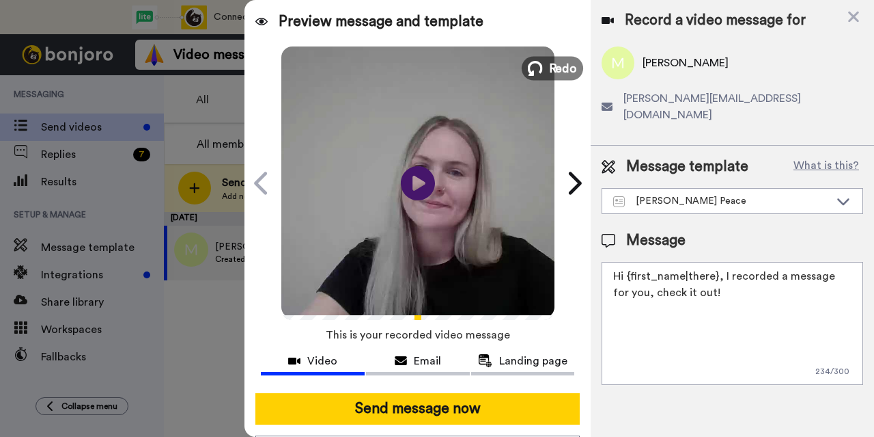
click at [531, 69] on icon at bounding box center [535, 68] width 15 height 15
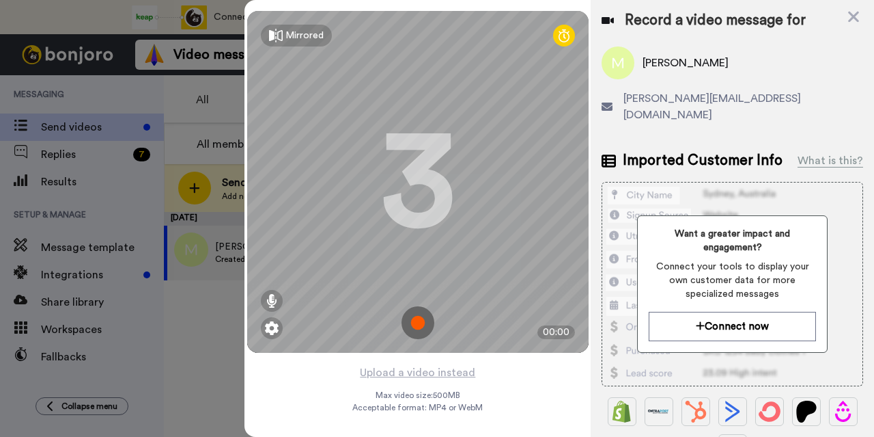
click at [413, 311] on img at bounding box center [418, 322] width 33 height 33
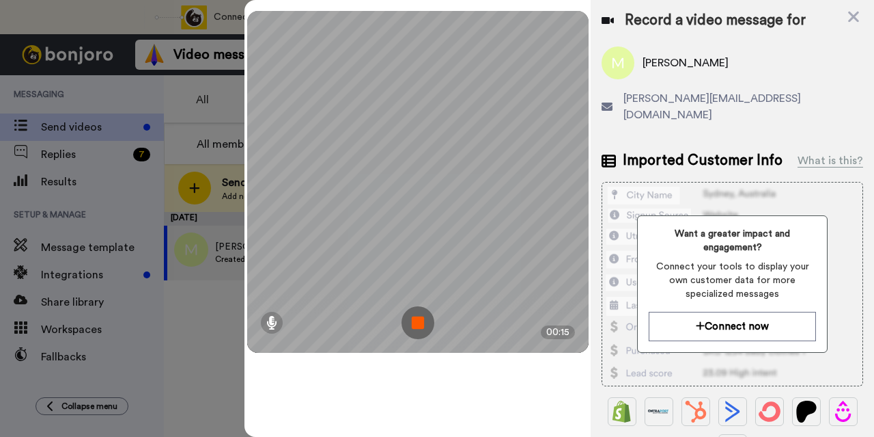
click at [419, 319] on img at bounding box center [418, 322] width 33 height 33
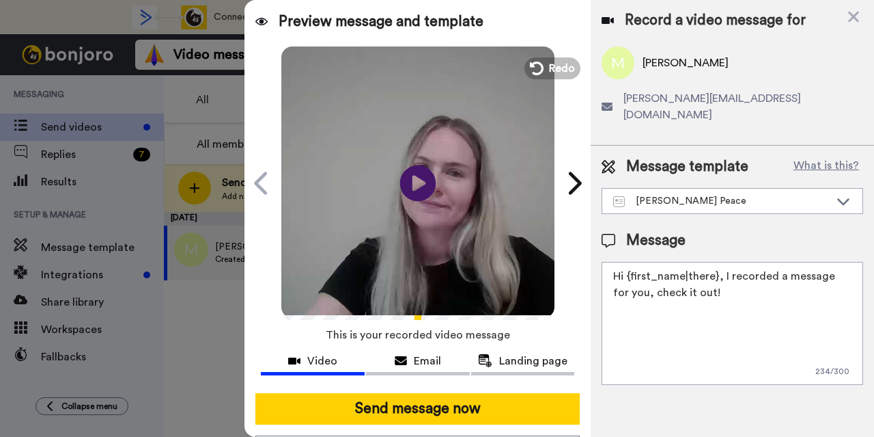
click at [409, 184] on icon "Play/Pause" at bounding box center [418, 182] width 36 height 65
drag, startPoint x: 715, startPoint y: 277, endPoint x: 626, endPoint y: 253, distance: 92.5
click at [626, 262] on textarea "Hi {first_name|there}, I recorded a message for you, check it out!" at bounding box center [733, 323] width 262 height 123
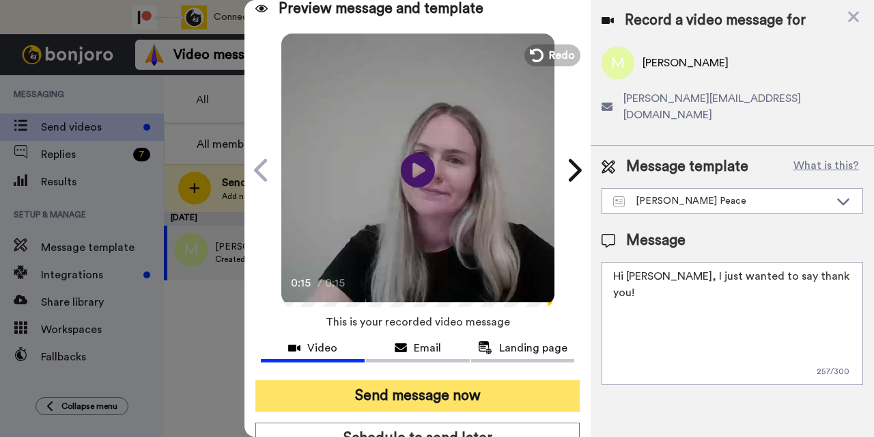
type textarea "Hi Michael, I just wanted to say thank you!"
click at [471, 384] on button "Send message now" at bounding box center [418, 395] width 325 height 31
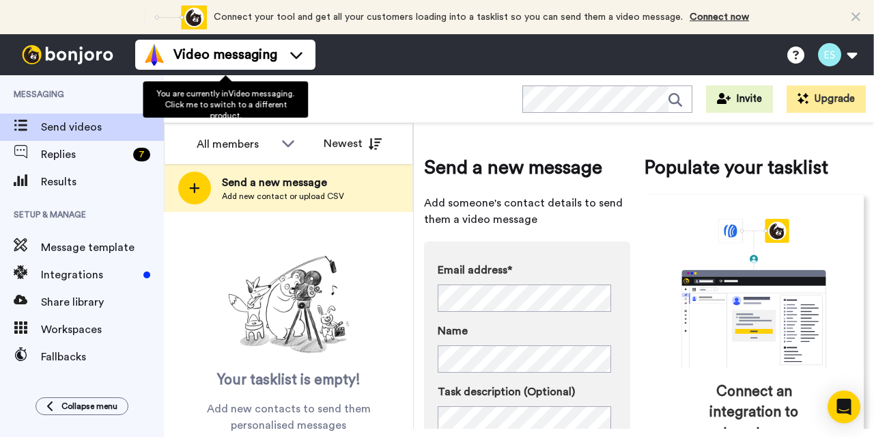
click at [264, 158] on div "All members Newest" at bounding box center [289, 143] width 248 height 41
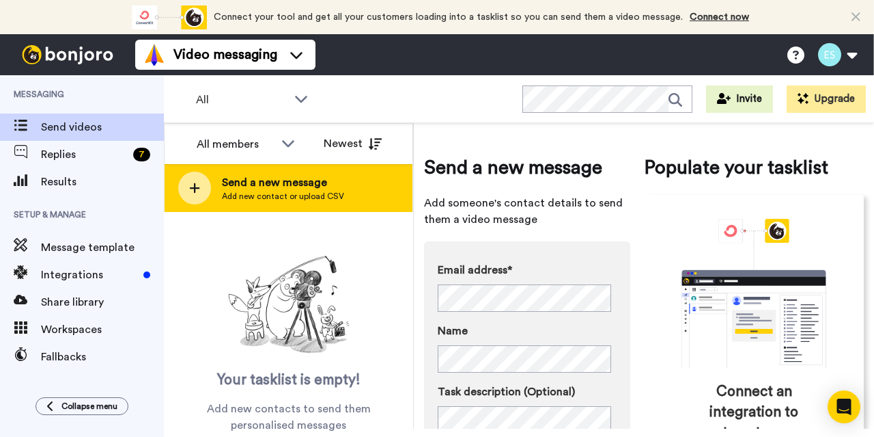
click at [301, 191] on span "Add new contact or upload CSV" at bounding box center [283, 196] width 122 height 11
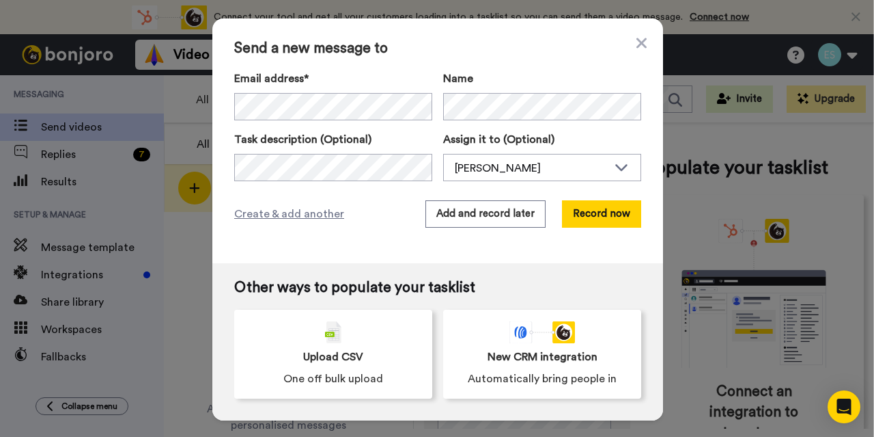
click at [264, 123] on div "Email address* Name Task description (Optional) Assign it to (Optional) [PERSON…" at bounding box center [437, 125] width 407 height 111
click at [584, 219] on button "Record now" at bounding box center [601, 213] width 79 height 27
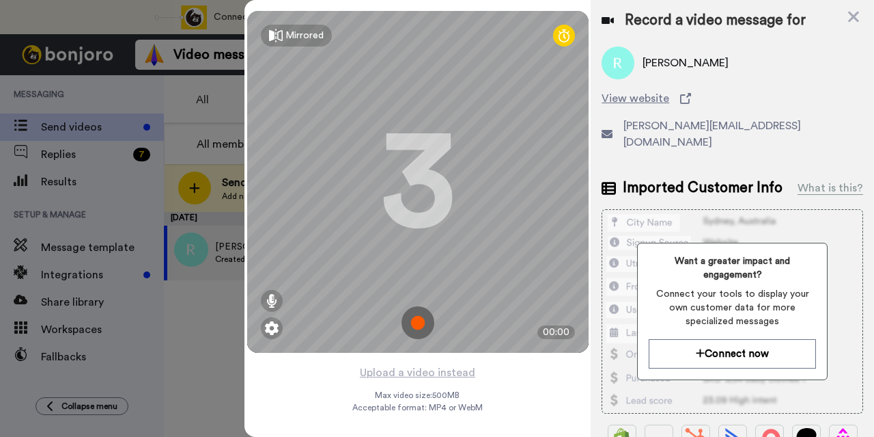
click at [409, 316] on img at bounding box center [418, 322] width 33 height 33
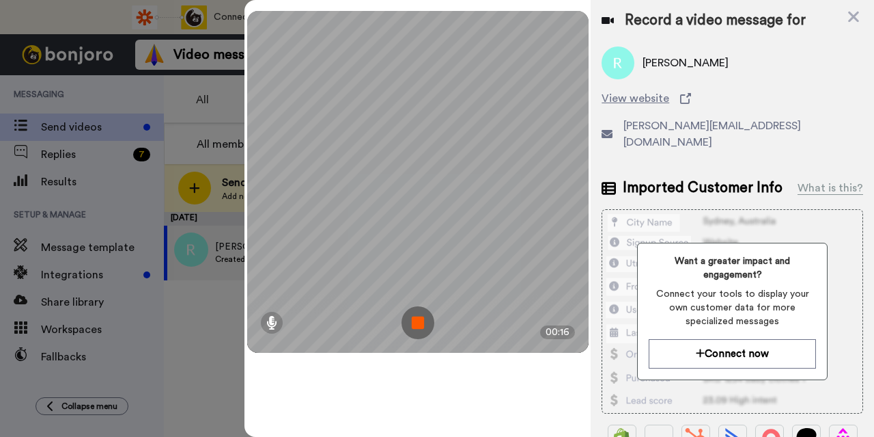
click at [419, 319] on img at bounding box center [418, 322] width 33 height 33
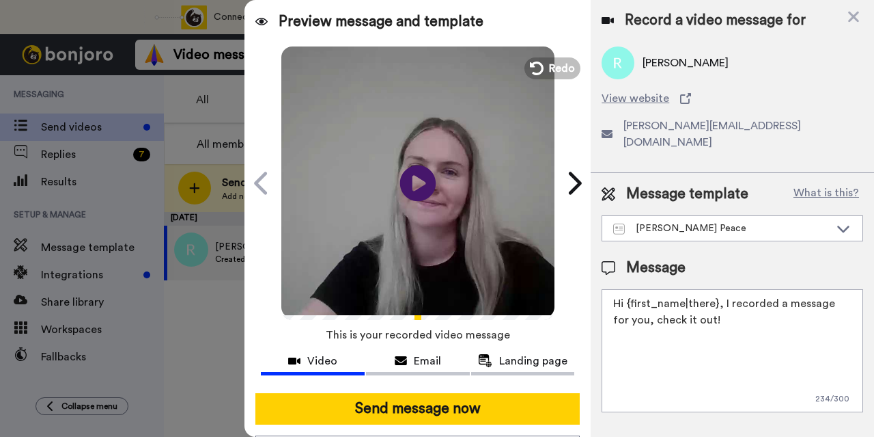
click at [415, 174] on icon at bounding box center [418, 183] width 36 height 36
drag, startPoint x: 711, startPoint y: 309, endPoint x: 627, endPoint y: 277, distance: 90.0
click at [627, 289] on textarea "Hi {first_name|there}, I recorded a message for you, check it out!" at bounding box center [733, 350] width 262 height 123
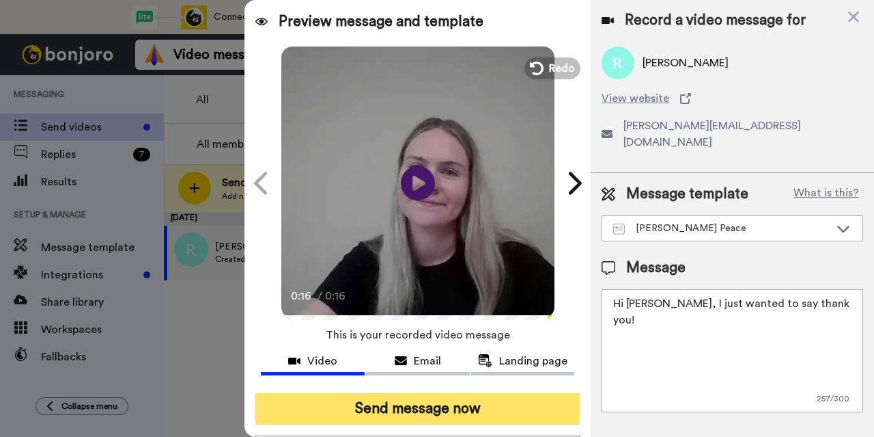
type textarea "Hi Richard, I just wanted to say thank you!"
click at [518, 402] on button "Send message now" at bounding box center [418, 408] width 325 height 31
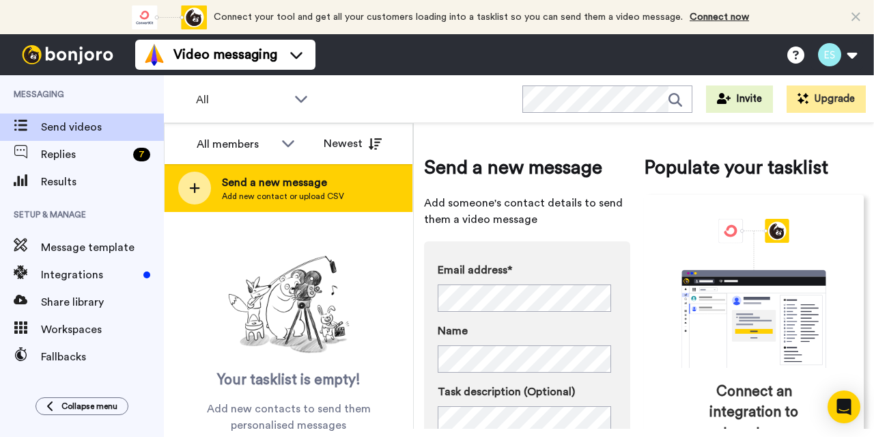
click at [374, 186] on div "Send a new message Add new contact or upload CSV" at bounding box center [289, 188] width 248 height 48
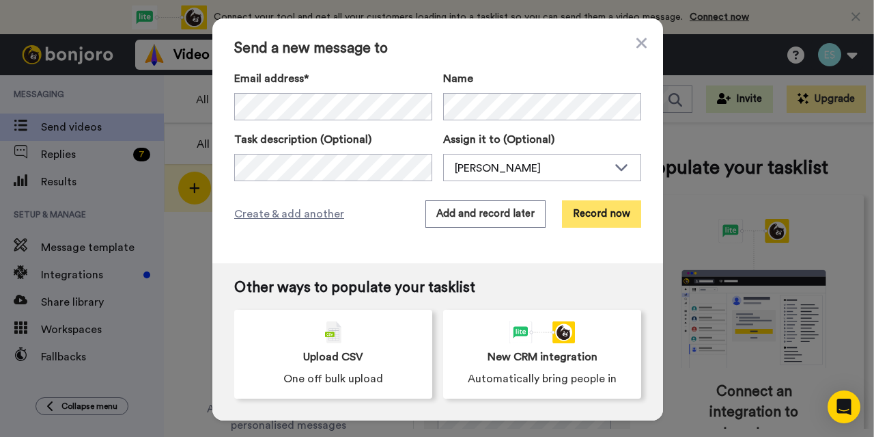
click at [598, 219] on button "Record now" at bounding box center [601, 213] width 79 height 27
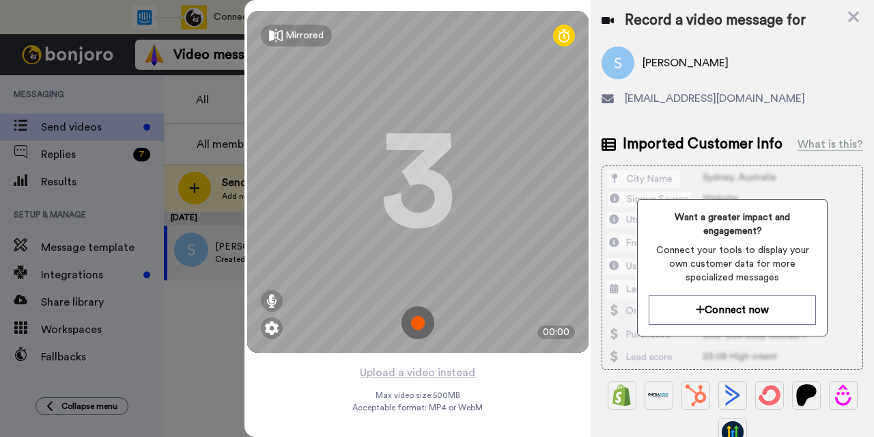
click at [421, 325] on img at bounding box center [418, 322] width 33 height 33
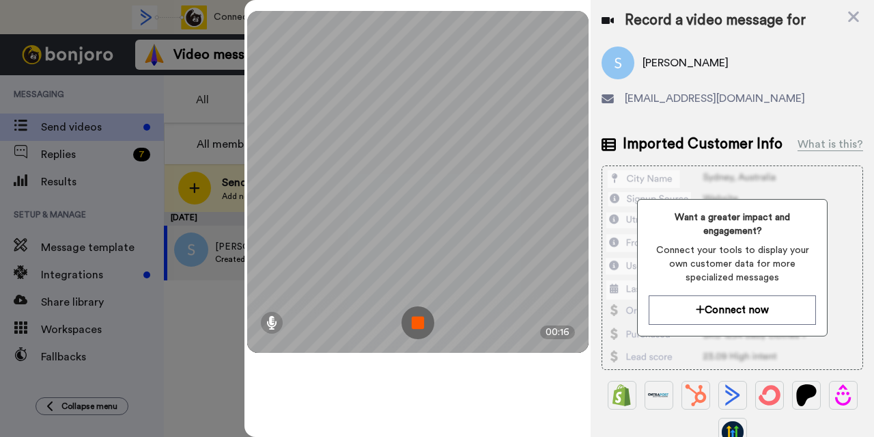
click at [421, 325] on img at bounding box center [418, 322] width 33 height 33
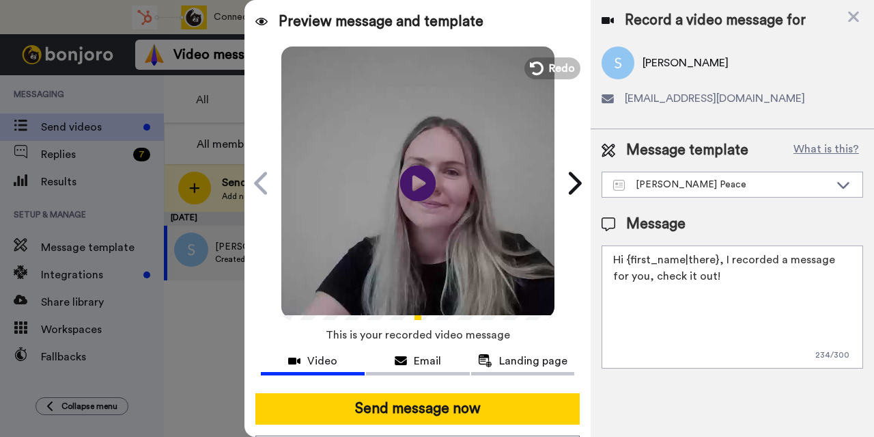
click at [413, 181] on icon "Play/Pause" at bounding box center [418, 182] width 36 height 65
drag, startPoint x: 731, startPoint y: 288, endPoint x: 625, endPoint y: 257, distance: 110.5
click at [625, 257] on textarea "Hi {first_name|there}, I recorded a message for you, check it out!" at bounding box center [733, 306] width 262 height 123
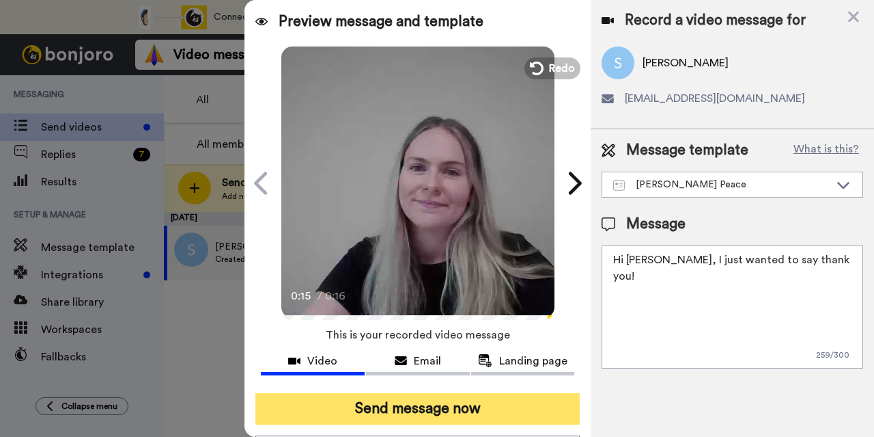
type textarea "Hi Sarah, I just wanted to say thank you!"
click at [534, 396] on button "Send message now" at bounding box center [418, 408] width 325 height 31
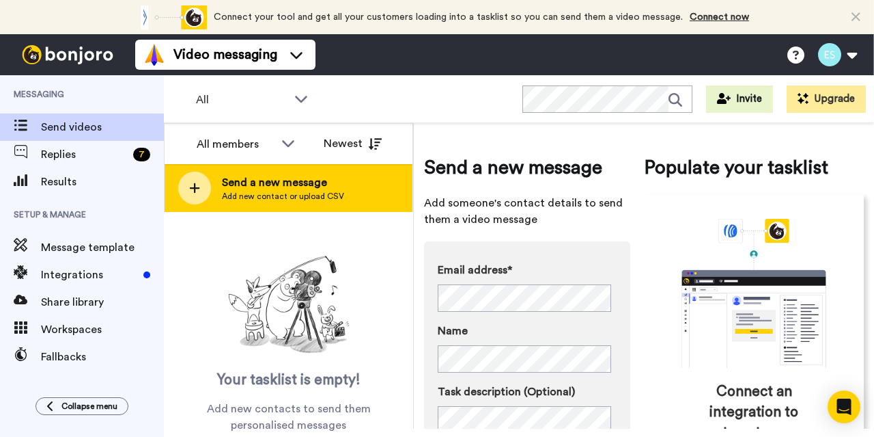
click at [312, 178] on span "Send a new message" at bounding box center [283, 182] width 122 height 16
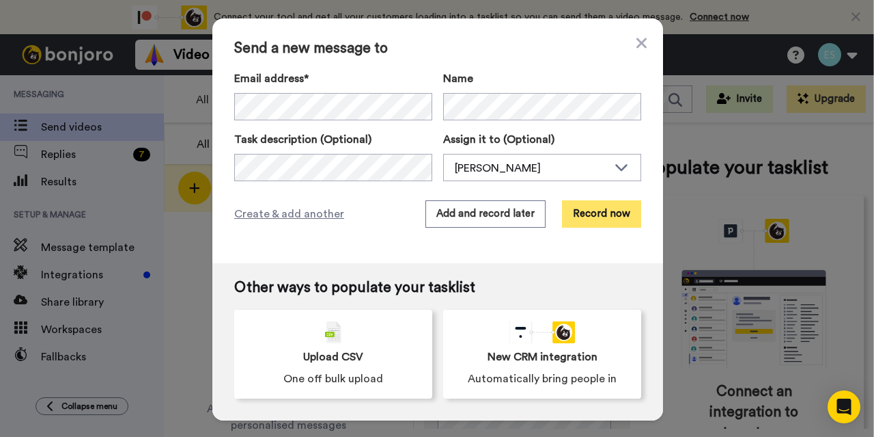
click at [587, 221] on button "Record now" at bounding box center [601, 213] width 79 height 27
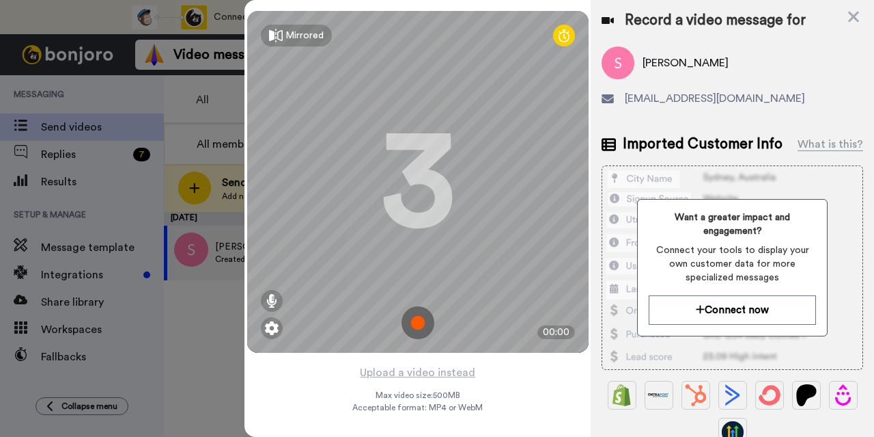
click at [408, 319] on img at bounding box center [418, 322] width 33 height 33
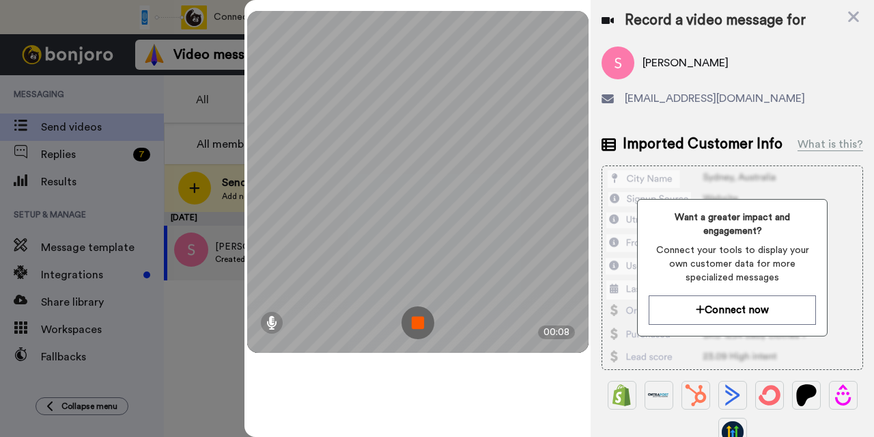
click at [408, 319] on img at bounding box center [418, 322] width 33 height 33
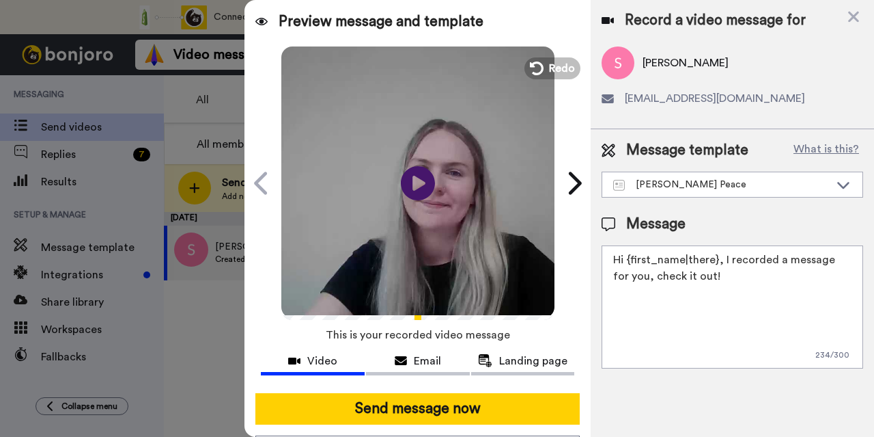
click at [543, 55] on video at bounding box center [417, 180] width 273 height 273
click at [536, 53] on video at bounding box center [417, 180] width 273 height 273
click at [540, 69] on button "Redo" at bounding box center [552, 68] width 61 height 24
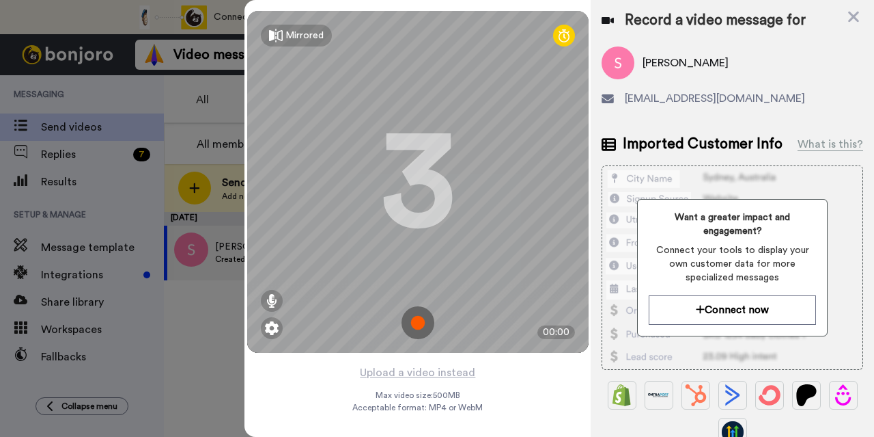
click at [410, 326] on img at bounding box center [418, 322] width 33 height 33
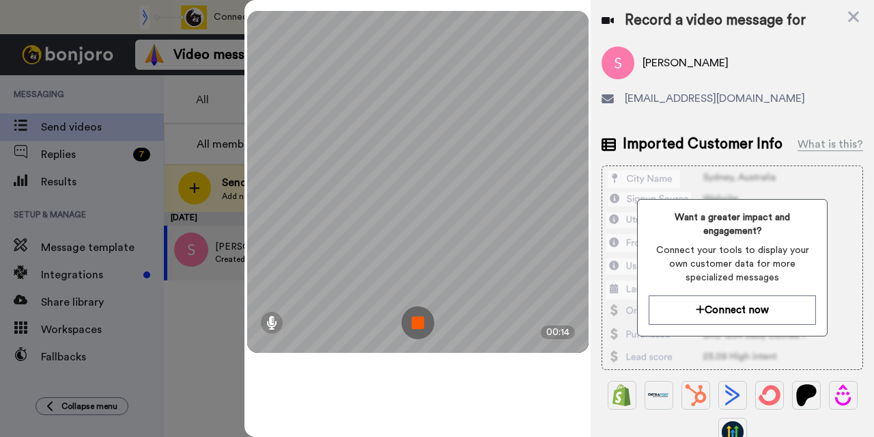
click at [410, 326] on img at bounding box center [418, 322] width 33 height 33
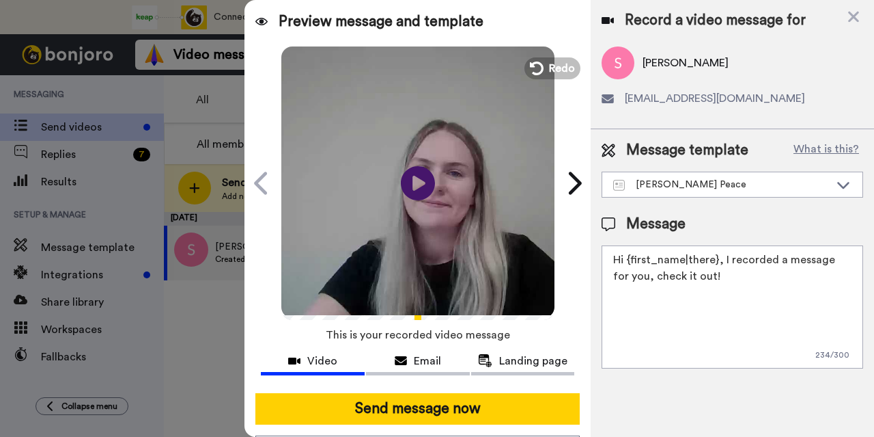
click at [409, 214] on video at bounding box center [417, 180] width 273 height 273
click at [541, 64] on button "Redo" at bounding box center [552, 68] width 61 height 24
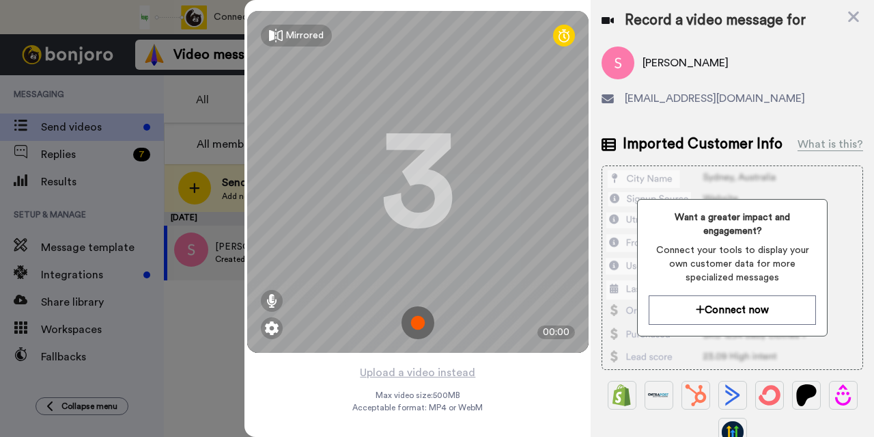
click at [407, 317] on img at bounding box center [418, 322] width 33 height 33
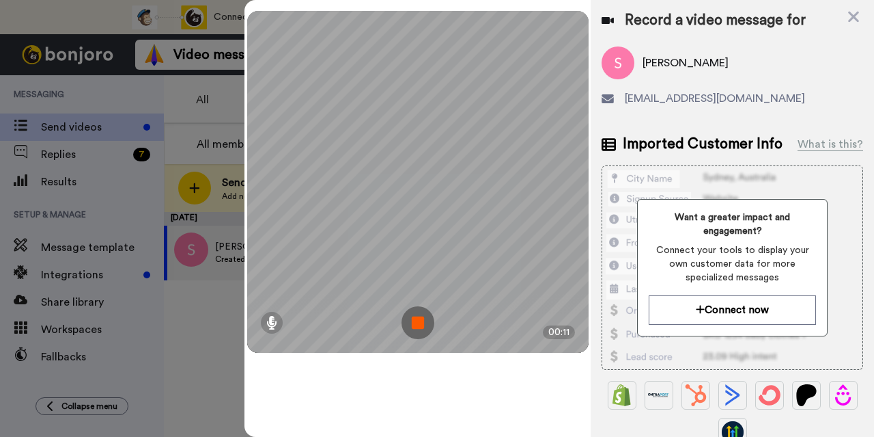
click at [407, 317] on img at bounding box center [418, 322] width 33 height 33
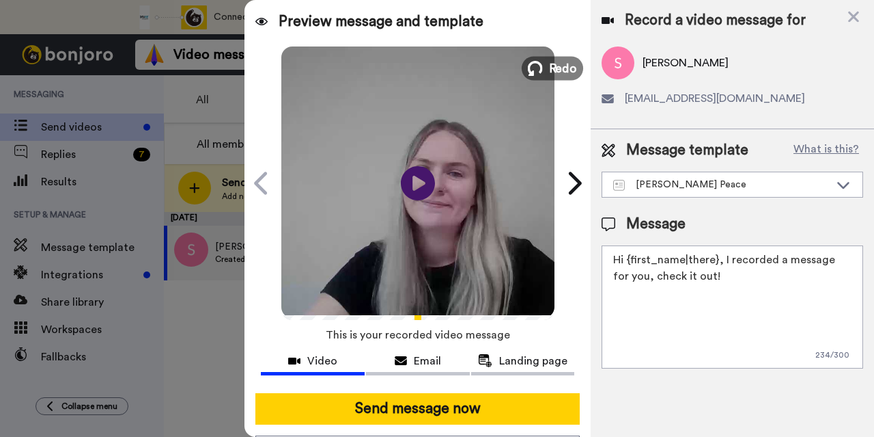
click at [564, 68] on span "Redo" at bounding box center [563, 68] width 29 height 18
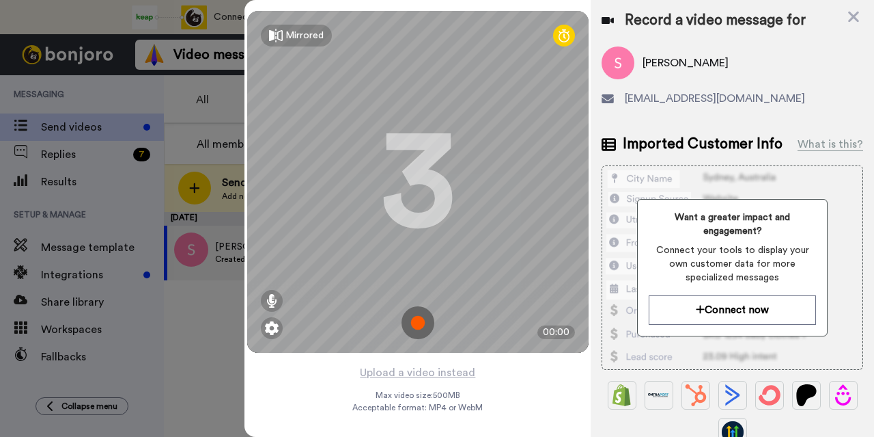
click at [417, 321] on img at bounding box center [418, 322] width 33 height 33
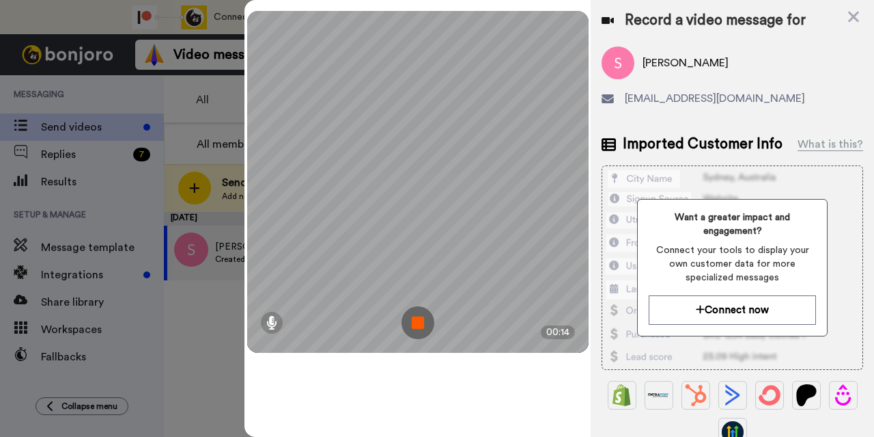
click at [415, 318] on img at bounding box center [418, 322] width 33 height 33
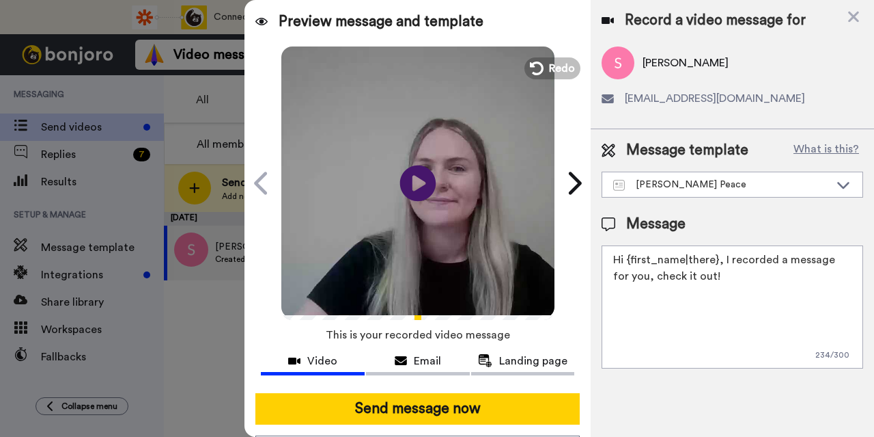
click at [407, 183] on icon "Play/Pause" at bounding box center [418, 182] width 36 height 65
drag, startPoint x: 727, startPoint y: 275, endPoint x: 626, endPoint y: 256, distance: 103.0
click at [626, 256] on textarea "Hi {first_name|there}, I recorded a message for you, check it out!" at bounding box center [733, 306] width 262 height 123
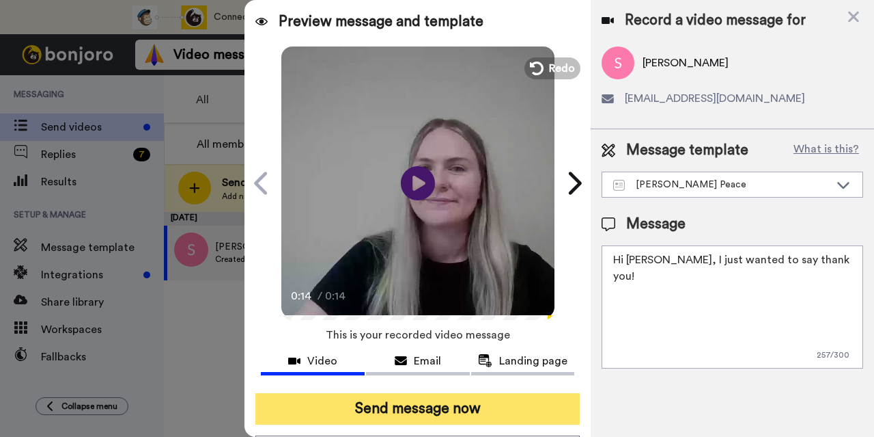
type textarea "Hi Stephen, I just wanted to say thank you!"
click at [481, 404] on button "Send message now" at bounding box center [418, 408] width 325 height 31
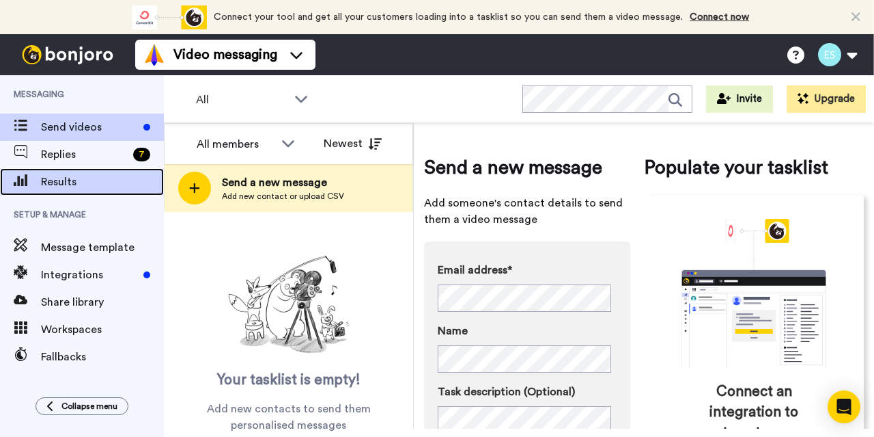
click at [82, 189] on span "Results" at bounding box center [102, 182] width 123 height 16
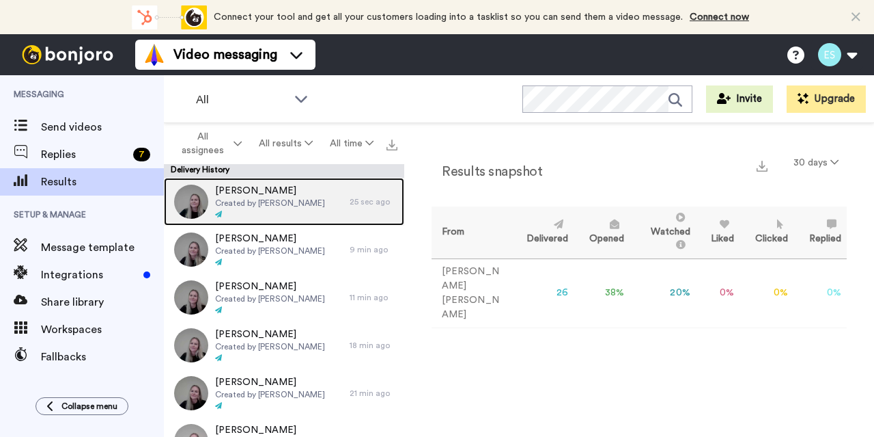
click at [288, 203] on span "Created by [PERSON_NAME]" at bounding box center [270, 202] width 110 height 11
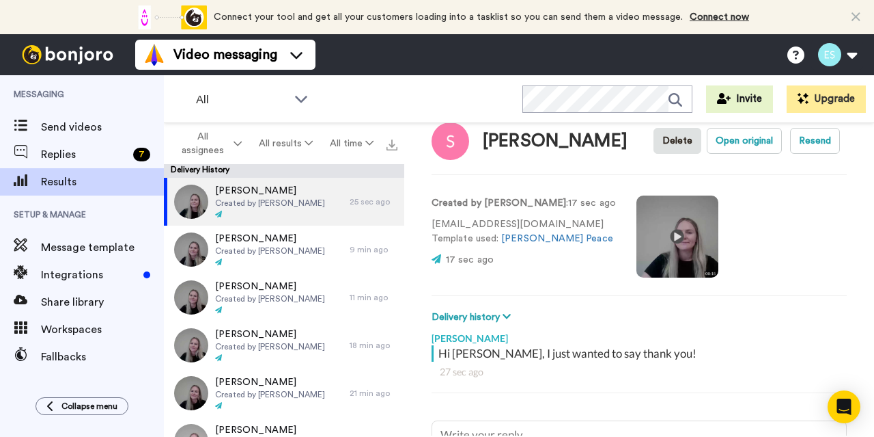
scroll to position [29, 0]
type textarea "x"
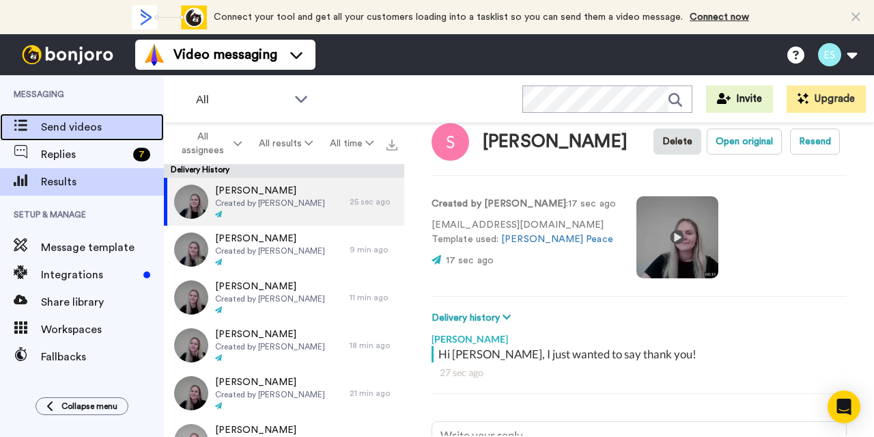
click at [77, 121] on span "Send videos" at bounding box center [102, 127] width 123 height 16
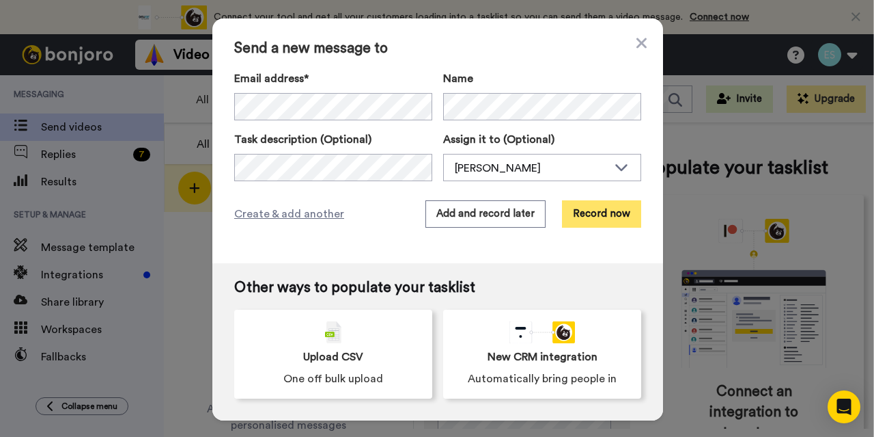
click at [592, 204] on button "Record now" at bounding box center [601, 213] width 79 height 27
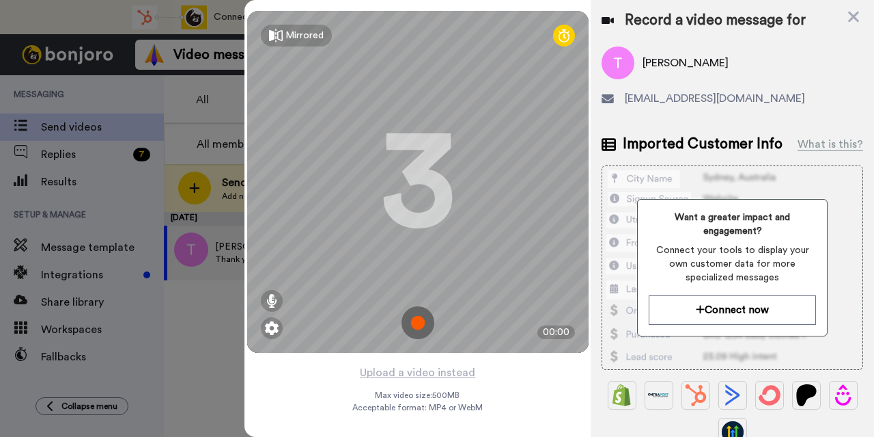
click at [411, 326] on img at bounding box center [418, 322] width 33 height 33
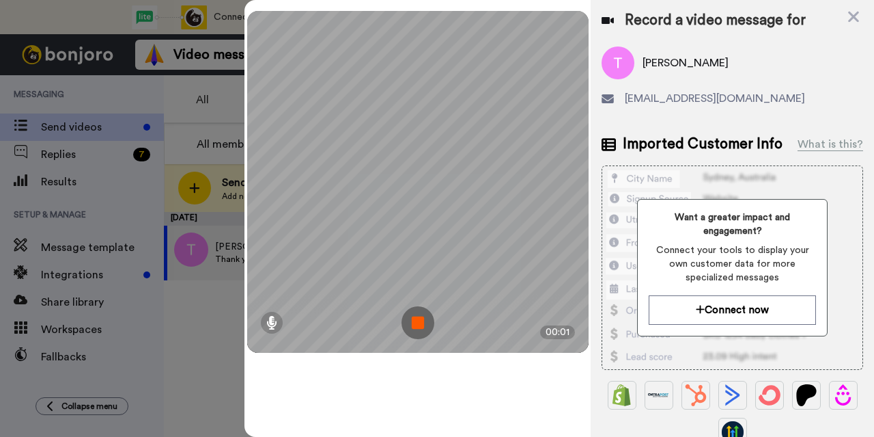
click at [411, 326] on img at bounding box center [418, 322] width 33 height 33
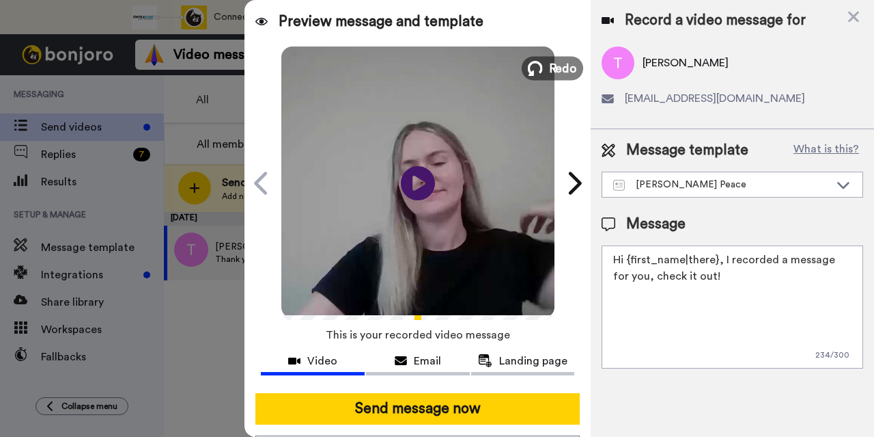
click at [542, 64] on button "Redo" at bounding box center [552, 68] width 61 height 24
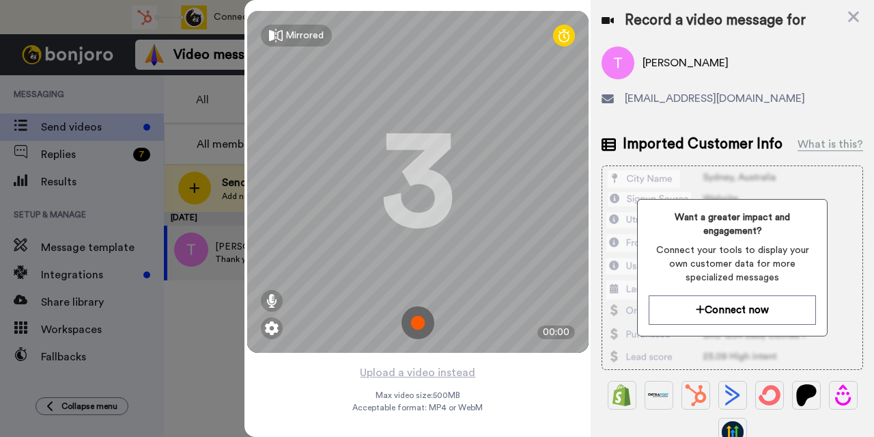
click at [414, 314] on img at bounding box center [418, 322] width 33 height 33
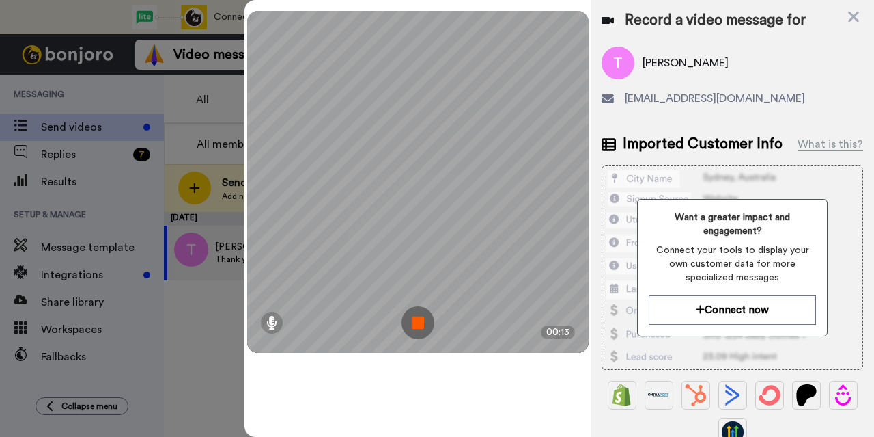
click at [410, 322] on img at bounding box center [418, 322] width 33 height 33
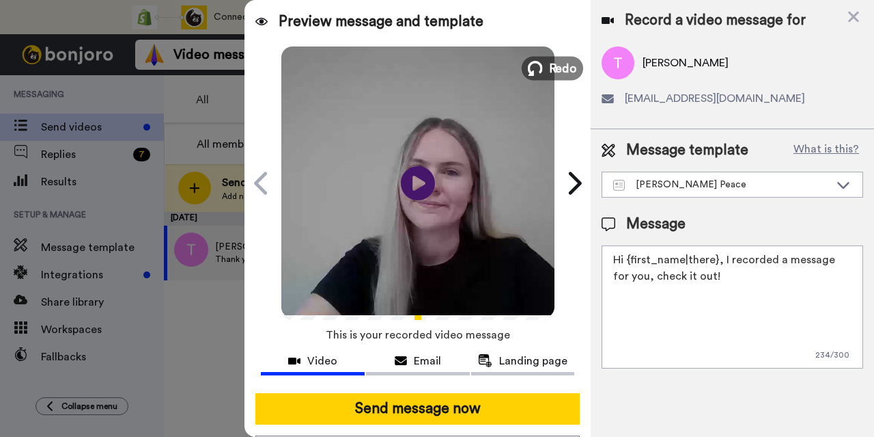
click at [536, 64] on icon at bounding box center [535, 68] width 15 height 15
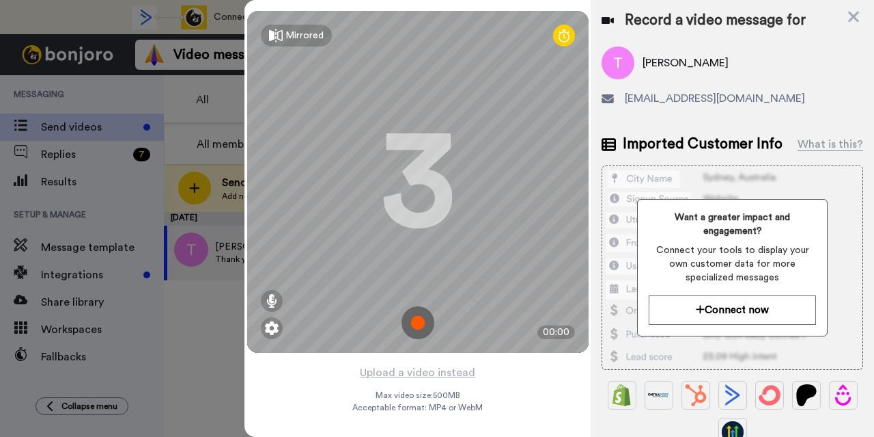
click at [424, 323] on img at bounding box center [418, 322] width 33 height 33
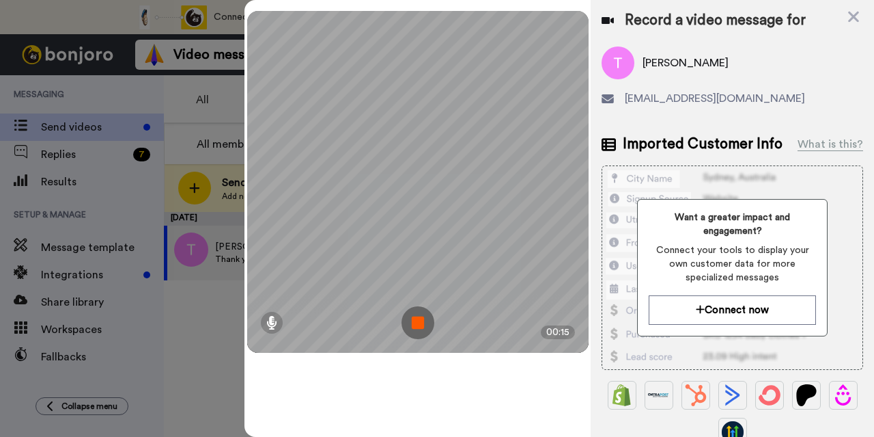
click at [424, 323] on img at bounding box center [418, 322] width 33 height 33
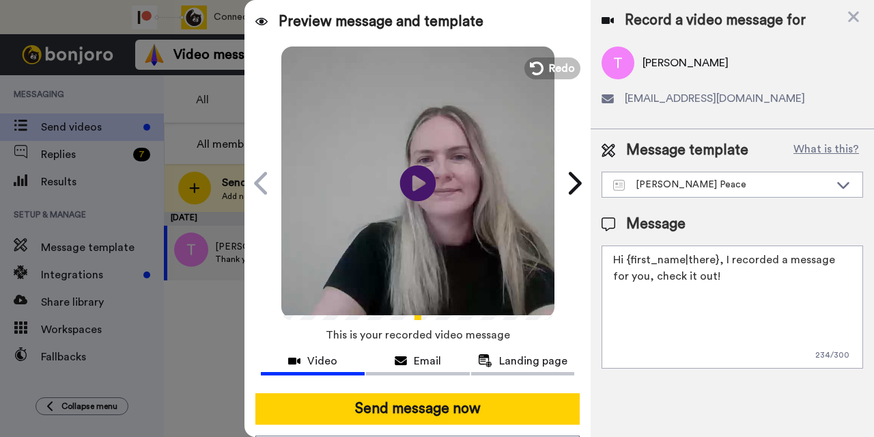
click at [404, 189] on icon at bounding box center [418, 183] width 36 height 36
drag, startPoint x: 733, startPoint y: 279, endPoint x: 628, endPoint y: 259, distance: 107.1
click at [628, 259] on textarea "Hi {first_name|there}, I recorded a message for you, check it out!" at bounding box center [733, 306] width 262 height 123
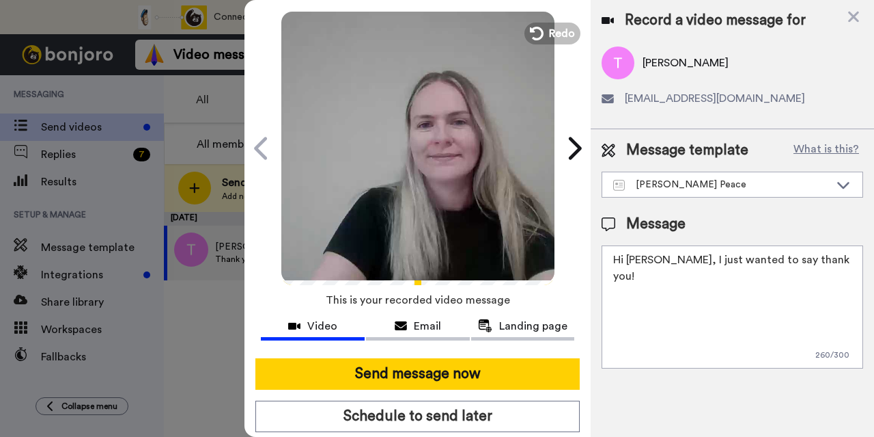
scroll to position [36, 0]
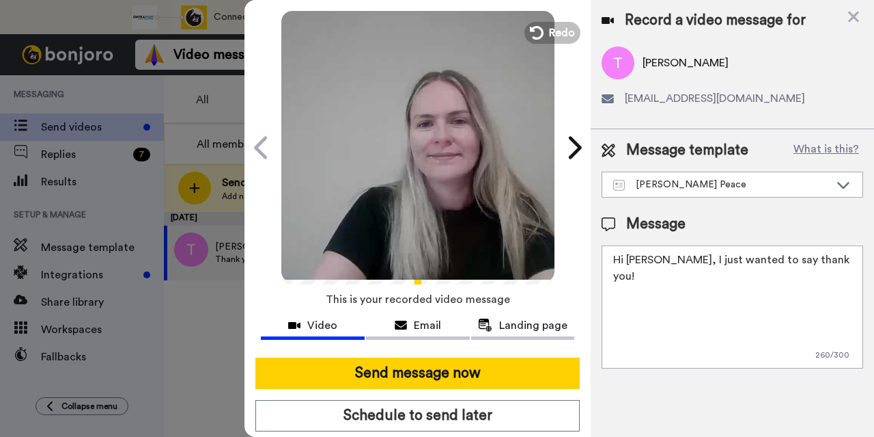
type textarea "Hi [PERSON_NAME], I just wanted to say thank you!"
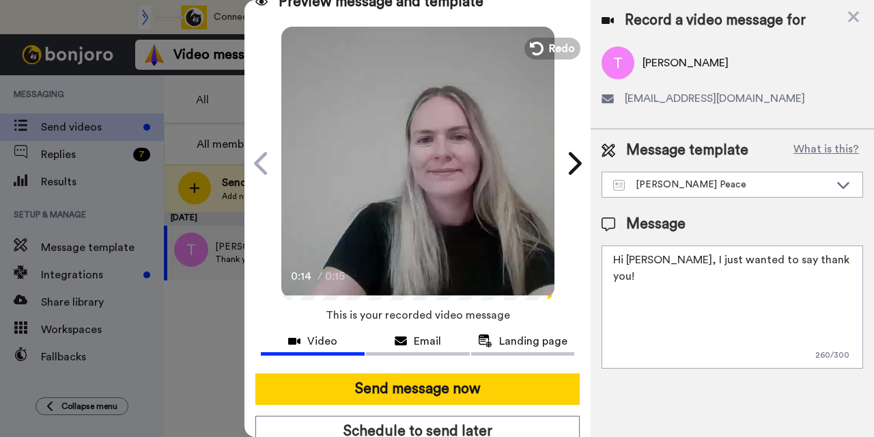
scroll to position [28, 0]
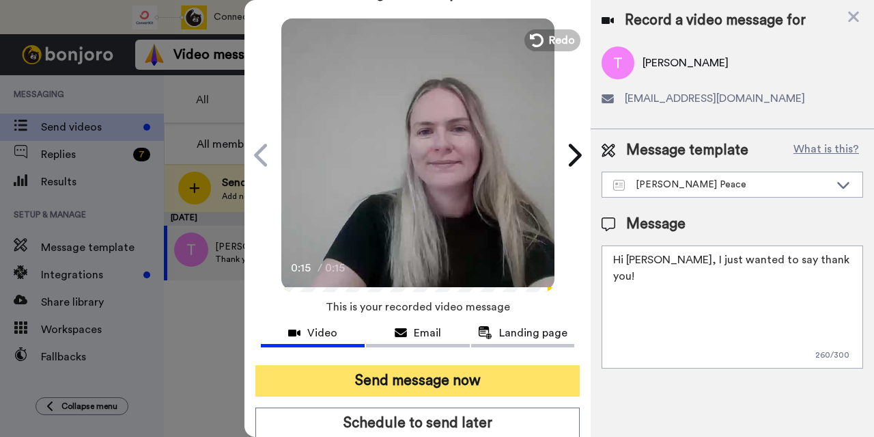
click at [441, 382] on button "Send message now" at bounding box center [418, 380] width 325 height 31
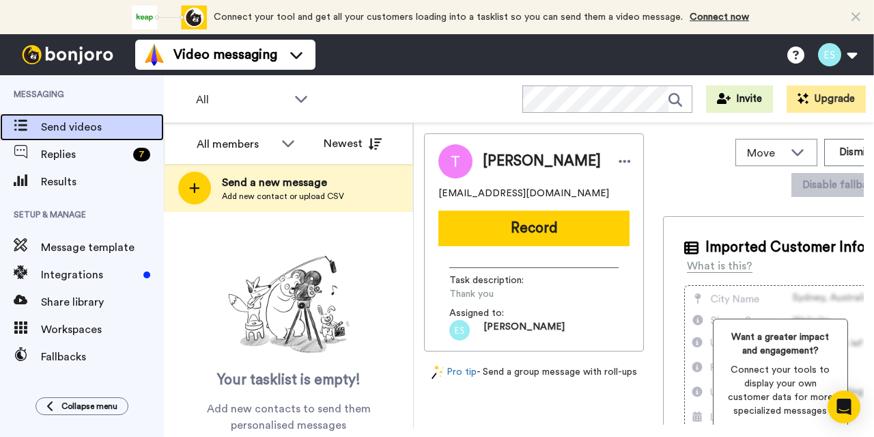
click at [105, 124] on span "Send videos" at bounding box center [102, 127] width 123 height 16
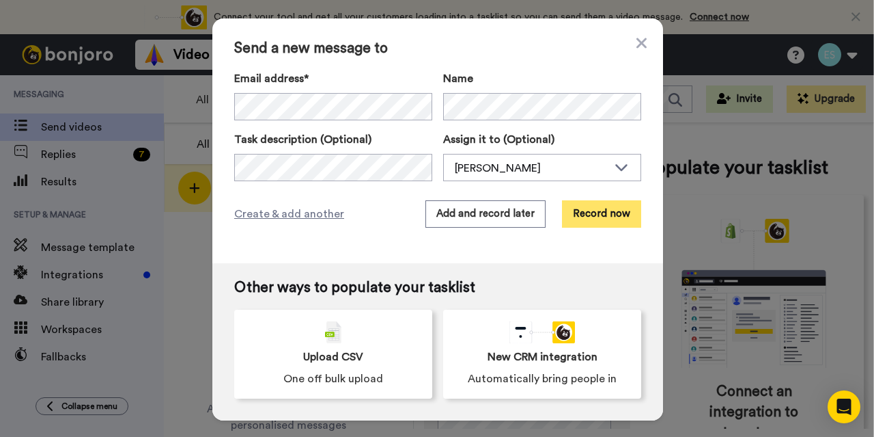
click at [608, 212] on button "Record now" at bounding box center [601, 213] width 79 height 27
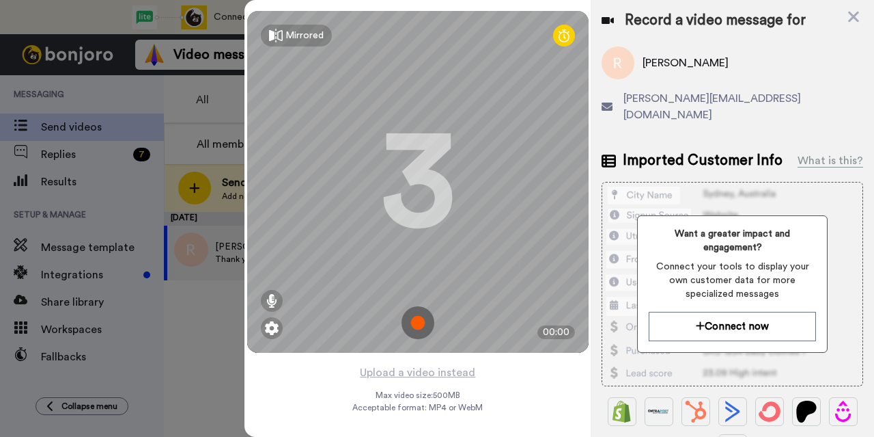
click at [417, 325] on img at bounding box center [418, 322] width 33 height 33
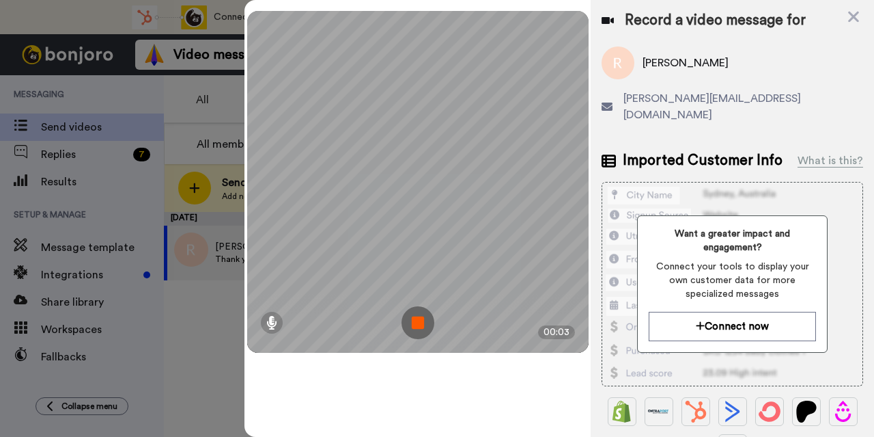
click at [417, 325] on img at bounding box center [418, 322] width 33 height 33
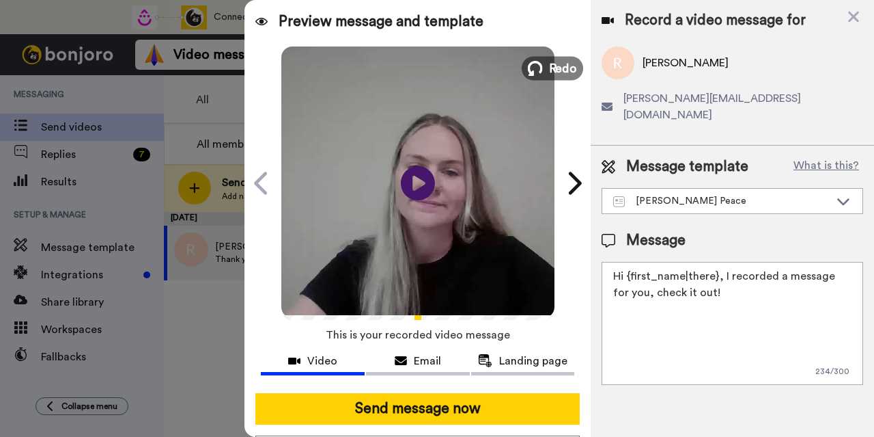
click at [549, 61] on span "Redo" at bounding box center [563, 68] width 29 height 18
click at [547, 61] on div "Play/Pause Here's a personal video I recorded for you. Bobbi Davies <senderfrom…" at bounding box center [418, 182] width 342 height 273
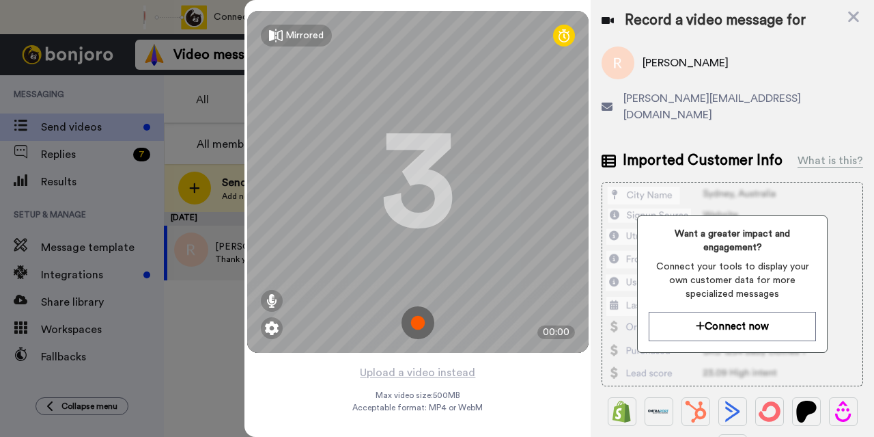
click at [417, 195] on div "3" at bounding box center [418, 181] width 75 height 102
click at [410, 329] on img at bounding box center [418, 322] width 33 height 33
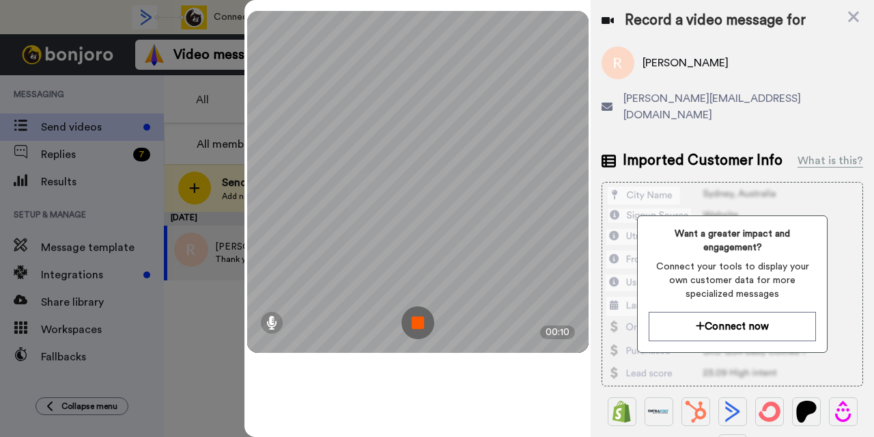
click at [410, 329] on img at bounding box center [418, 322] width 33 height 33
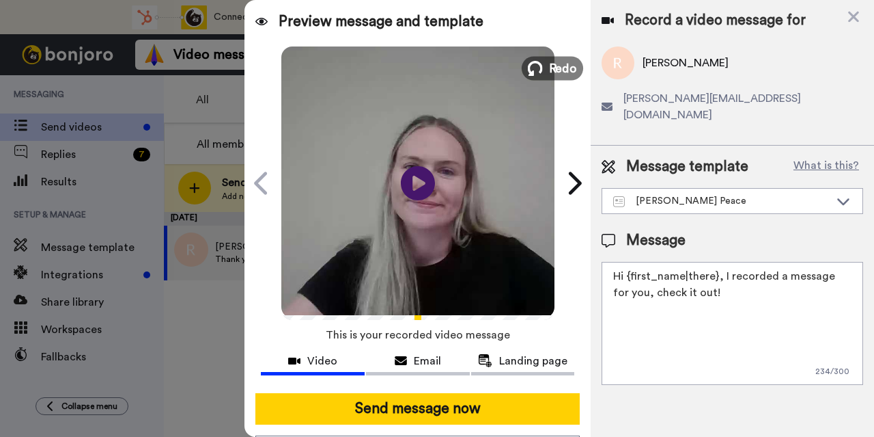
click at [544, 66] on button "Redo" at bounding box center [552, 68] width 61 height 24
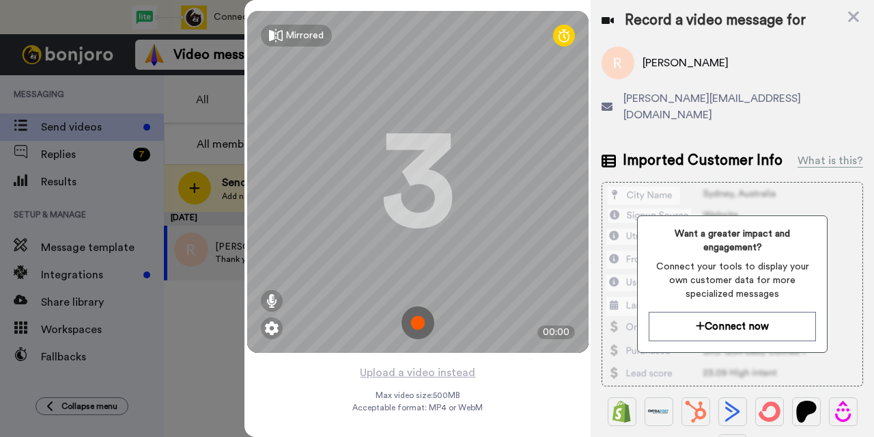
click at [409, 327] on img at bounding box center [418, 322] width 33 height 33
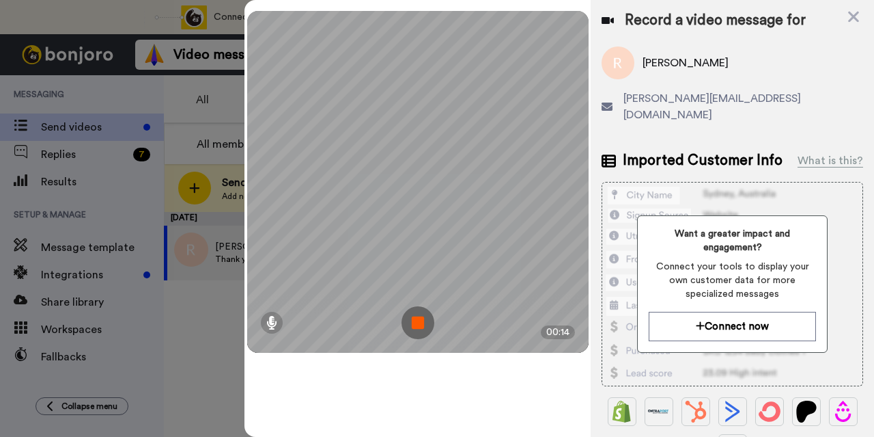
click at [414, 325] on img at bounding box center [418, 322] width 33 height 33
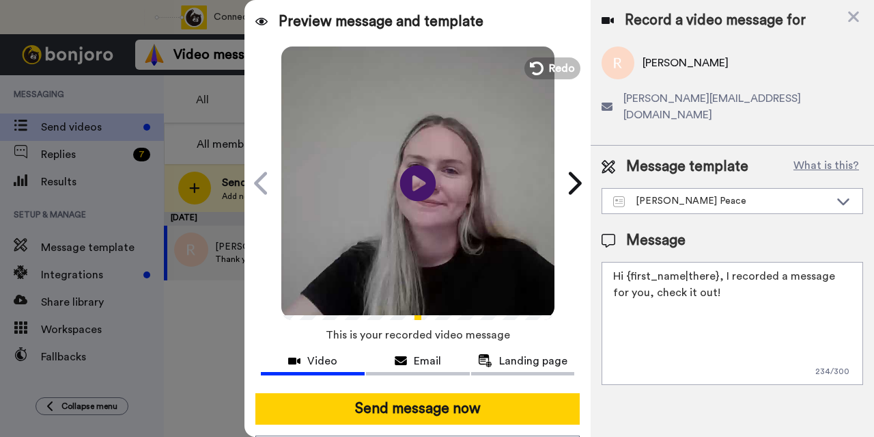
click at [403, 191] on icon at bounding box center [418, 183] width 36 height 36
drag, startPoint x: 717, startPoint y: 282, endPoint x: 629, endPoint y: 260, distance: 90.1
click at [629, 262] on textarea "Hi {first_name|there}, I recorded a message for you, check it out!" at bounding box center [733, 323] width 262 height 123
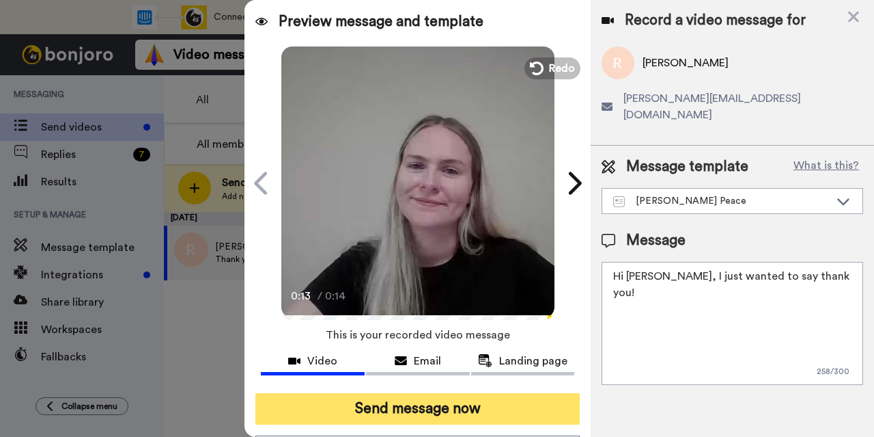
type textarea "Hi Rachel, I just wanted to say thank you!"
click at [452, 401] on button "Send message now" at bounding box center [418, 408] width 325 height 31
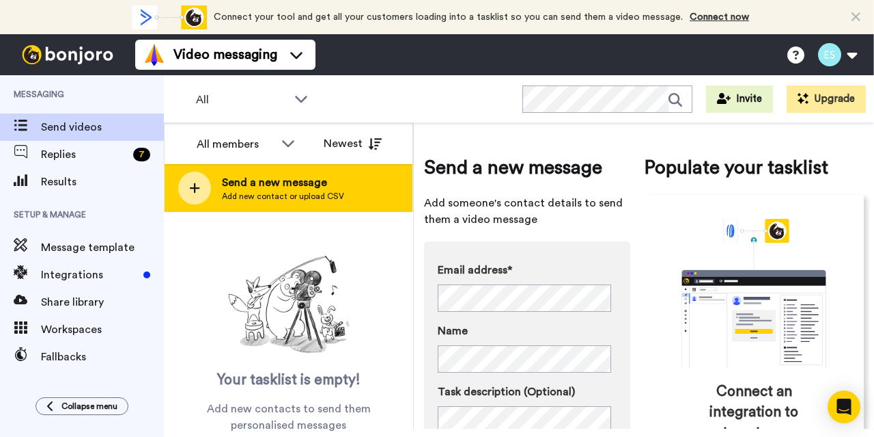
click at [268, 197] on span "Add new contact or upload CSV" at bounding box center [283, 196] width 122 height 11
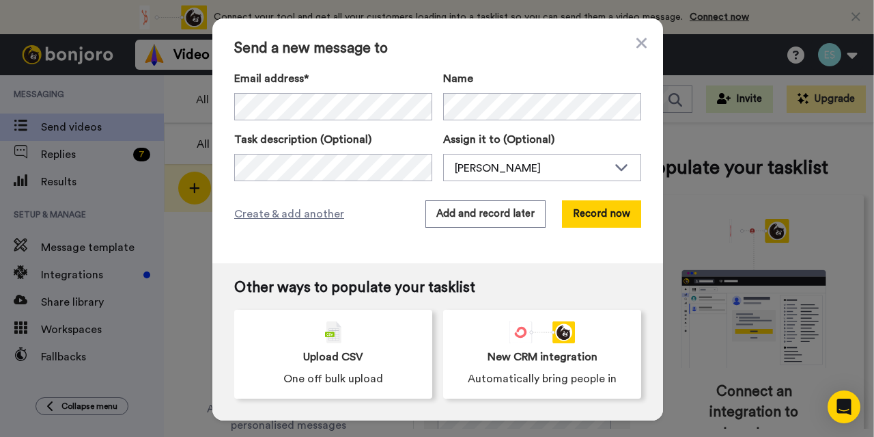
click at [311, 89] on div "Email address*" at bounding box center [333, 95] width 198 height 50
click at [583, 212] on button "Record now" at bounding box center [601, 213] width 79 height 27
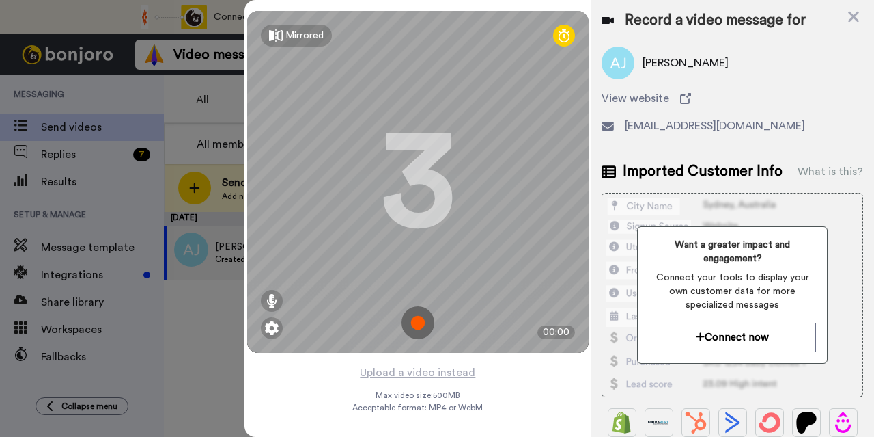
click at [411, 320] on img at bounding box center [418, 322] width 33 height 33
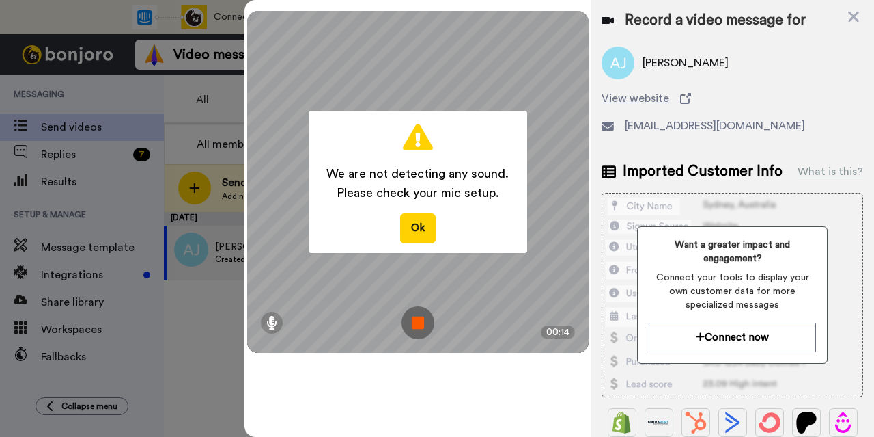
click at [415, 243] on button "Ok" at bounding box center [418, 227] width 36 height 29
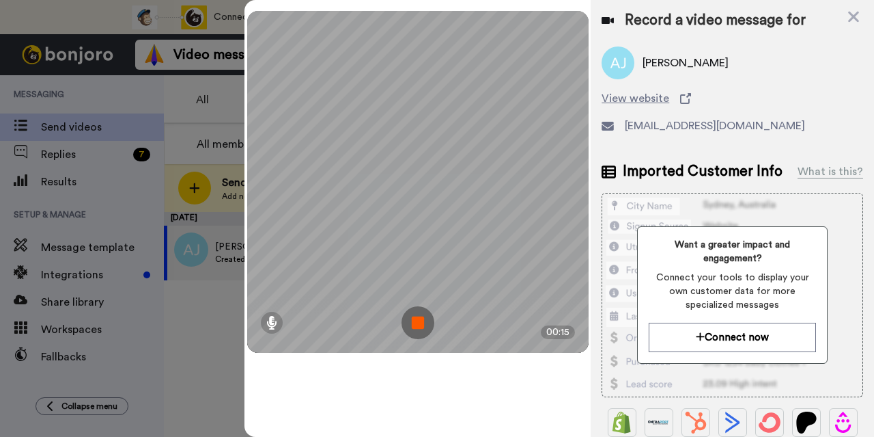
click at [418, 324] on img at bounding box center [418, 322] width 33 height 33
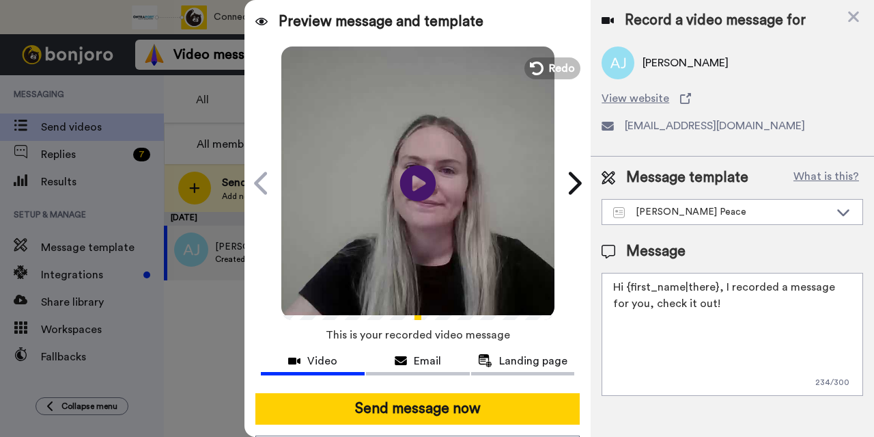
click at [409, 166] on icon at bounding box center [418, 183] width 36 height 36
drag, startPoint x: 723, startPoint y: 307, endPoint x: 625, endPoint y: 286, distance: 100.6
click at [625, 286] on textarea "Hi {first_name|there}, I recorded a message for you, check it out!" at bounding box center [733, 334] width 262 height 123
type textarea "Hi [PERSON_NAME], I just wanted to say thank you!"
click at [549, 64] on span "Redo" at bounding box center [563, 68] width 29 height 18
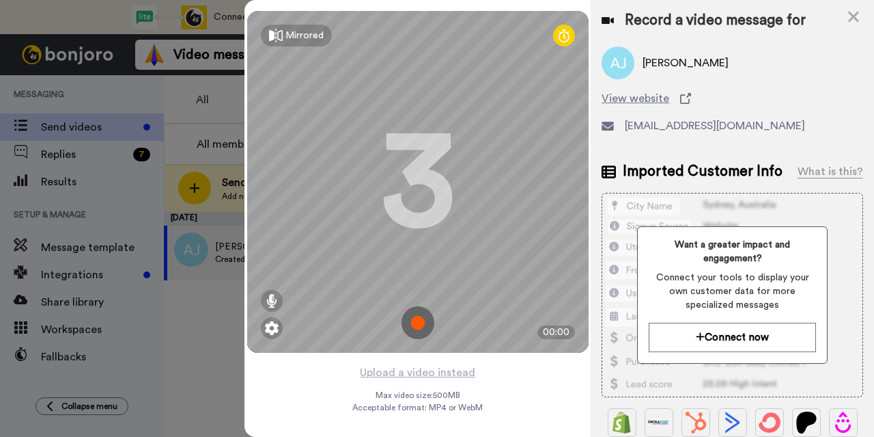
click at [420, 326] on img at bounding box center [418, 322] width 33 height 33
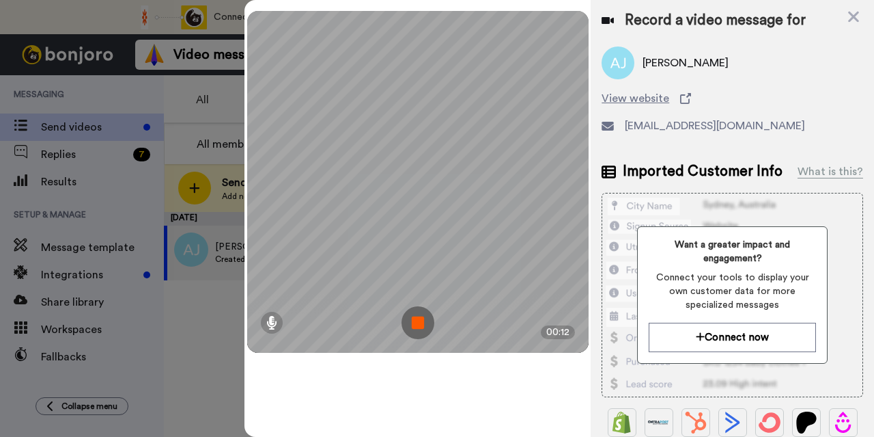
click at [420, 326] on img at bounding box center [418, 322] width 33 height 33
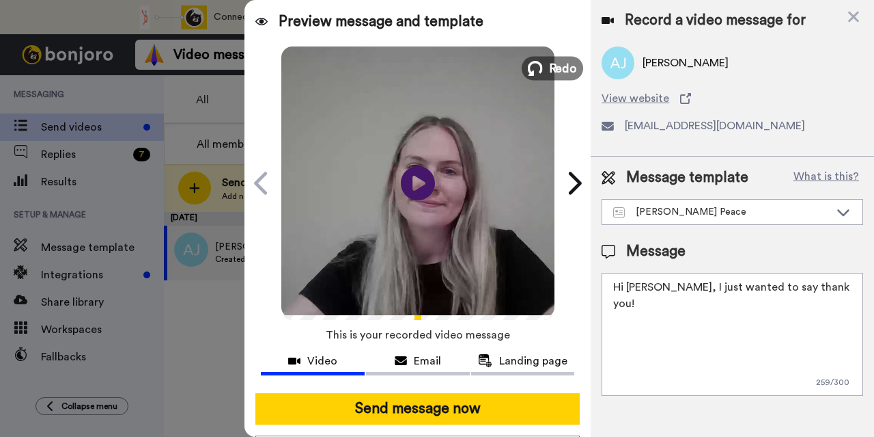
click at [541, 59] on button "Redo" at bounding box center [552, 68] width 61 height 24
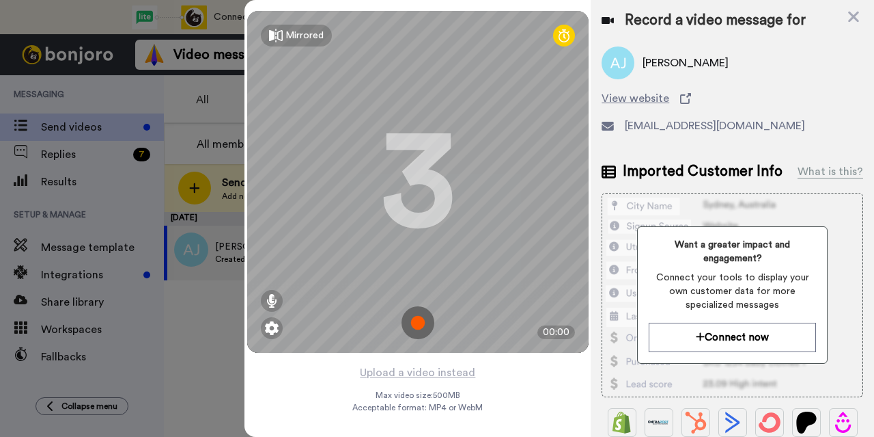
click at [413, 318] on img at bounding box center [418, 322] width 33 height 33
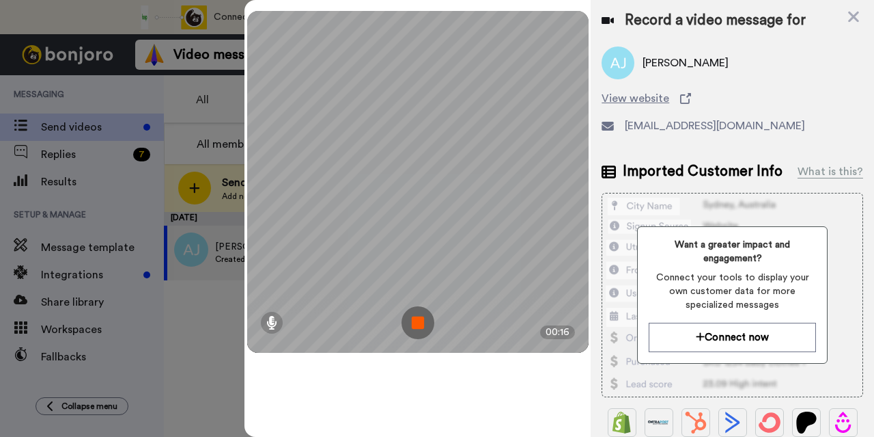
click at [413, 318] on img at bounding box center [418, 322] width 33 height 33
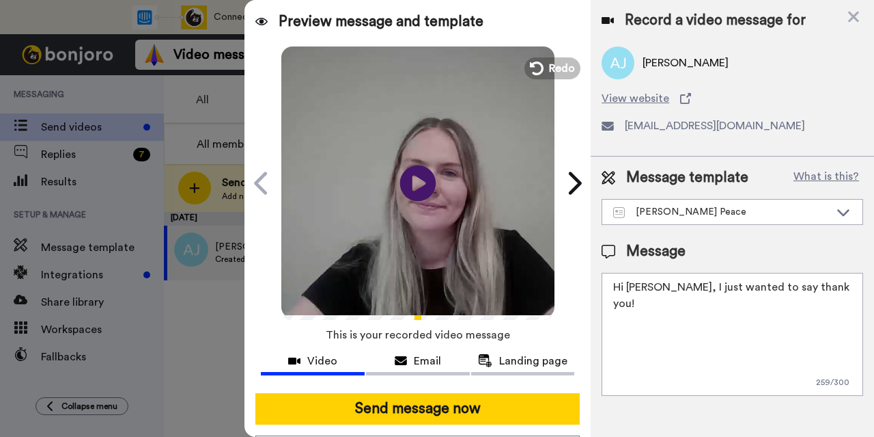
click at [410, 191] on icon at bounding box center [418, 183] width 36 height 36
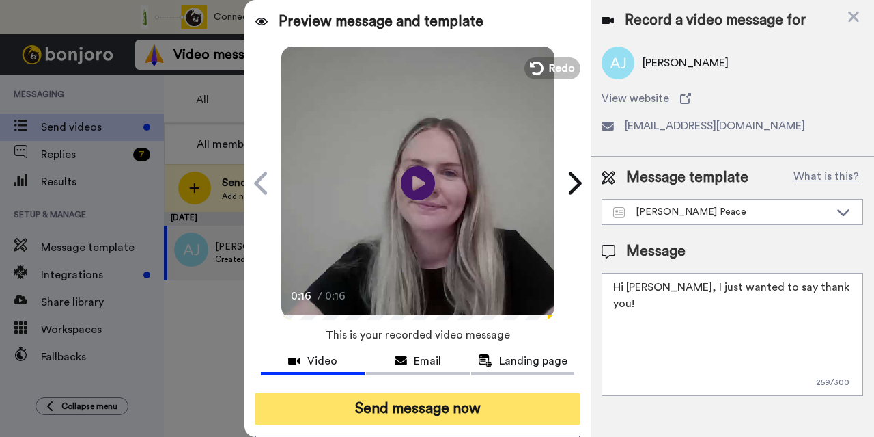
click at [474, 398] on button "Send message now" at bounding box center [418, 408] width 325 height 31
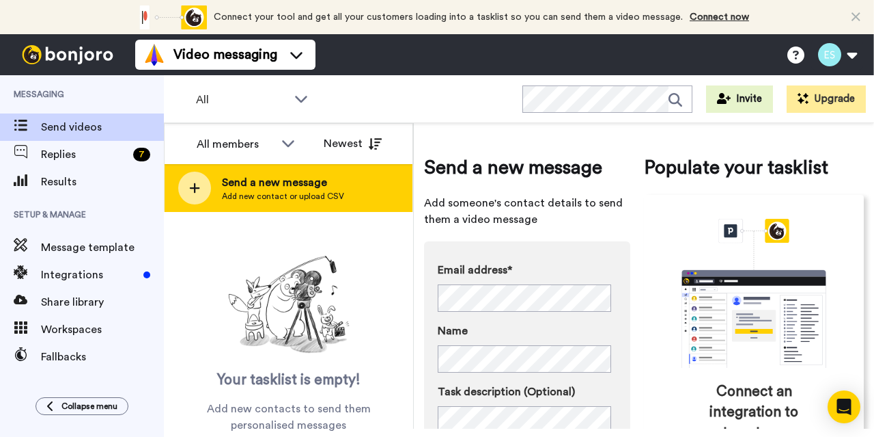
click at [288, 191] on span "Add new contact or upload CSV" at bounding box center [283, 196] width 122 height 11
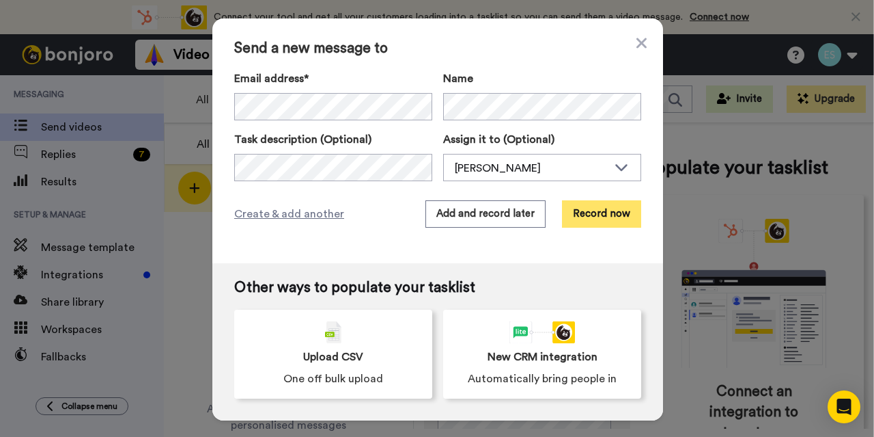
click at [605, 208] on button "Record now" at bounding box center [601, 213] width 79 height 27
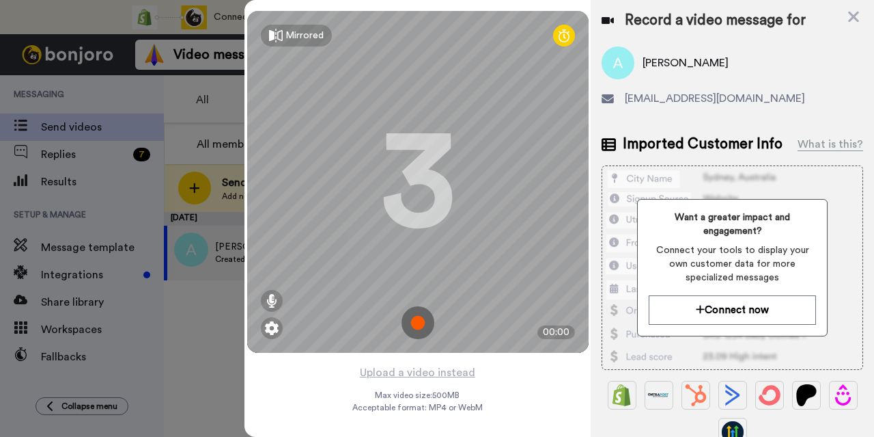
click at [404, 312] on img at bounding box center [418, 322] width 33 height 33
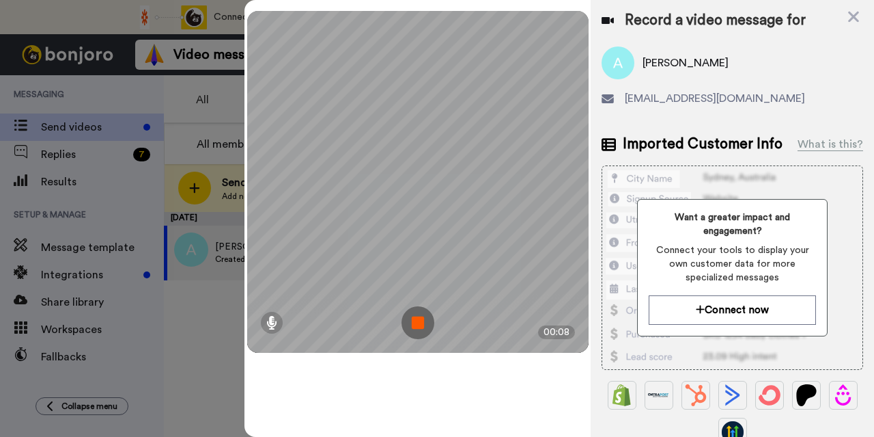
click at [404, 312] on img at bounding box center [418, 322] width 33 height 33
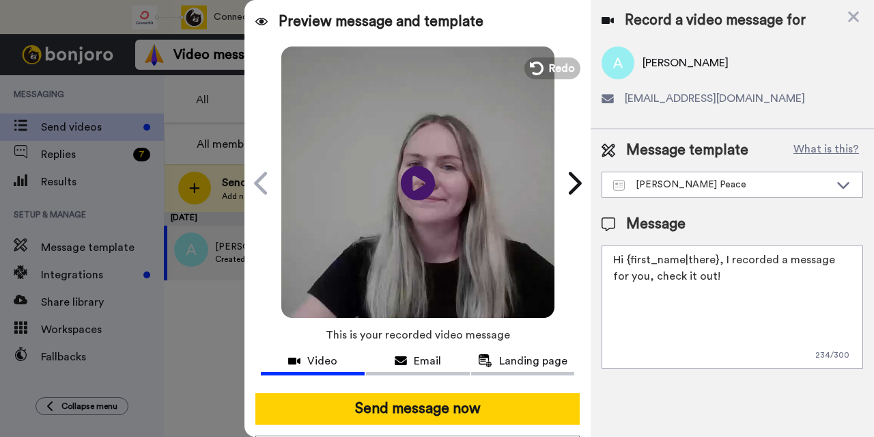
click at [538, 56] on video at bounding box center [417, 180] width 273 height 273
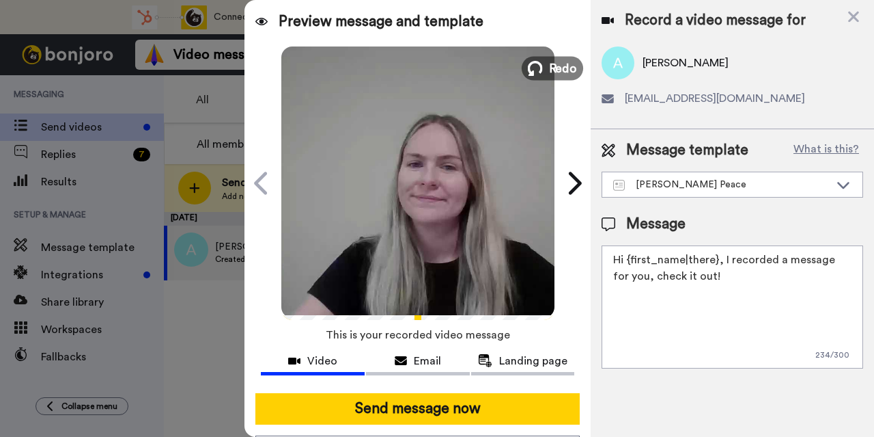
click at [522, 68] on button "Redo" at bounding box center [552, 68] width 61 height 24
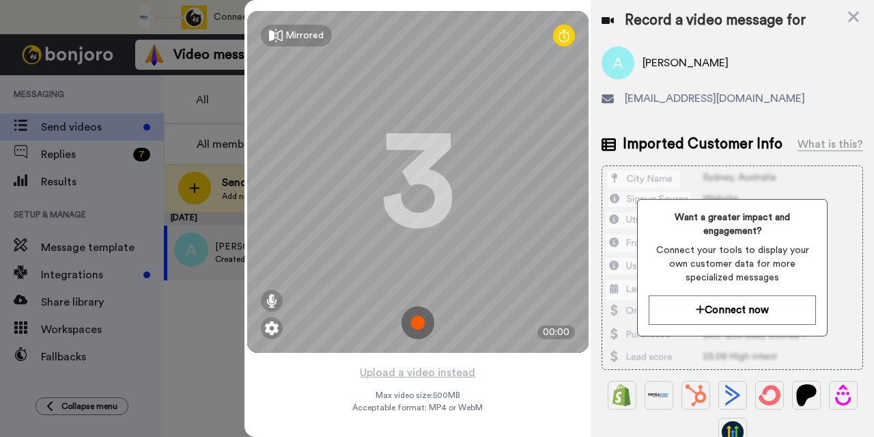
click at [407, 320] on img at bounding box center [418, 322] width 33 height 33
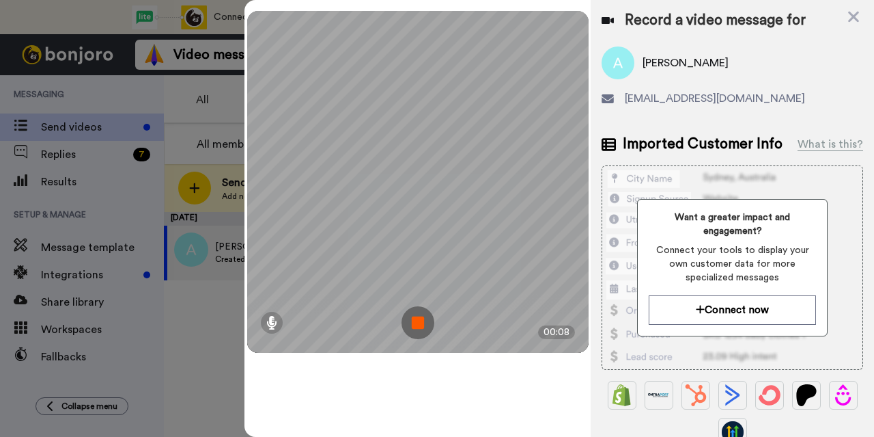
click at [321, 381] on div "Mirrored Redo 3 00:08" at bounding box center [418, 218] width 346 height 437
click at [431, 321] on img at bounding box center [418, 322] width 33 height 33
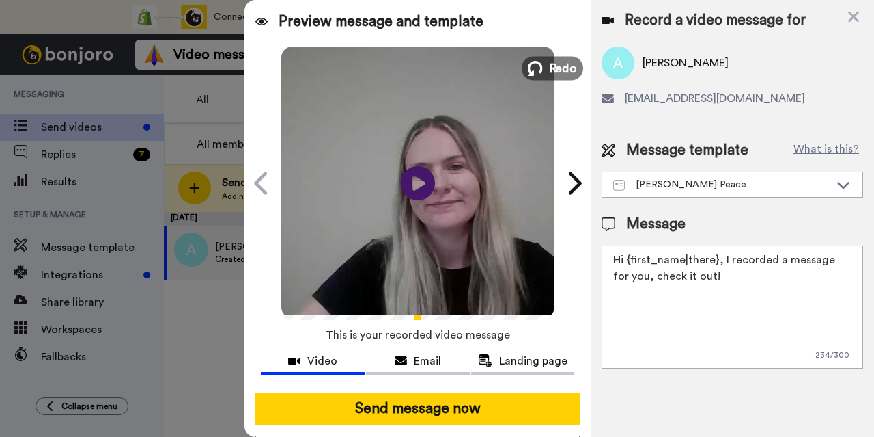
click at [530, 62] on icon at bounding box center [535, 68] width 15 height 15
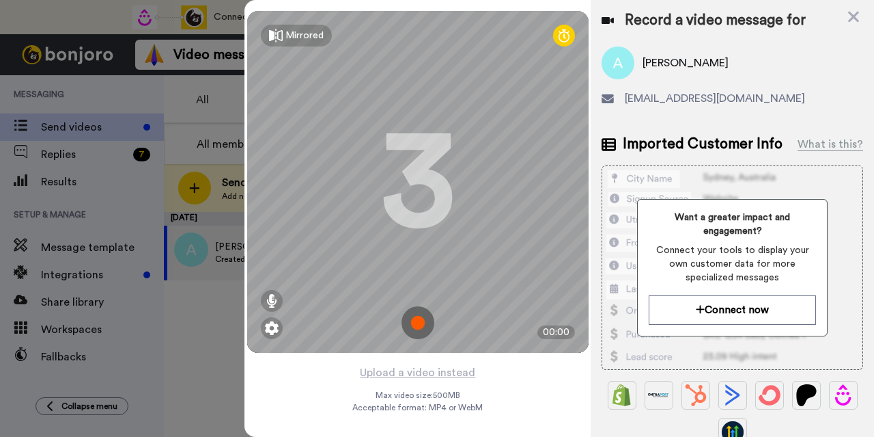
click at [409, 310] on img at bounding box center [418, 322] width 33 height 33
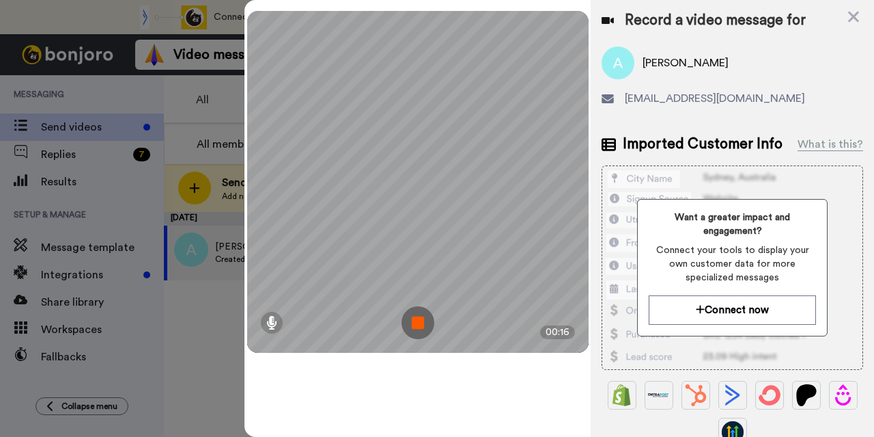
click at [429, 323] on img at bounding box center [418, 322] width 33 height 33
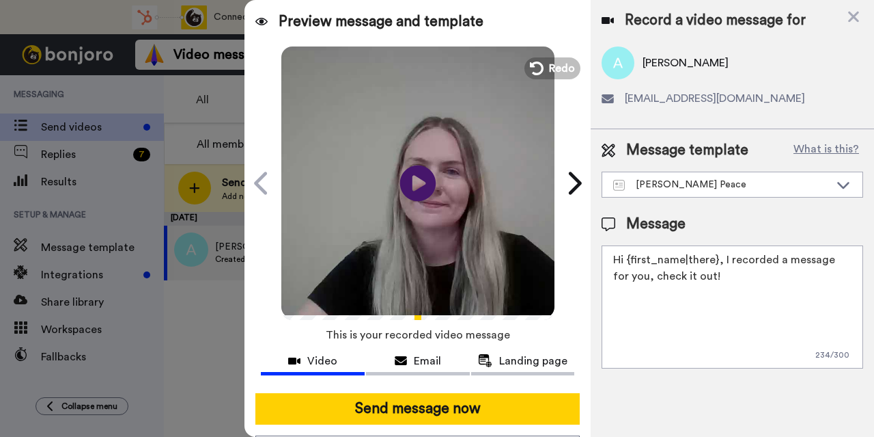
click at [411, 191] on icon at bounding box center [418, 183] width 36 height 36
drag, startPoint x: 715, startPoint y: 278, endPoint x: 623, endPoint y: 253, distance: 95.4
click at [623, 253] on textarea "Hi {first_name|there}, I recorded a message for you, check it out!" at bounding box center [733, 306] width 262 height 123
type textarea "Hi Adrian, I just wanted to say thank you!"
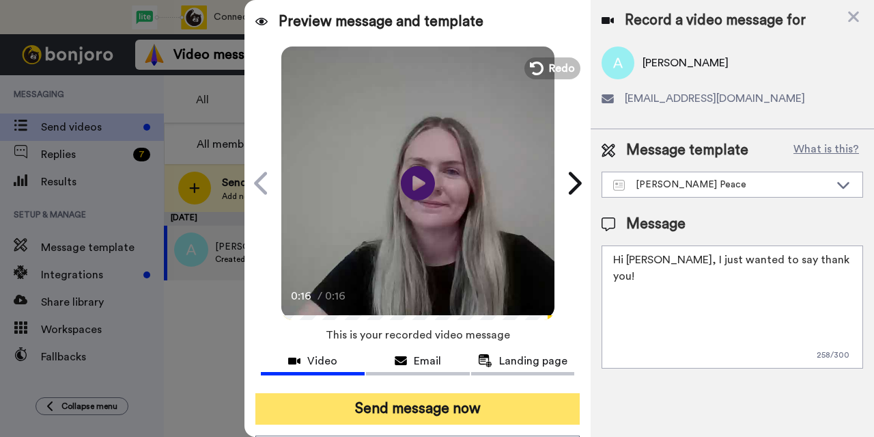
click at [461, 401] on button "Send message now" at bounding box center [418, 408] width 325 height 31
